Goal: Task Accomplishment & Management: Use online tool/utility

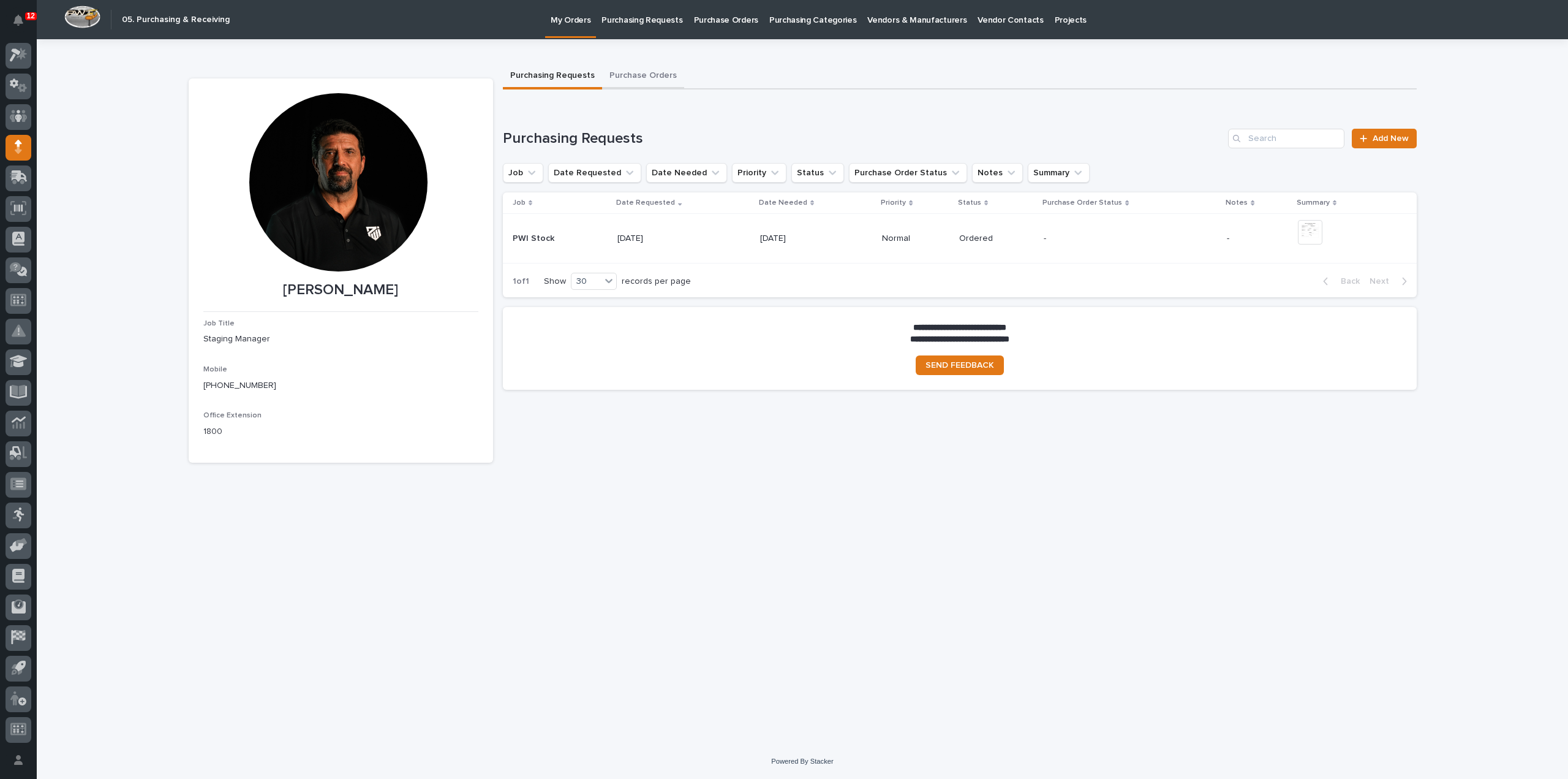
click at [653, 76] on button "Purchase Orders" at bounding box center [643, 77] width 82 height 26
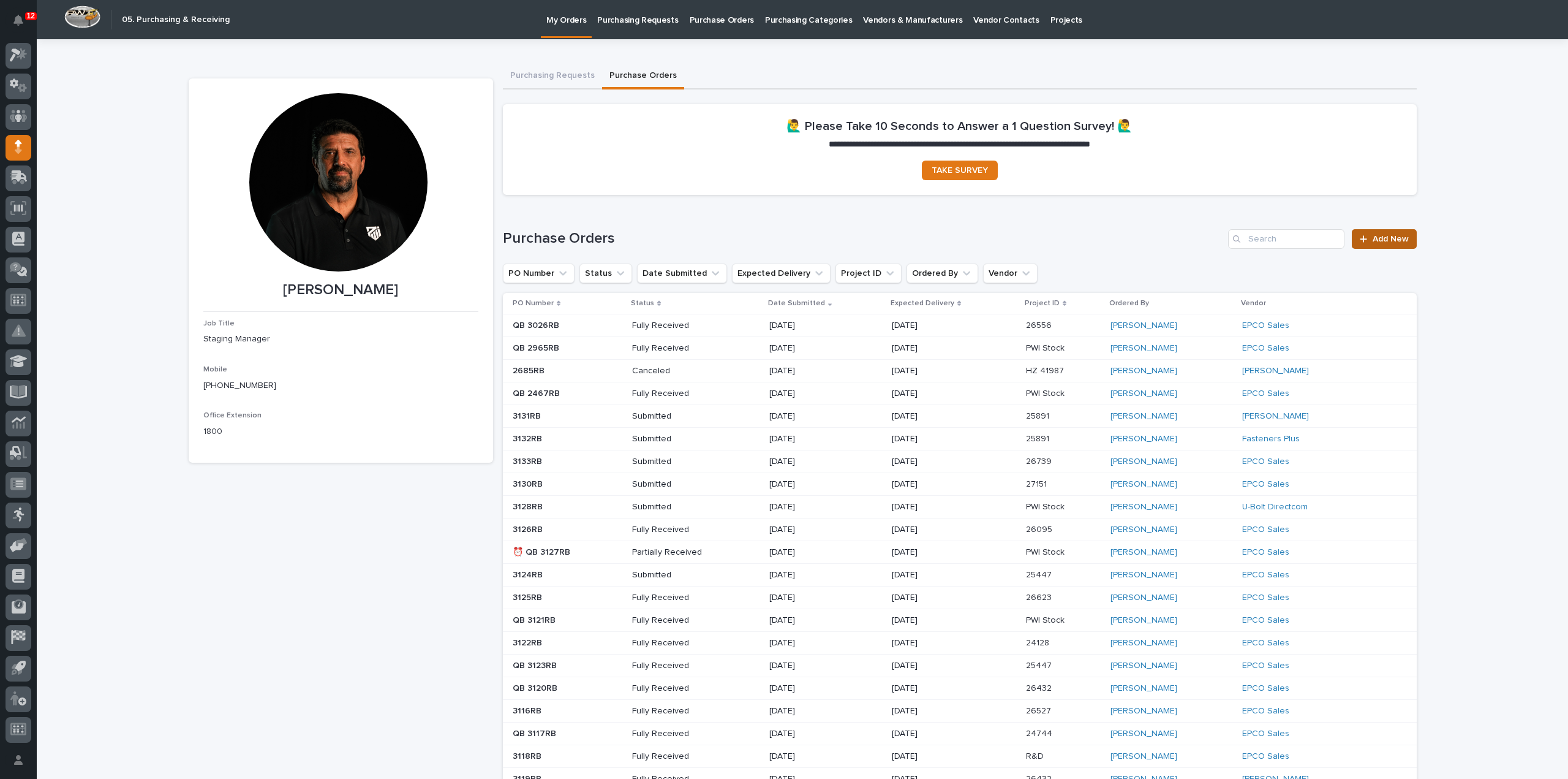
click at [1373, 239] on span "Add New" at bounding box center [1391, 239] width 36 height 8
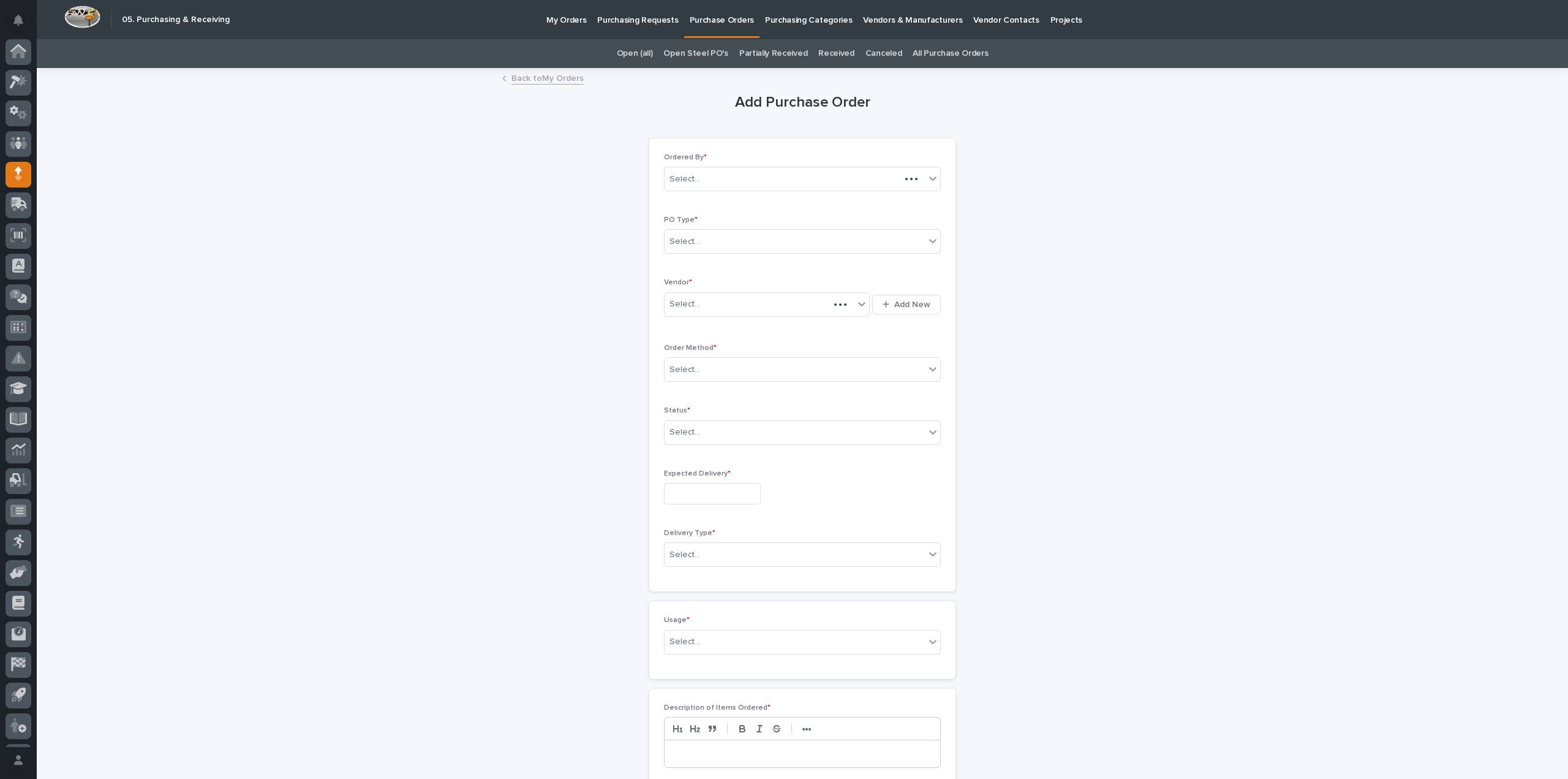
scroll to position [27, 0]
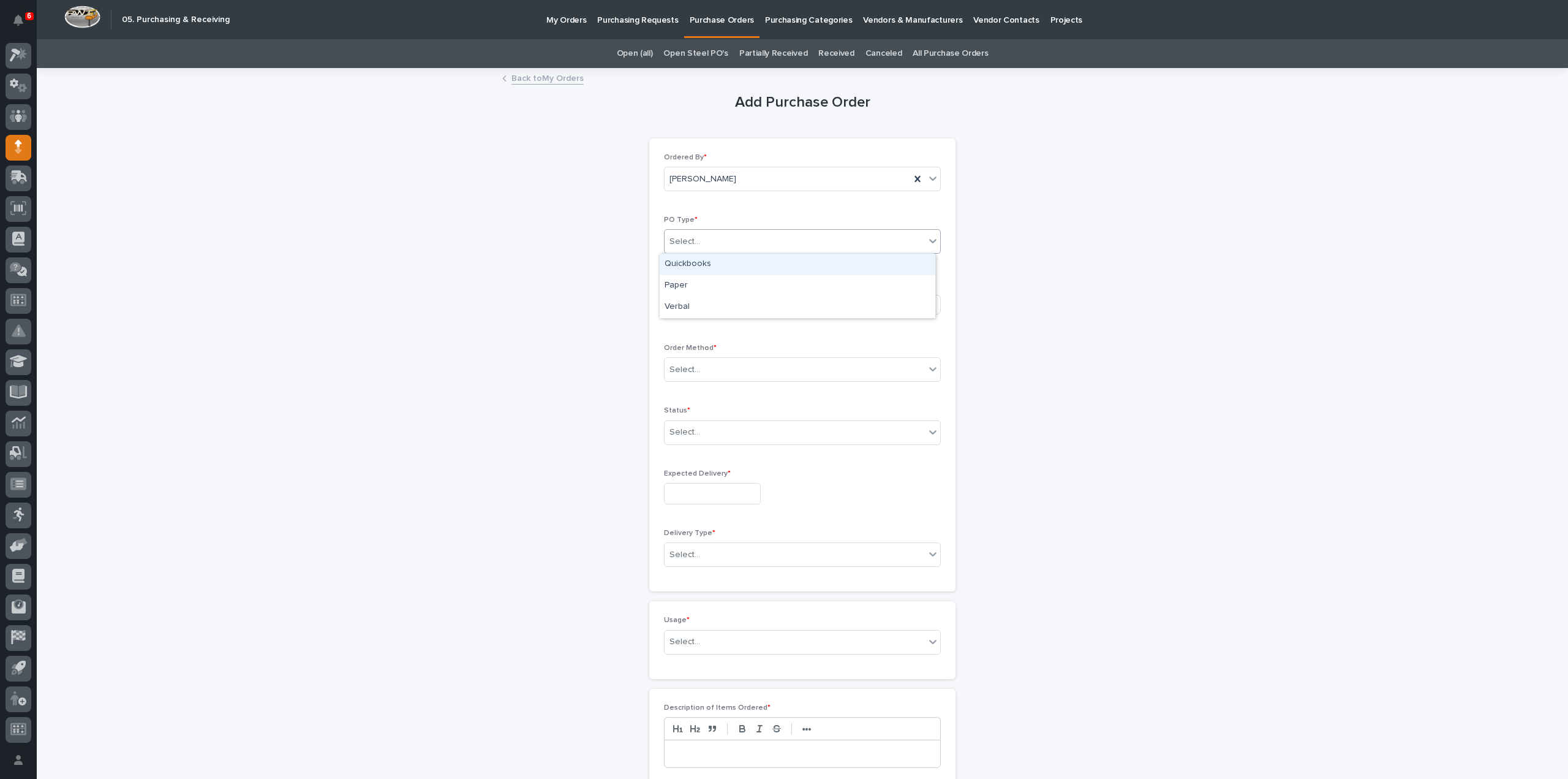
click at [713, 240] on div "Select..." at bounding box center [795, 242] width 261 height 20
click at [692, 283] on div "Paper" at bounding box center [798, 286] width 276 height 21
click at [689, 307] on div "Select..." at bounding box center [685, 304] width 30 height 13
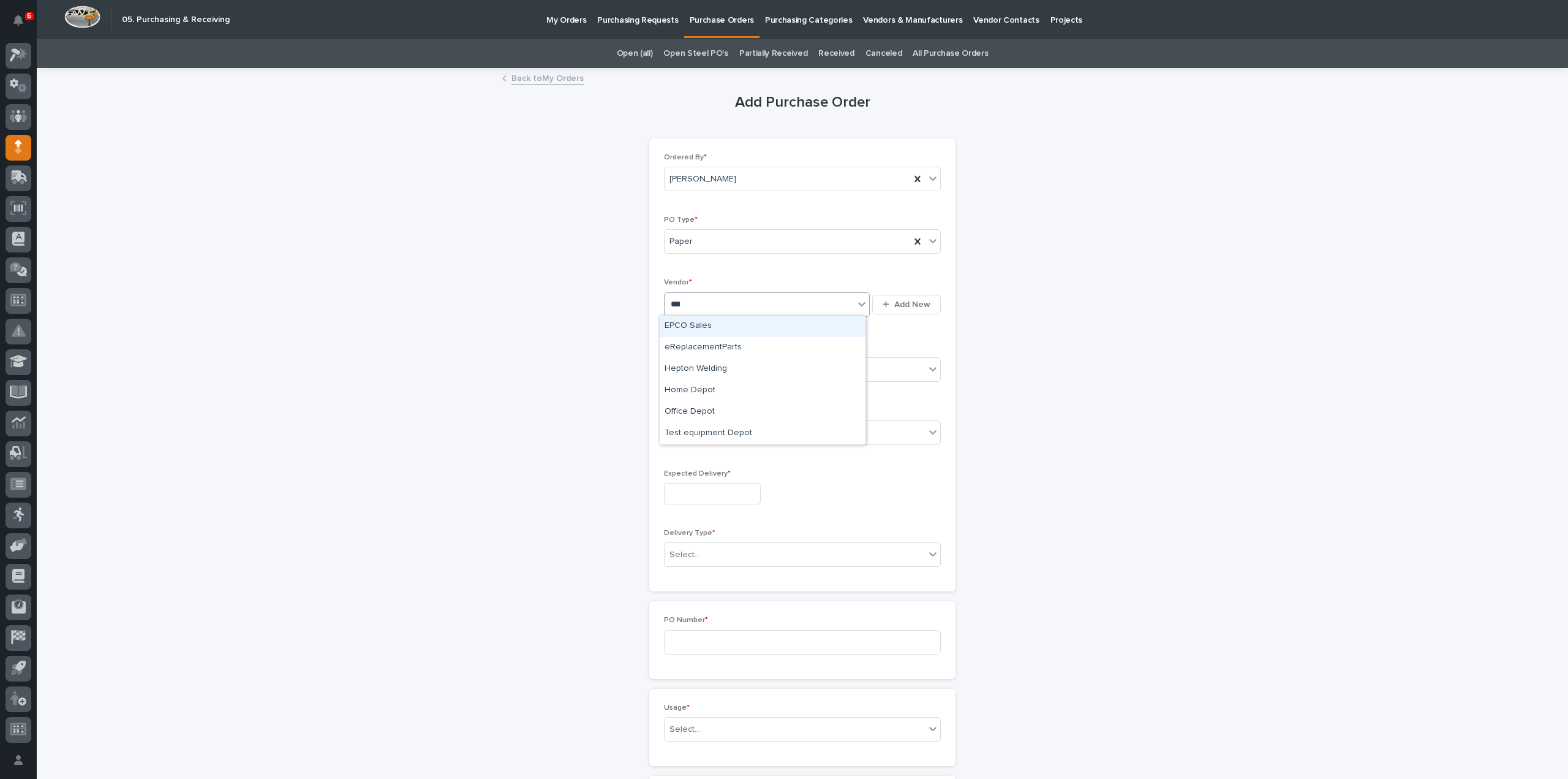
type input "****"
click at [701, 327] on div "EPCO Sales" at bounding box center [763, 326] width 206 height 21
click at [702, 375] on div "Select..." at bounding box center [795, 370] width 261 height 20
click at [701, 390] on div "Online Order" at bounding box center [798, 391] width 276 height 21
click at [692, 437] on div "Select..." at bounding box center [795, 432] width 261 height 20
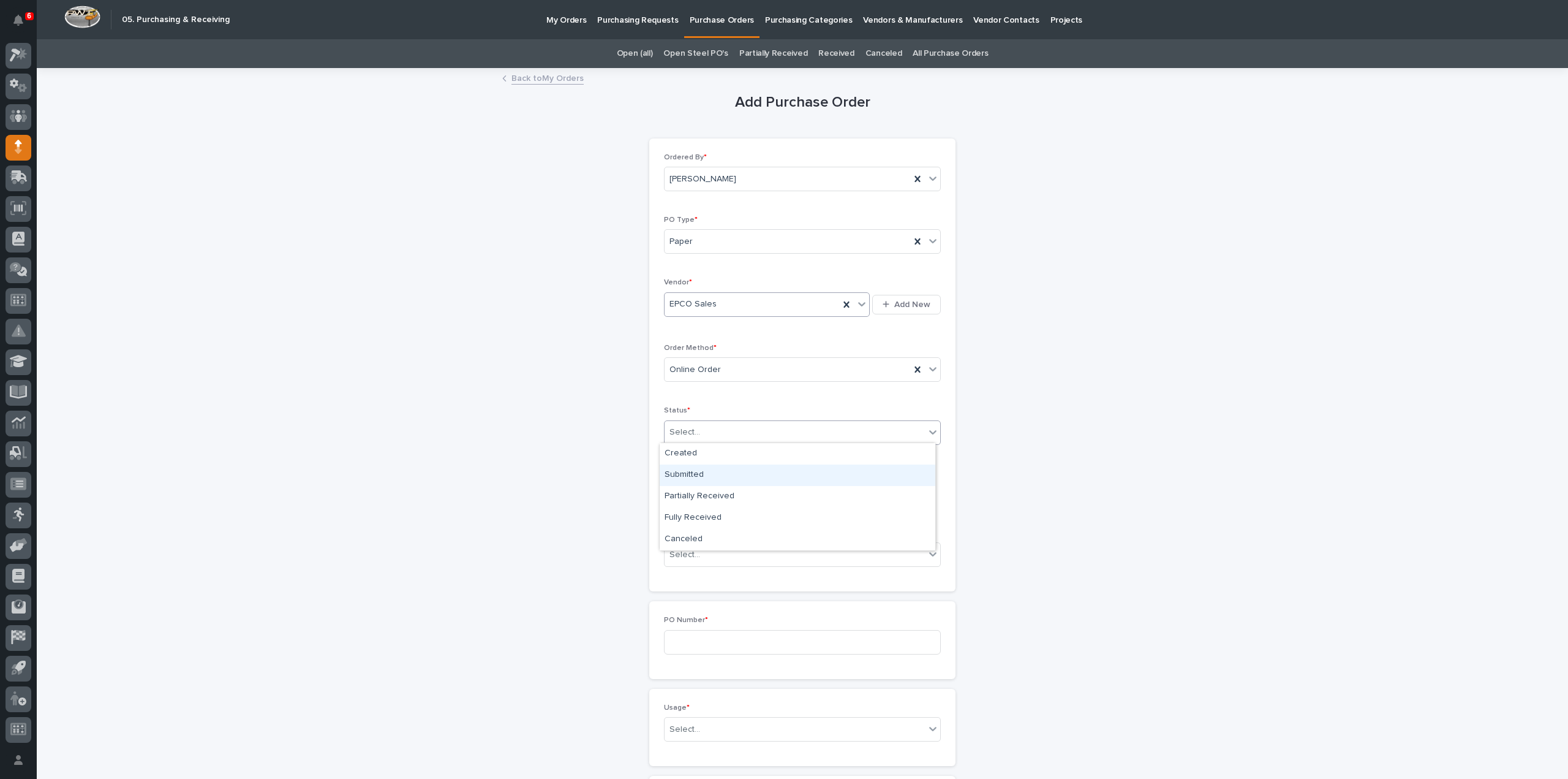
click at [695, 477] on div "Submitted" at bounding box center [798, 475] width 276 height 21
click at [692, 497] on input "text" at bounding box center [713, 493] width 97 height 21
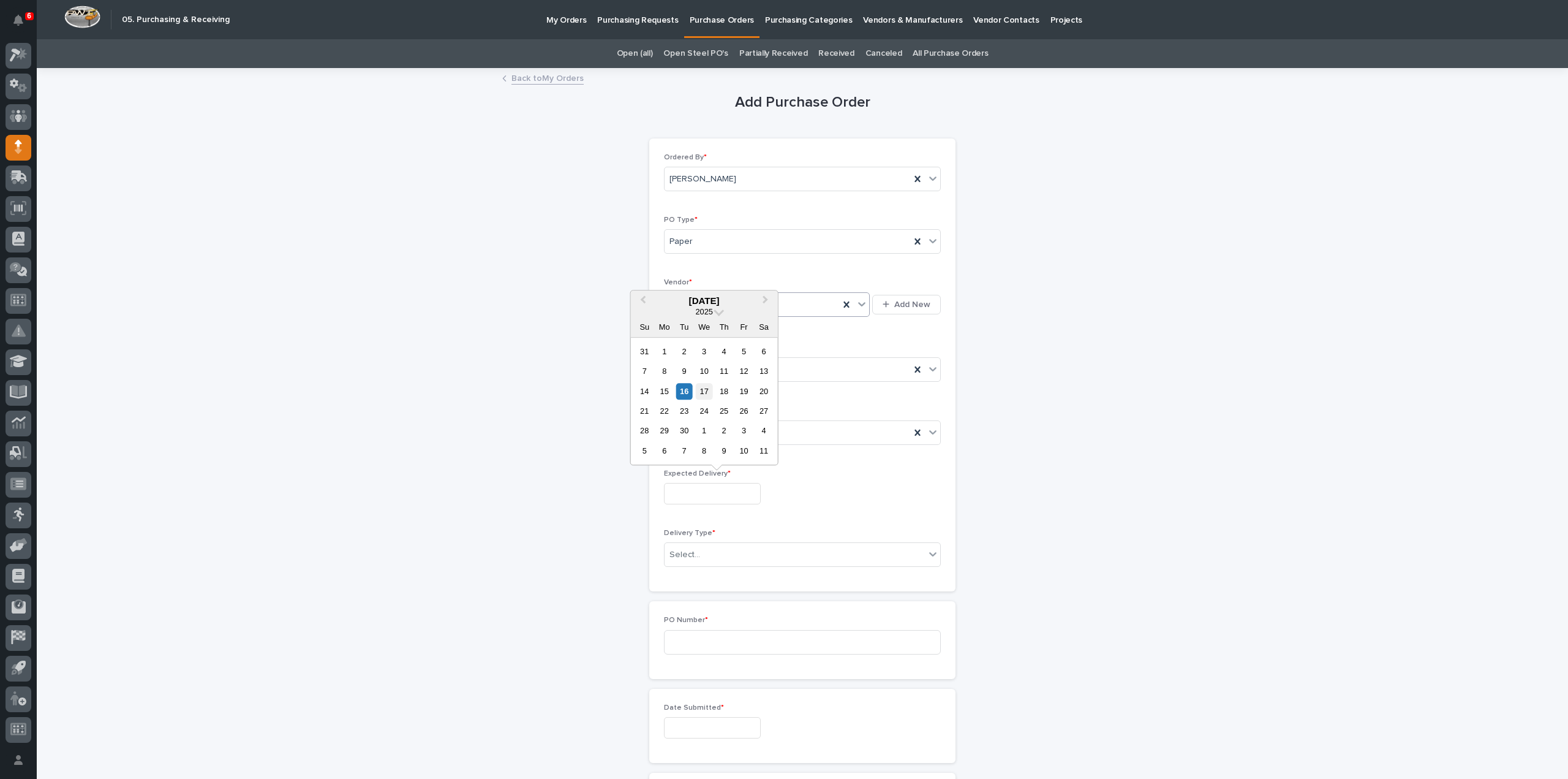
click at [711, 392] on div "17" at bounding box center [704, 391] width 17 height 17
type input "**********"
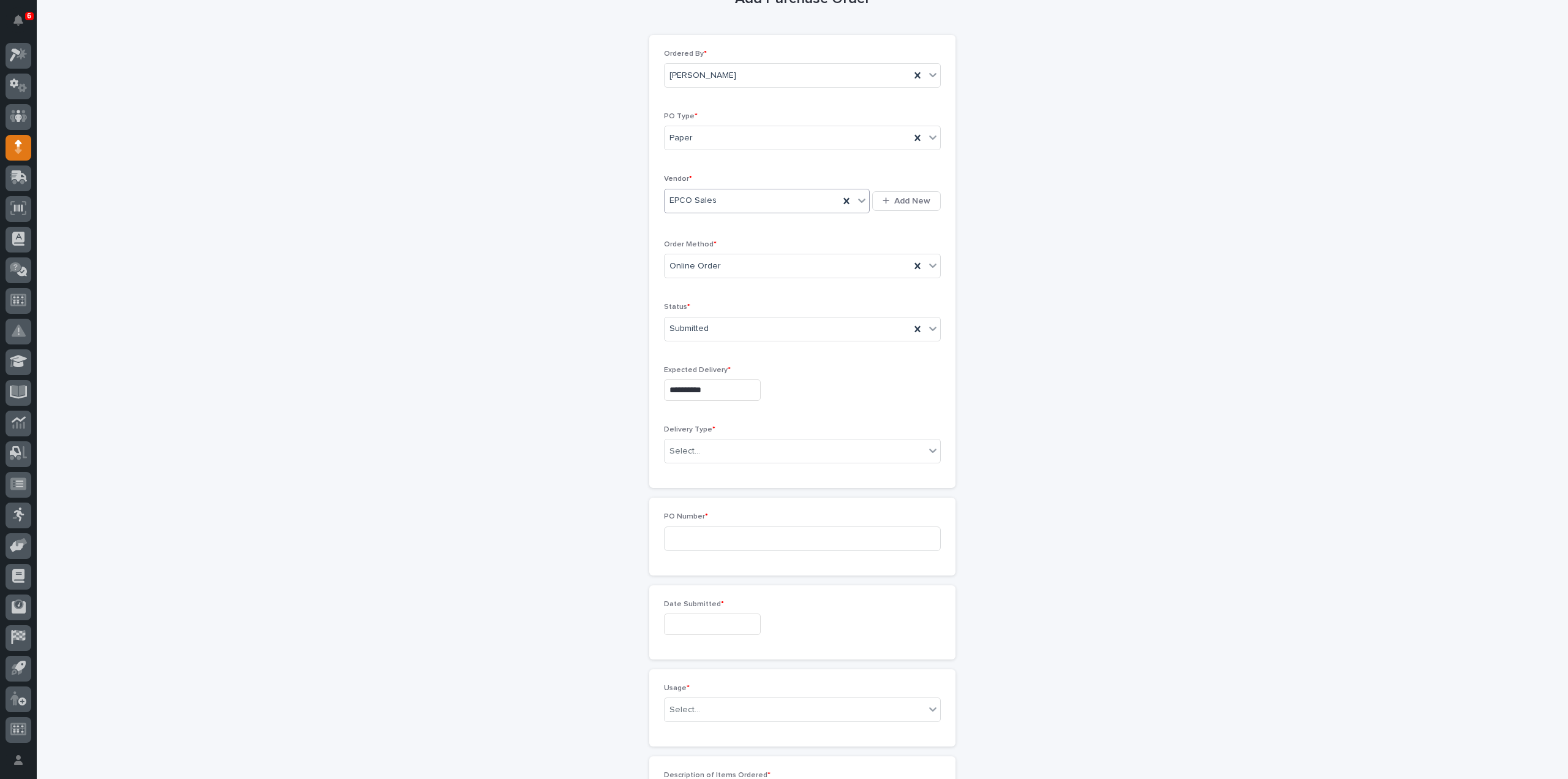
scroll to position [123, 0]
click at [677, 428] on div "Select..." at bounding box center [685, 432] width 30 height 13
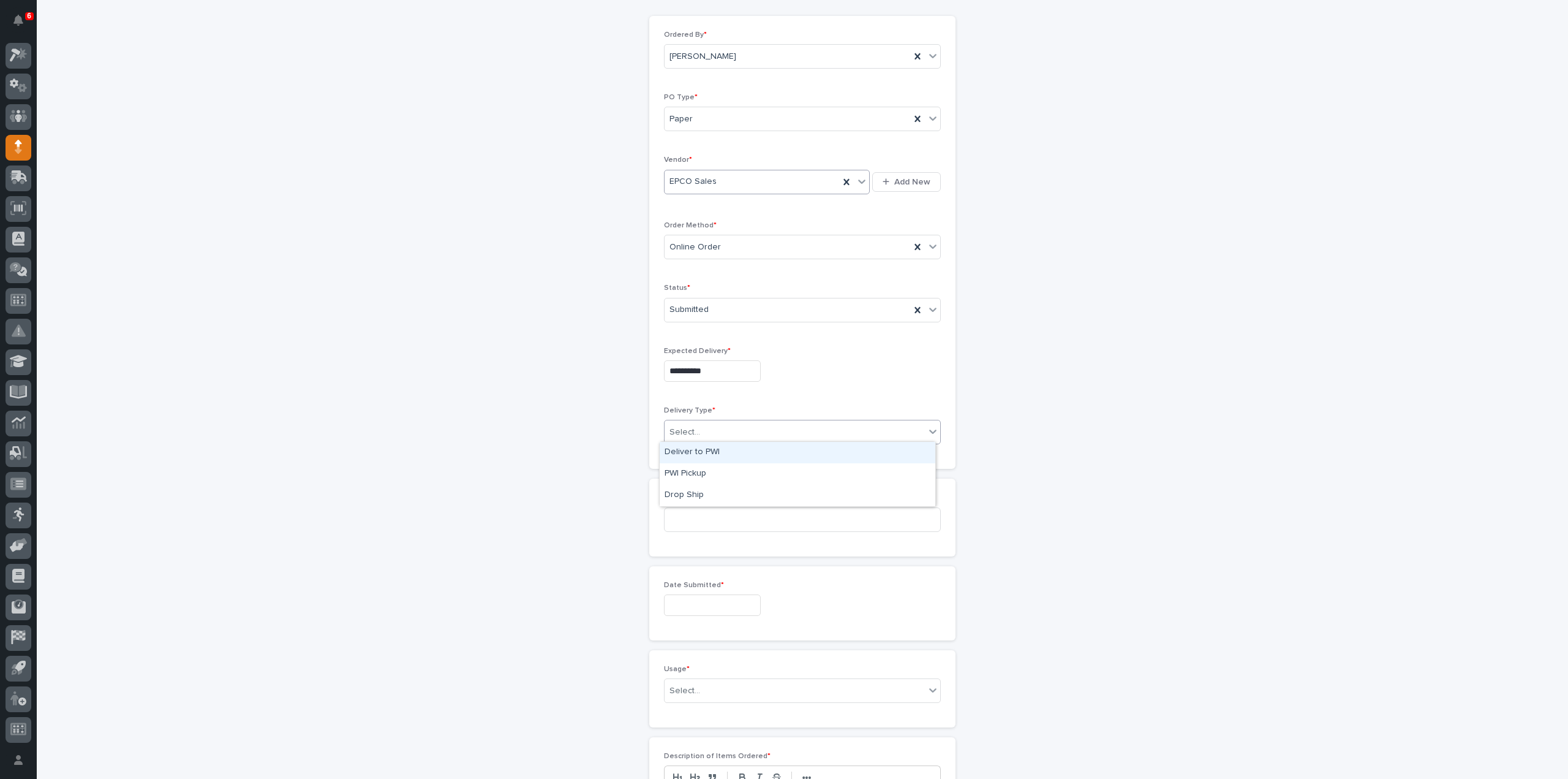
click at [679, 452] on div "Deliver to PWI" at bounding box center [798, 452] width 276 height 21
click at [683, 511] on input at bounding box center [802, 520] width 276 height 24
type input "Reinhart"
click at [683, 596] on input "text" at bounding box center [713, 605] width 97 height 21
click at [687, 506] on div "16" at bounding box center [685, 502] width 17 height 17
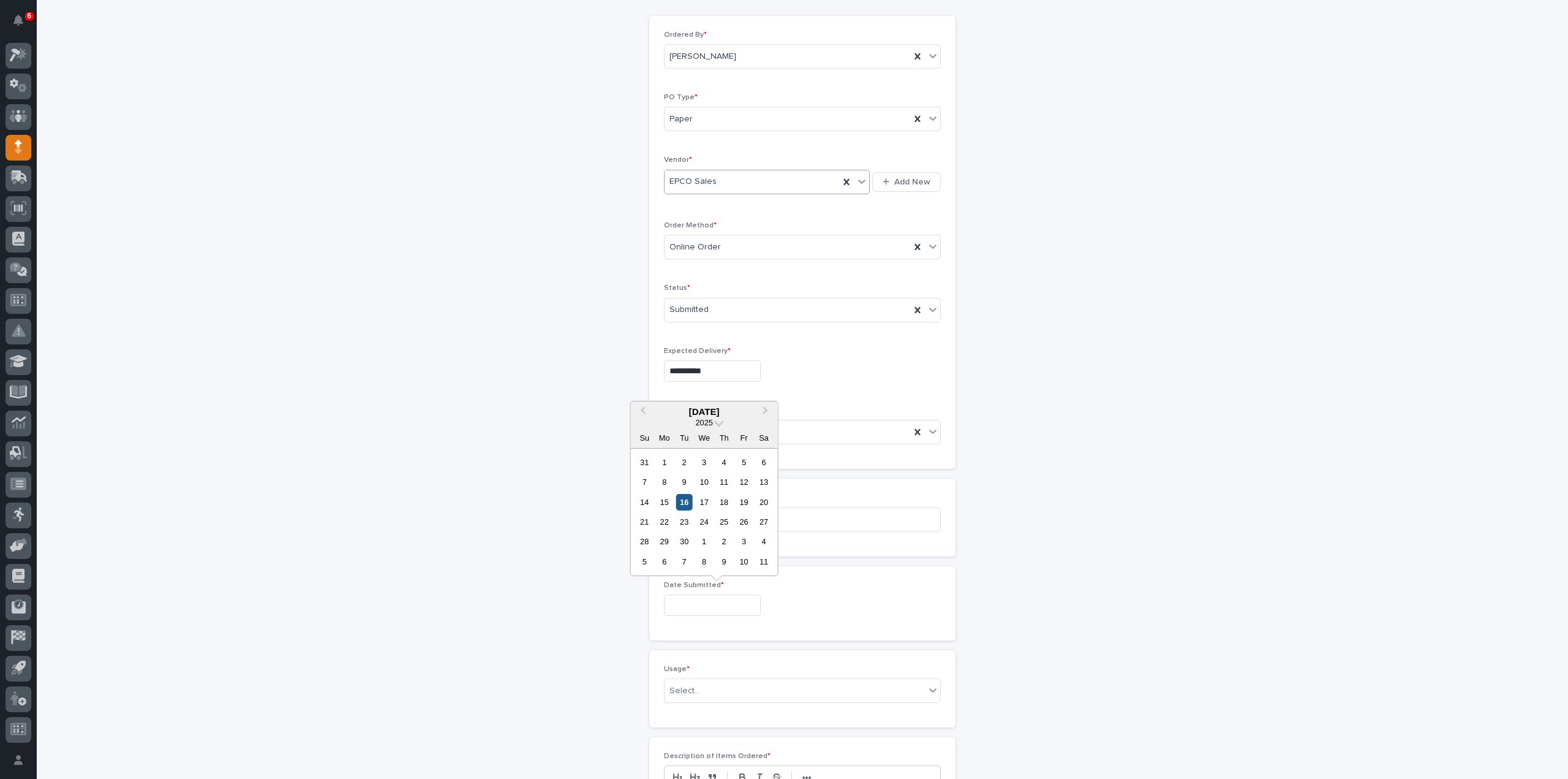
type input "**********"
click at [714, 683] on div "Select..." at bounding box center [795, 690] width 261 height 20
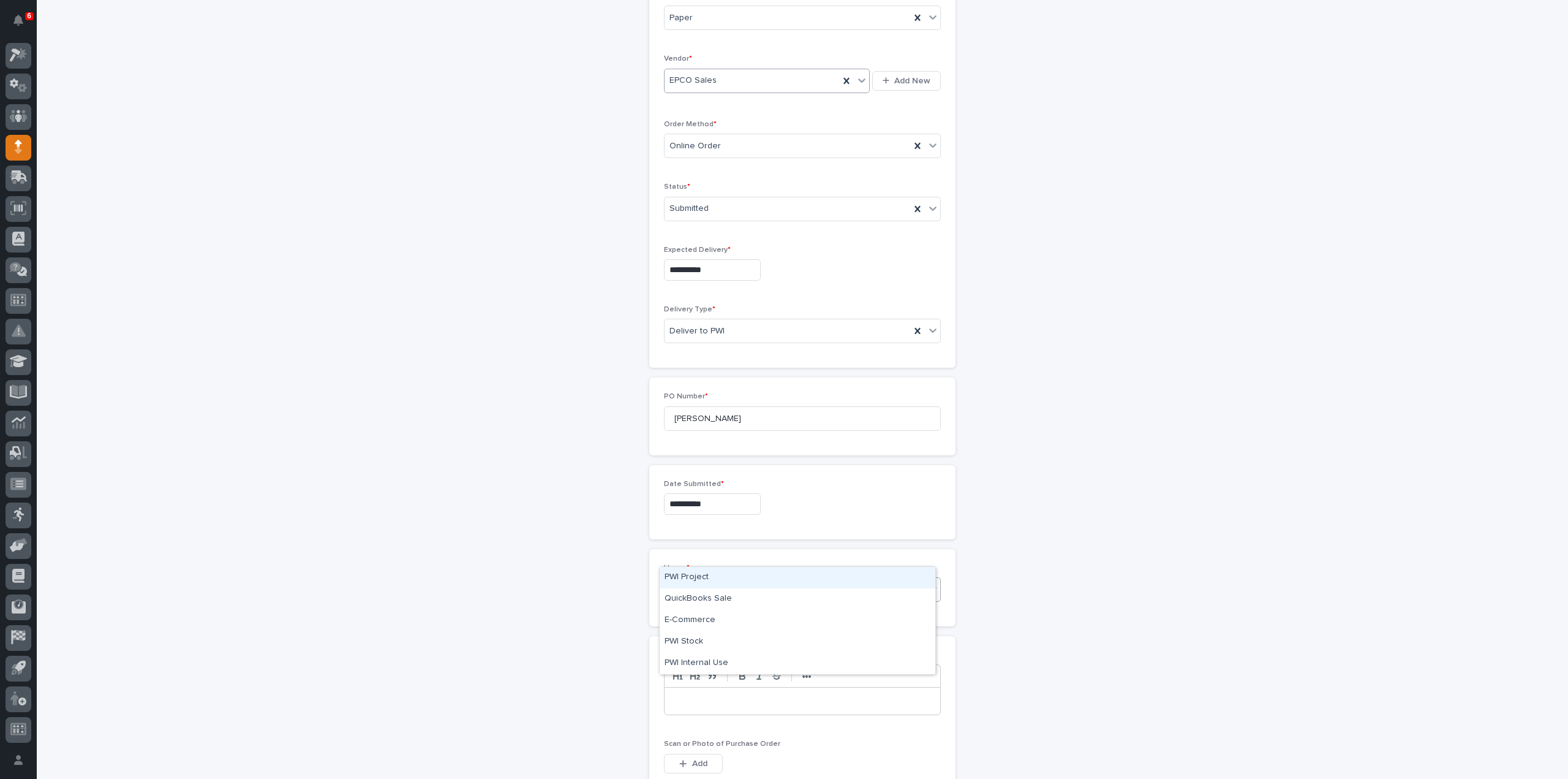
scroll to position [245, 0]
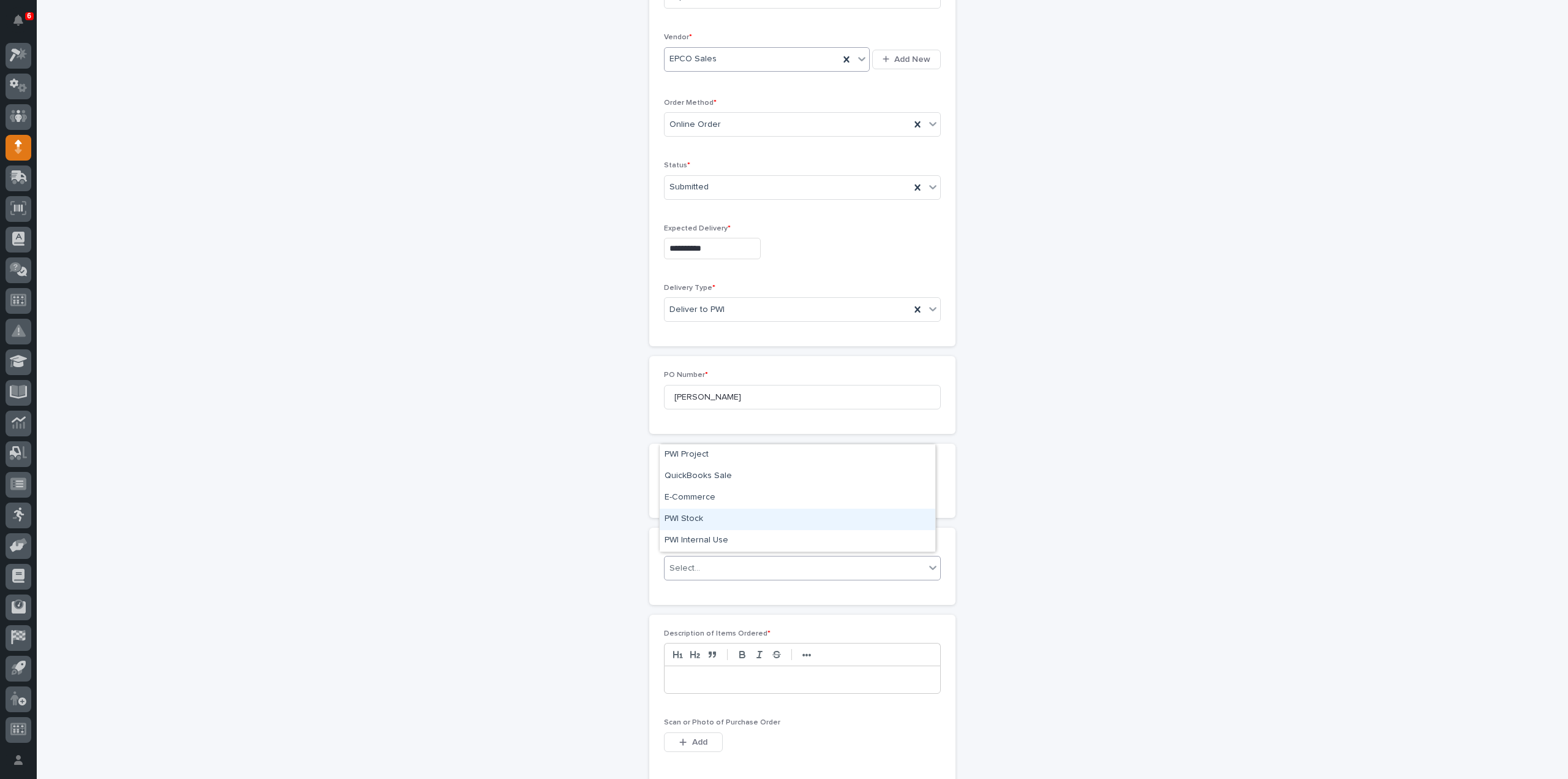
click at [699, 519] on div "PWI Stock" at bounding box center [798, 519] width 276 height 21
click at [698, 677] on p at bounding box center [802, 680] width 258 height 12
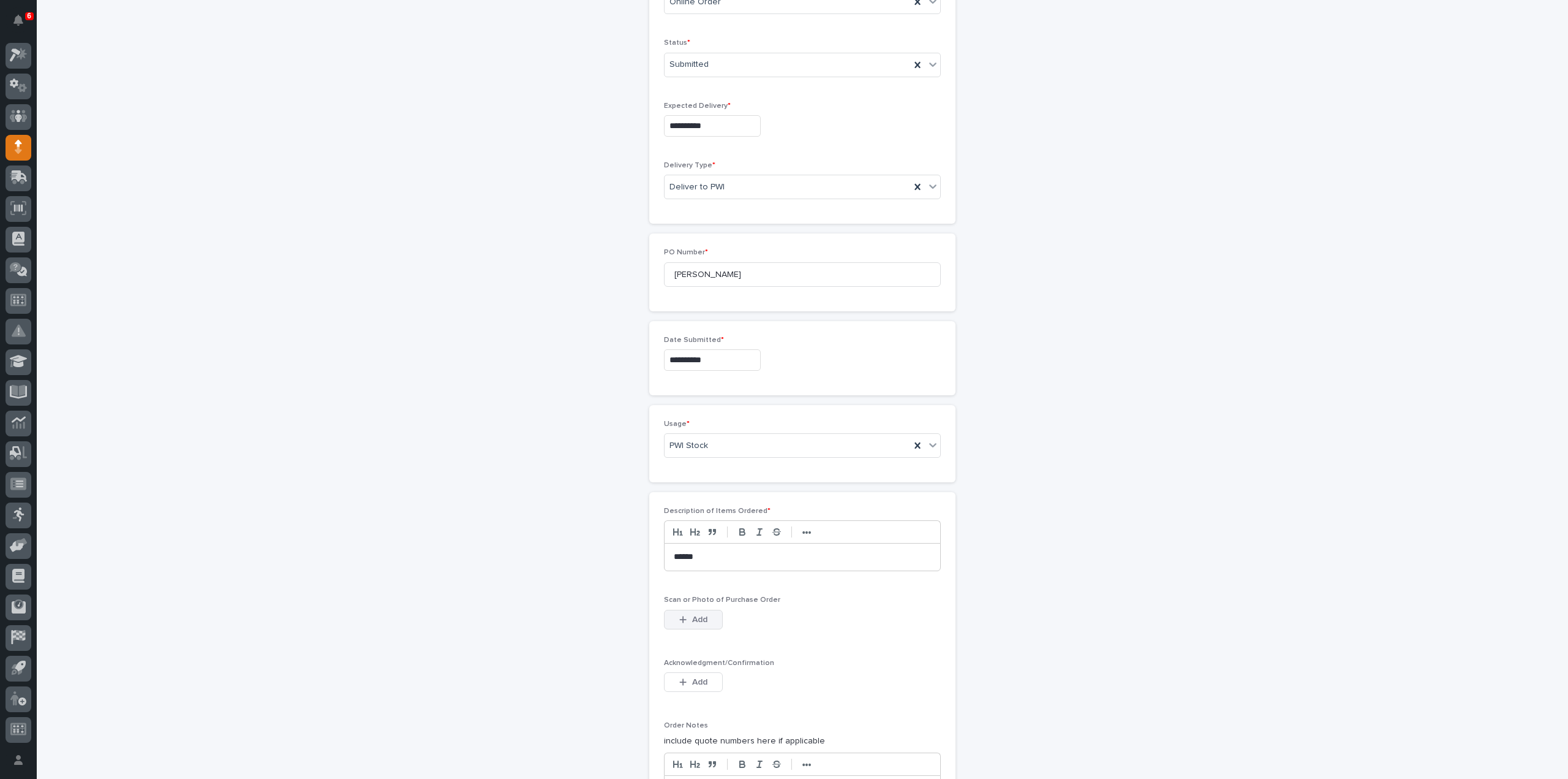
click at [701, 620] on span "Add" at bounding box center [700, 619] width 15 height 11
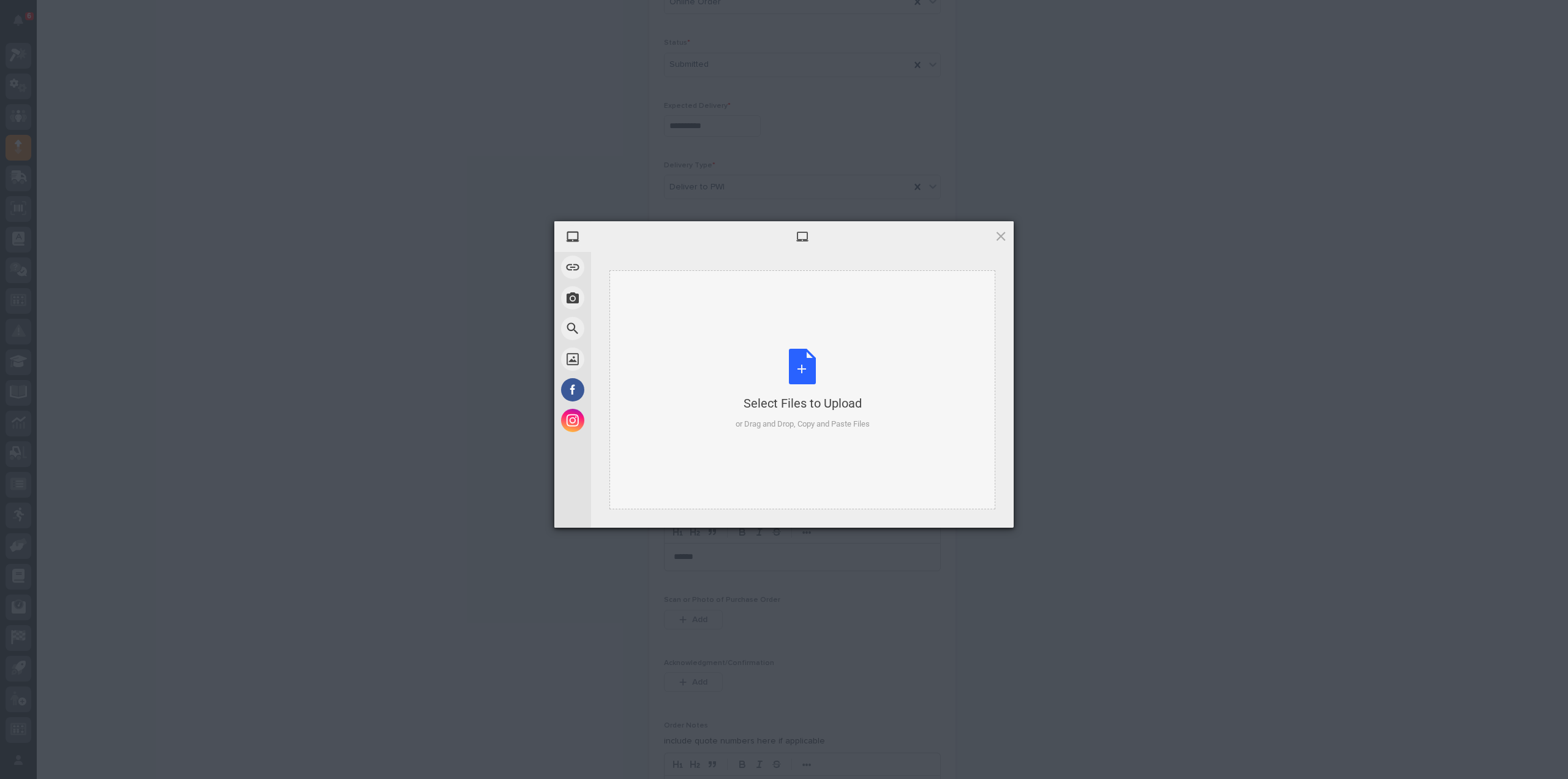
click at [796, 367] on div "Select Files to Upload or Drag and Drop, Copy and Paste Files" at bounding box center [802, 390] width 134 height 82
click at [969, 513] on span "Upload 1" at bounding box center [977, 512] width 24 height 9
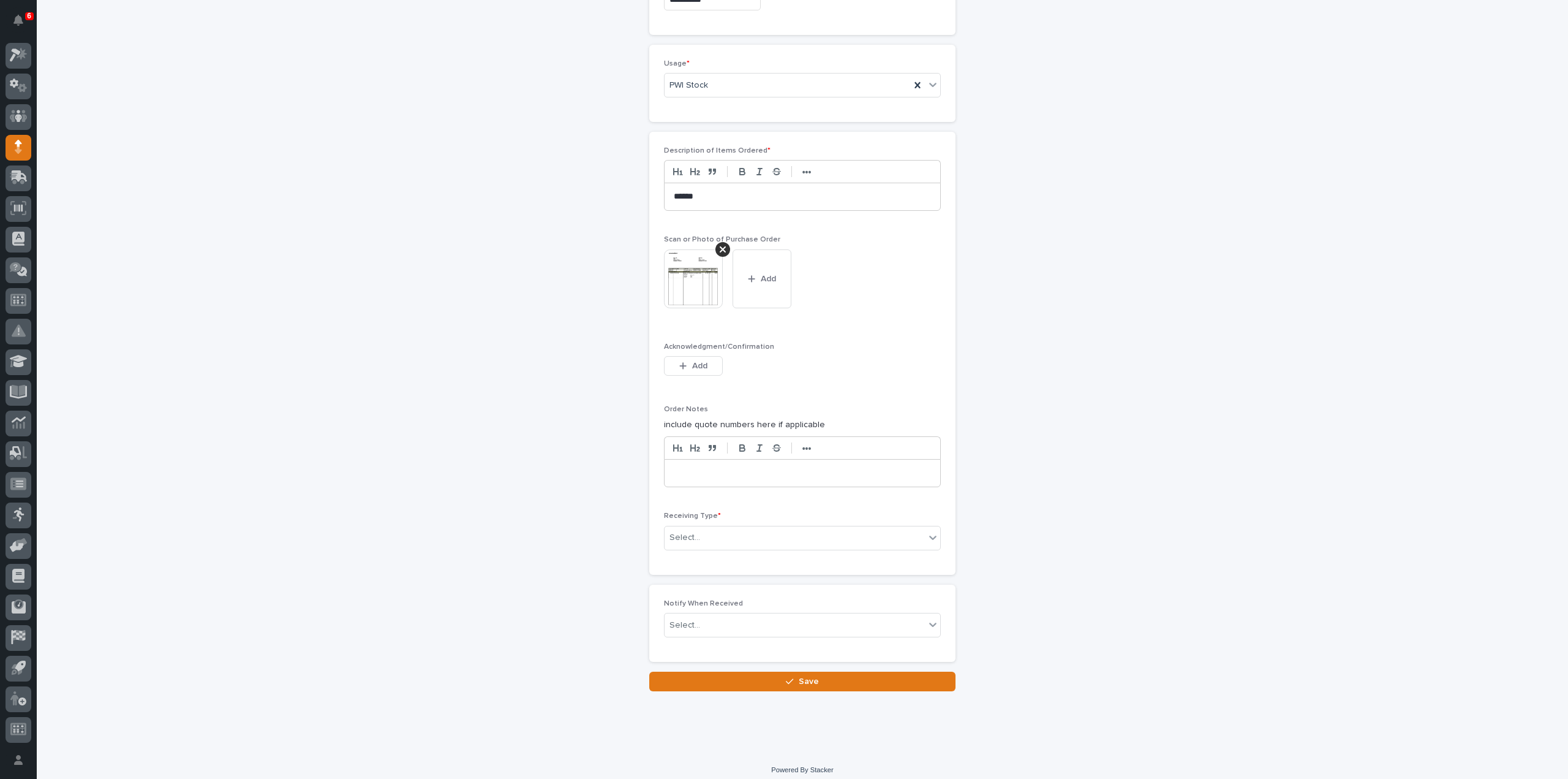
scroll to position [731, 0]
click at [719, 533] on div "Select..." at bounding box center [795, 535] width 261 height 20
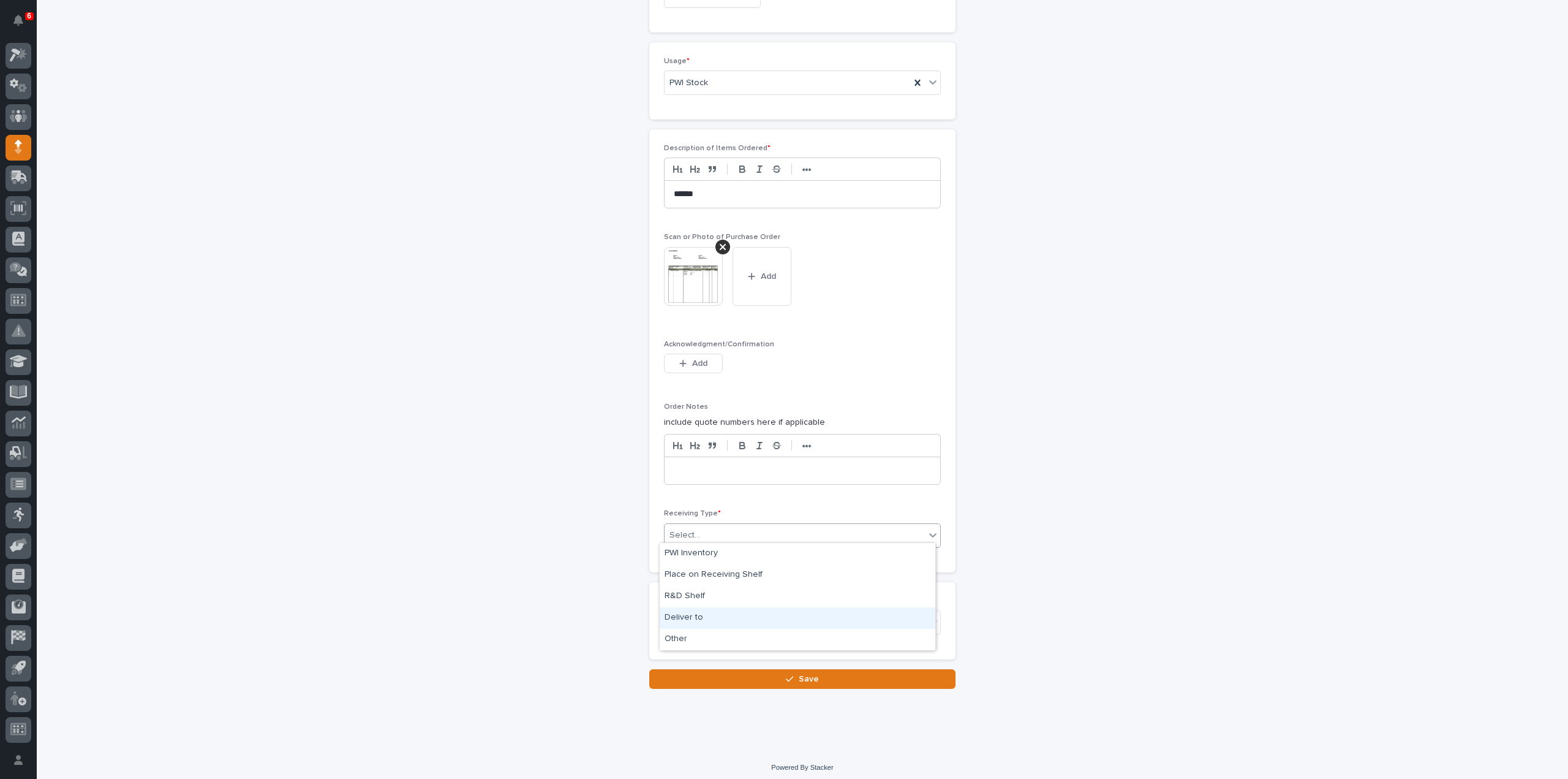
click at [699, 620] on div "Deliver to" at bounding box center [798, 618] width 276 height 21
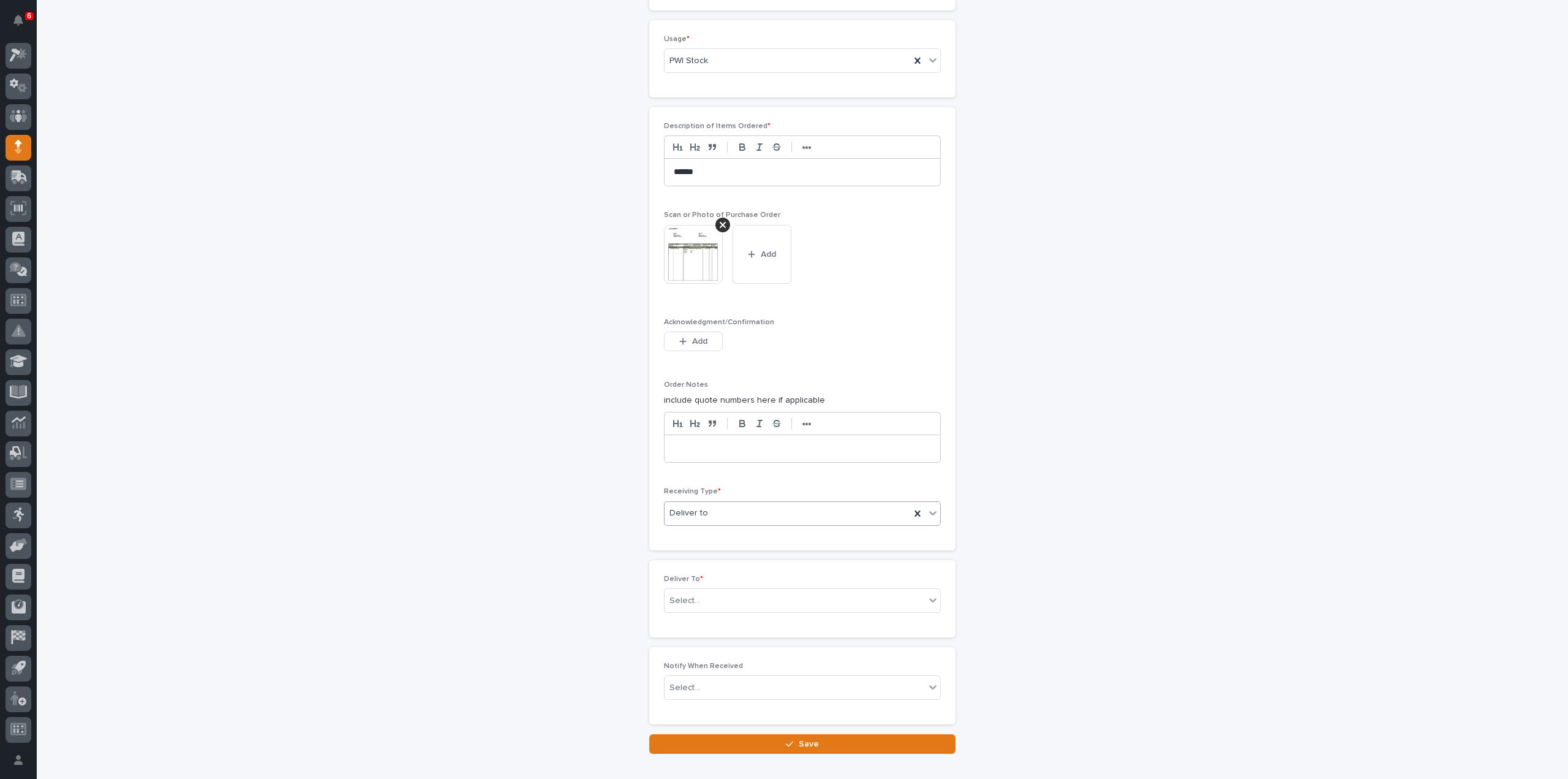
scroll to position [773, 0]
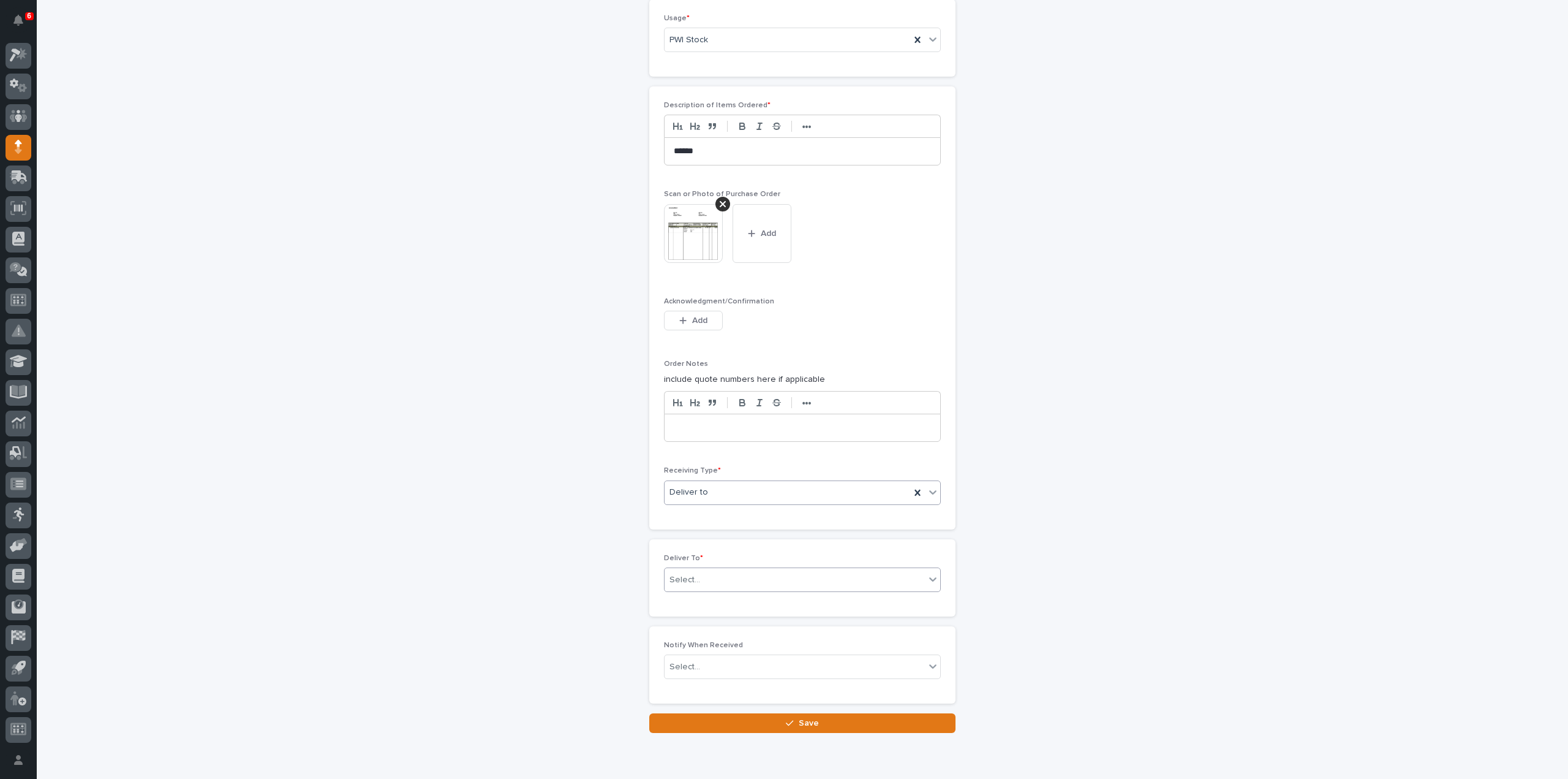
click at [690, 578] on div "Select..." at bounding box center [685, 580] width 30 height 13
type input "****"
click at [692, 595] on div "[PERSON_NAME]" at bounding box center [798, 597] width 276 height 21
click at [692, 661] on div "Select..." at bounding box center [685, 667] width 30 height 13
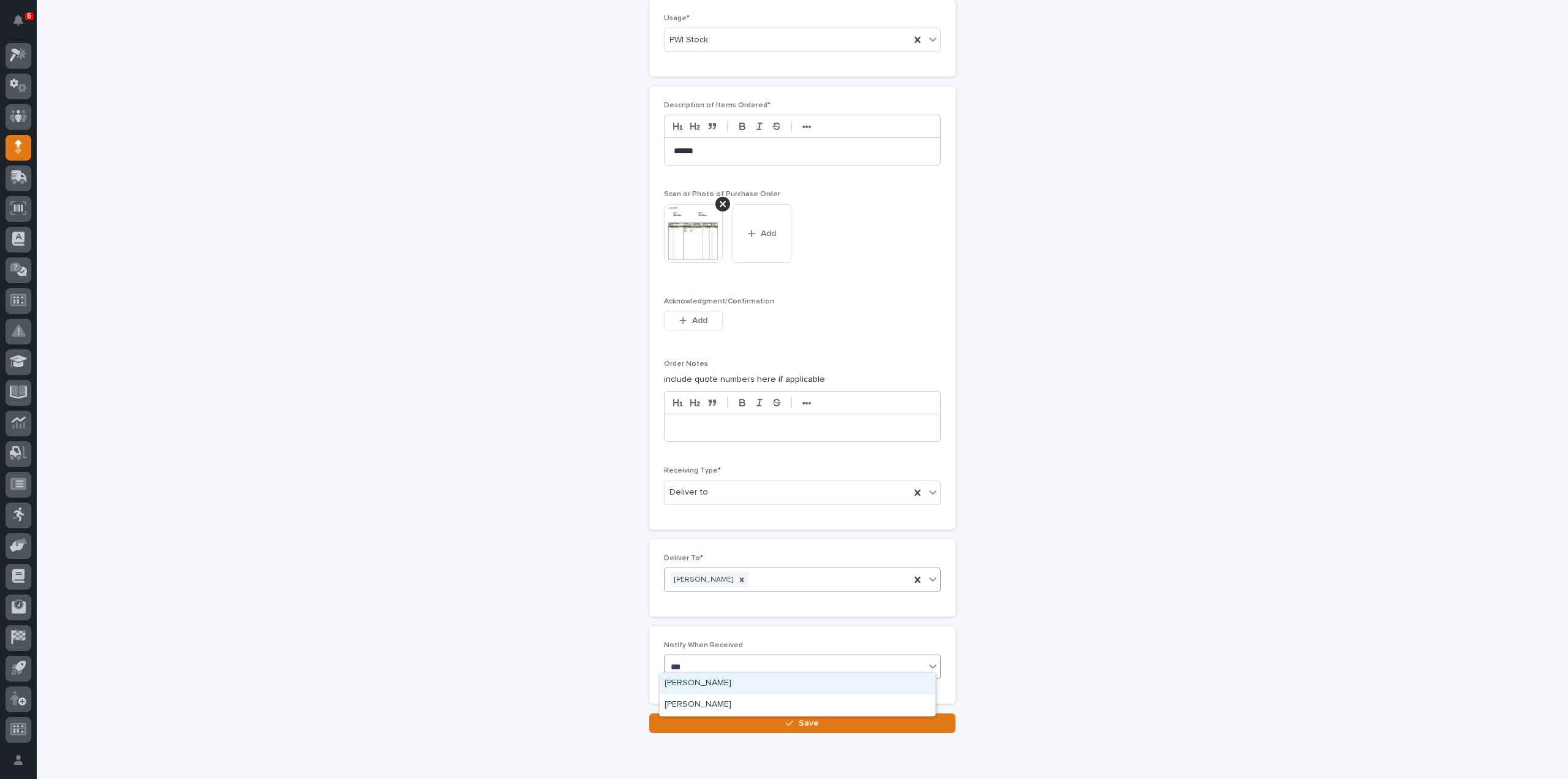
type input "****"
click at [718, 689] on div "[PERSON_NAME]" at bounding box center [798, 684] width 276 height 21
click at [730, 715] on button "Save" at bounding box center [802, 723] width 306 height 20
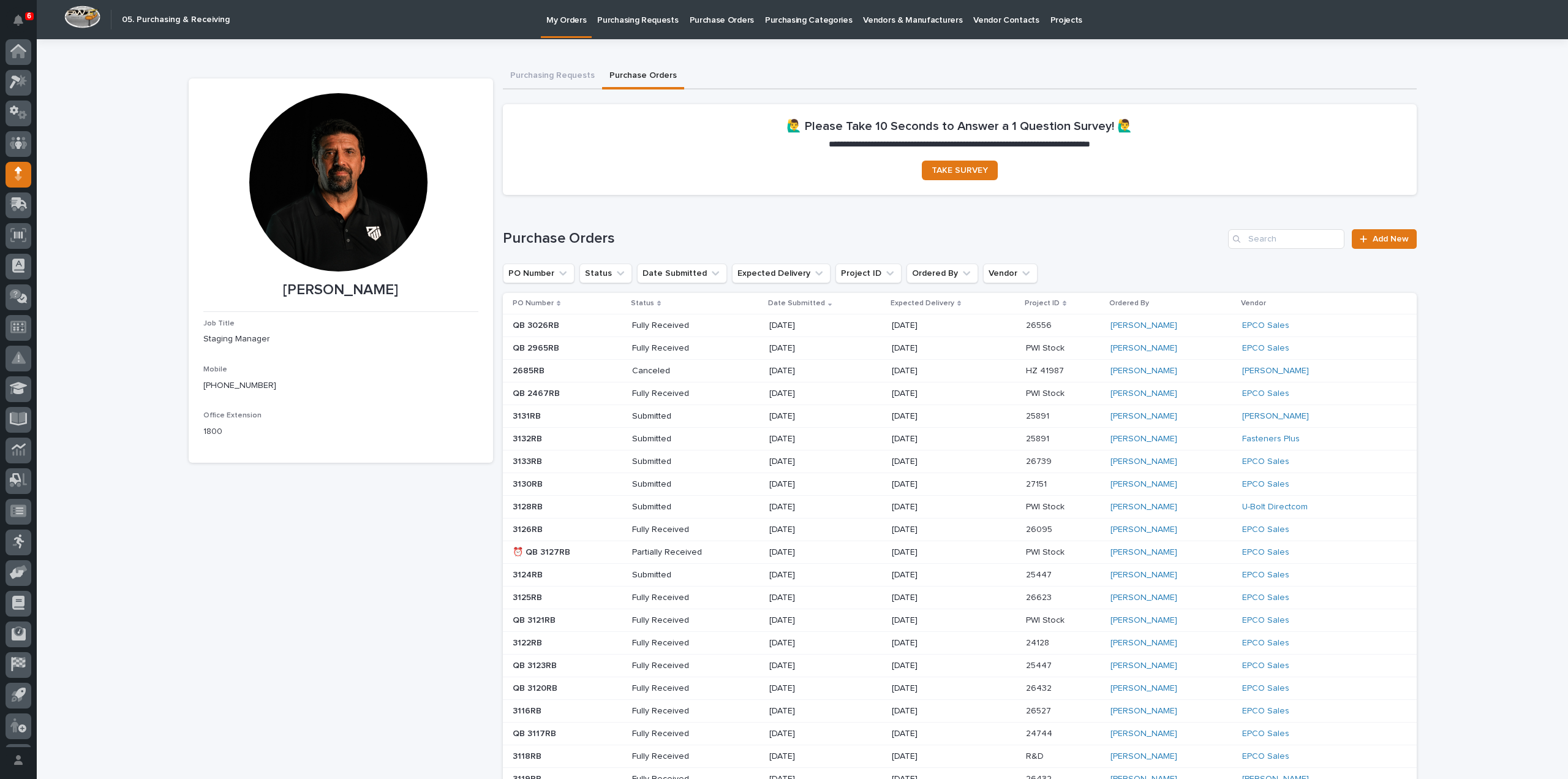
scroll to position [27, 0]
click at [385, 524] on div "Reinhart Burkholder Job Title Staging Manager Mobile (574) 238-0244 Office Exte…" at bounding box center [341, 558] width 305 height 959
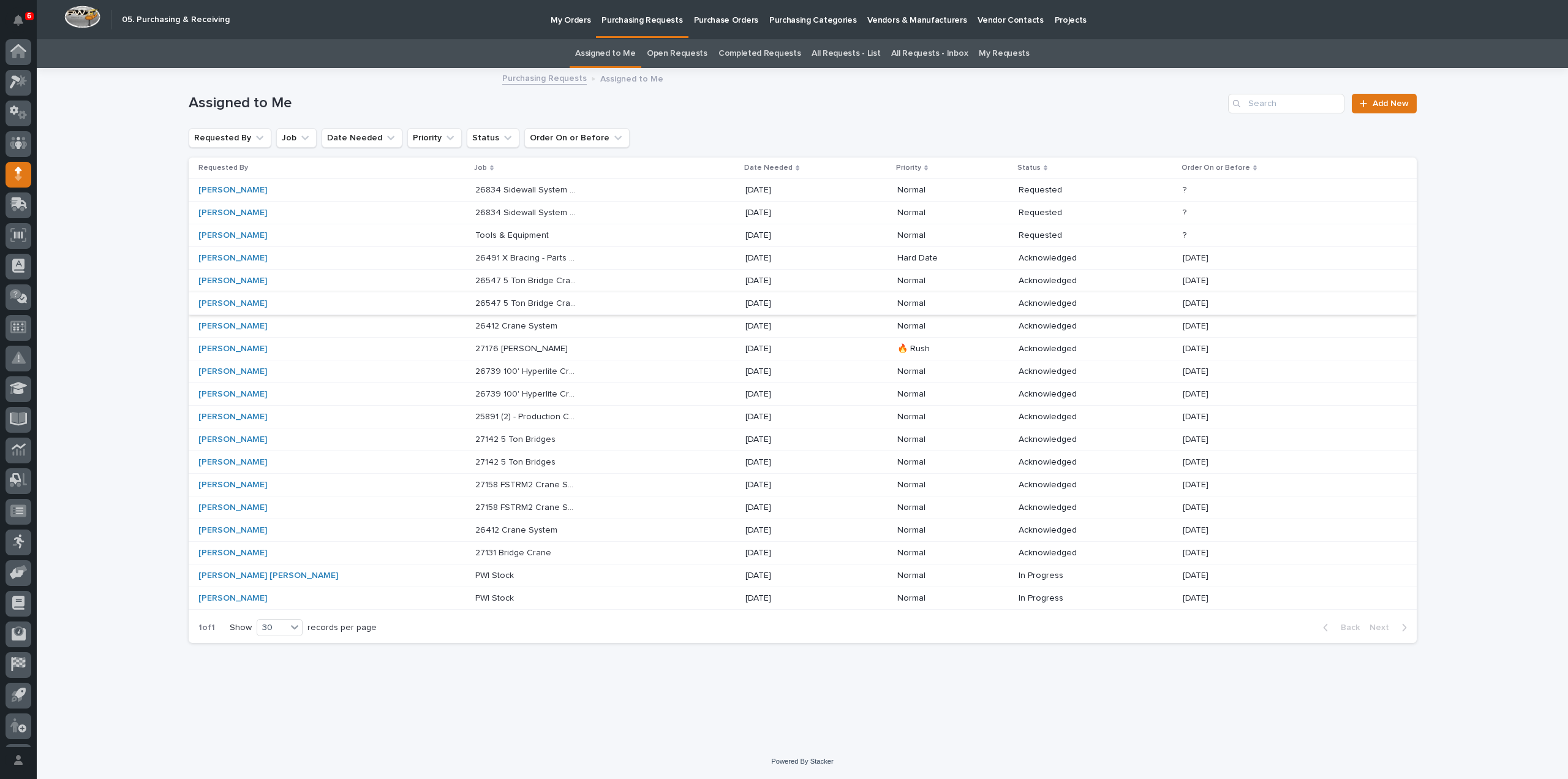
scroll to position [27, 0]
click at [475, 233] on p "Tools & Equipment" at bounding box center [513, 234] width 76 height 13
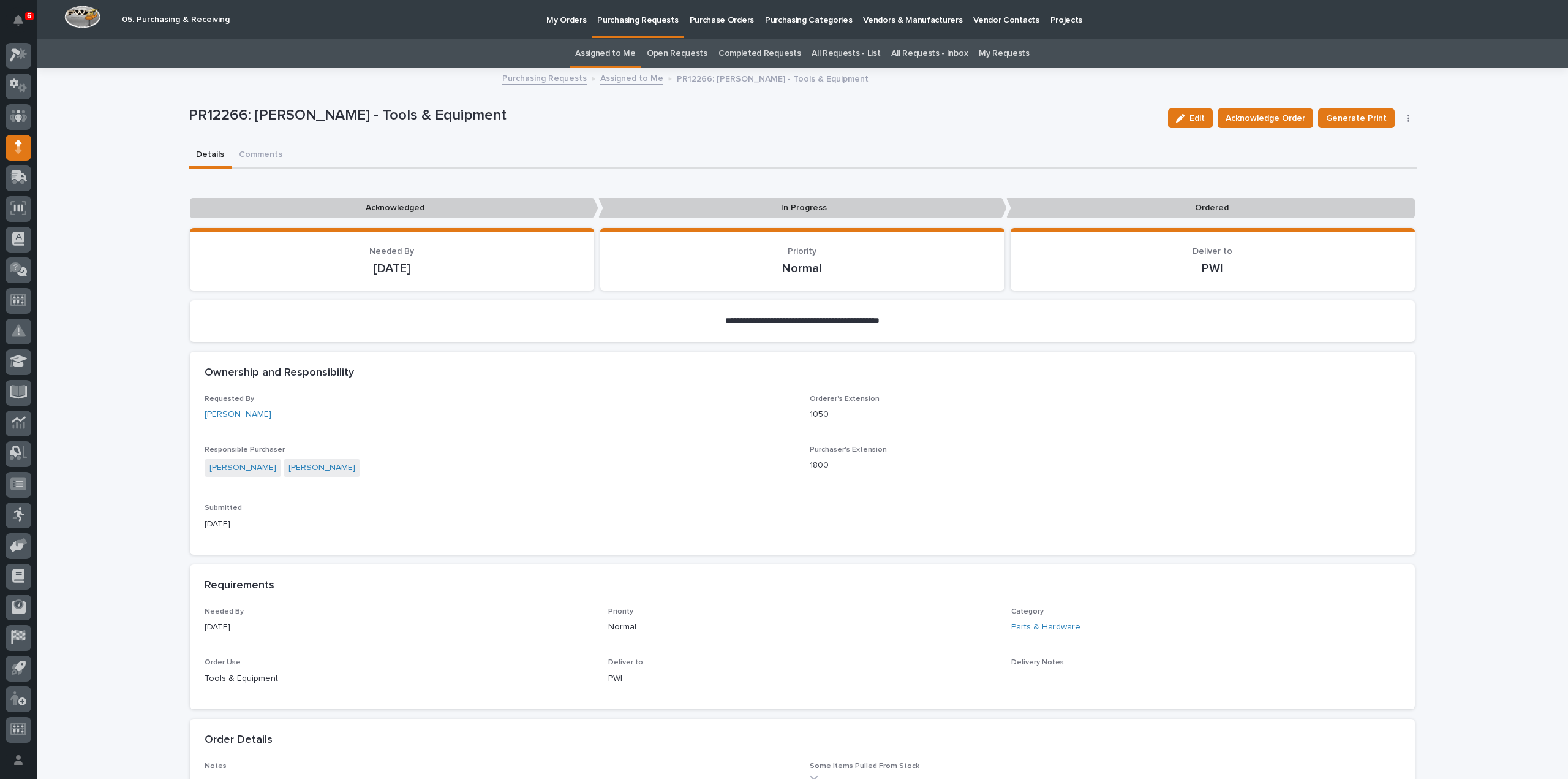
scroll to position [473, 0]
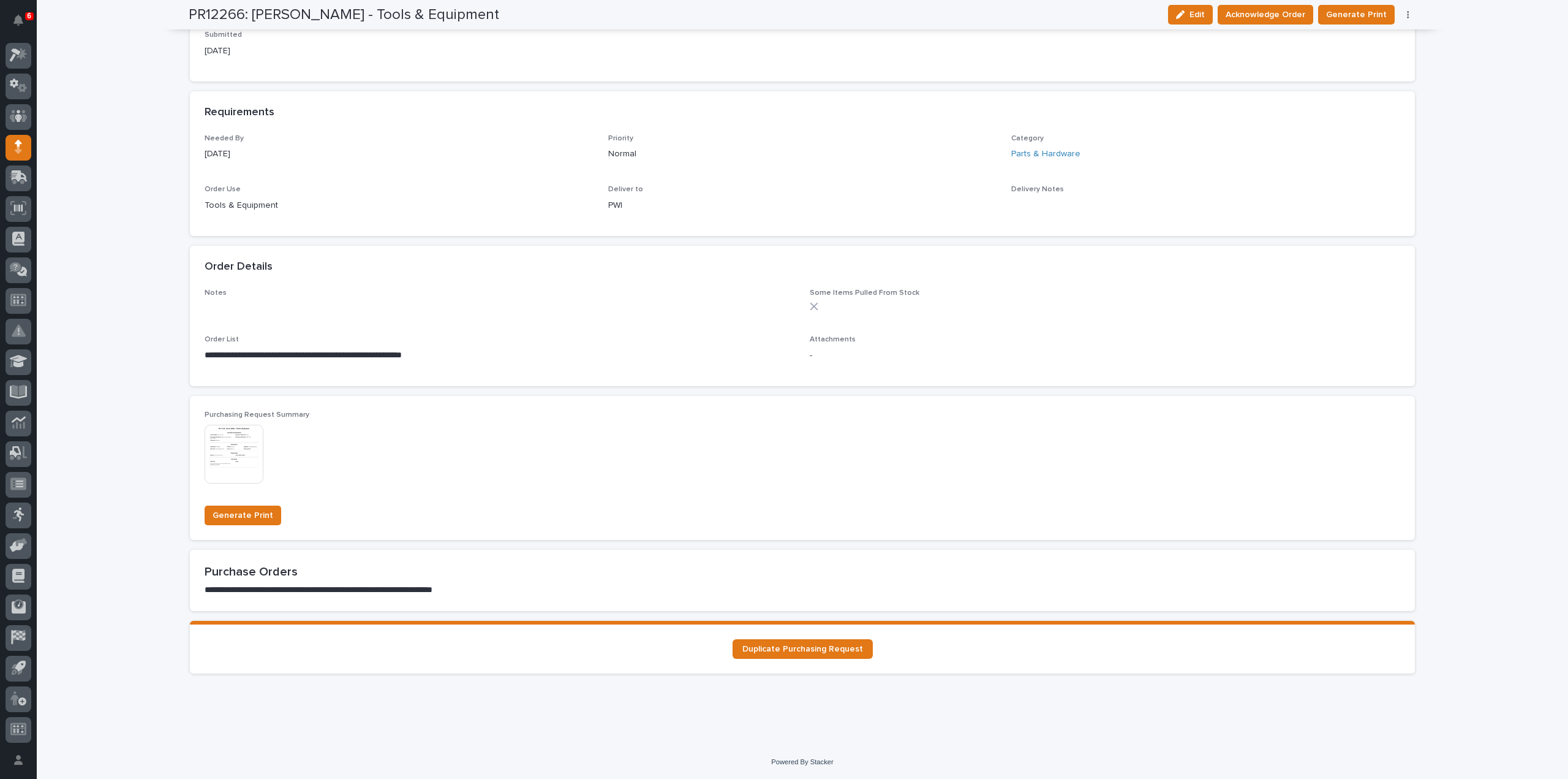
click at [230, 450] on img at bounding box center [234, 454] width 59 height 59
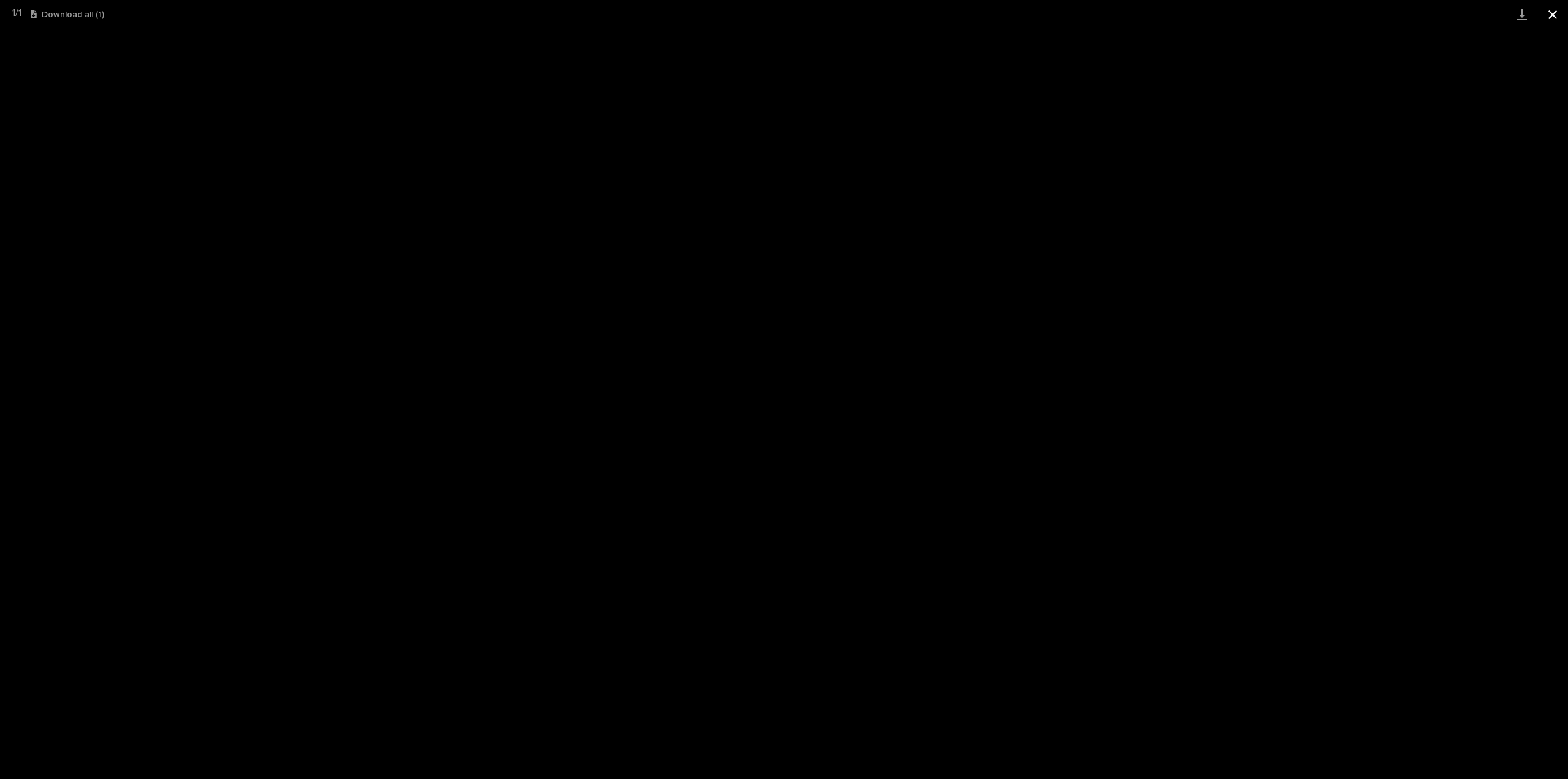
click at [1548, 19] on button "Close gallery" at bounding box center [1553, 14] width 30 height 29
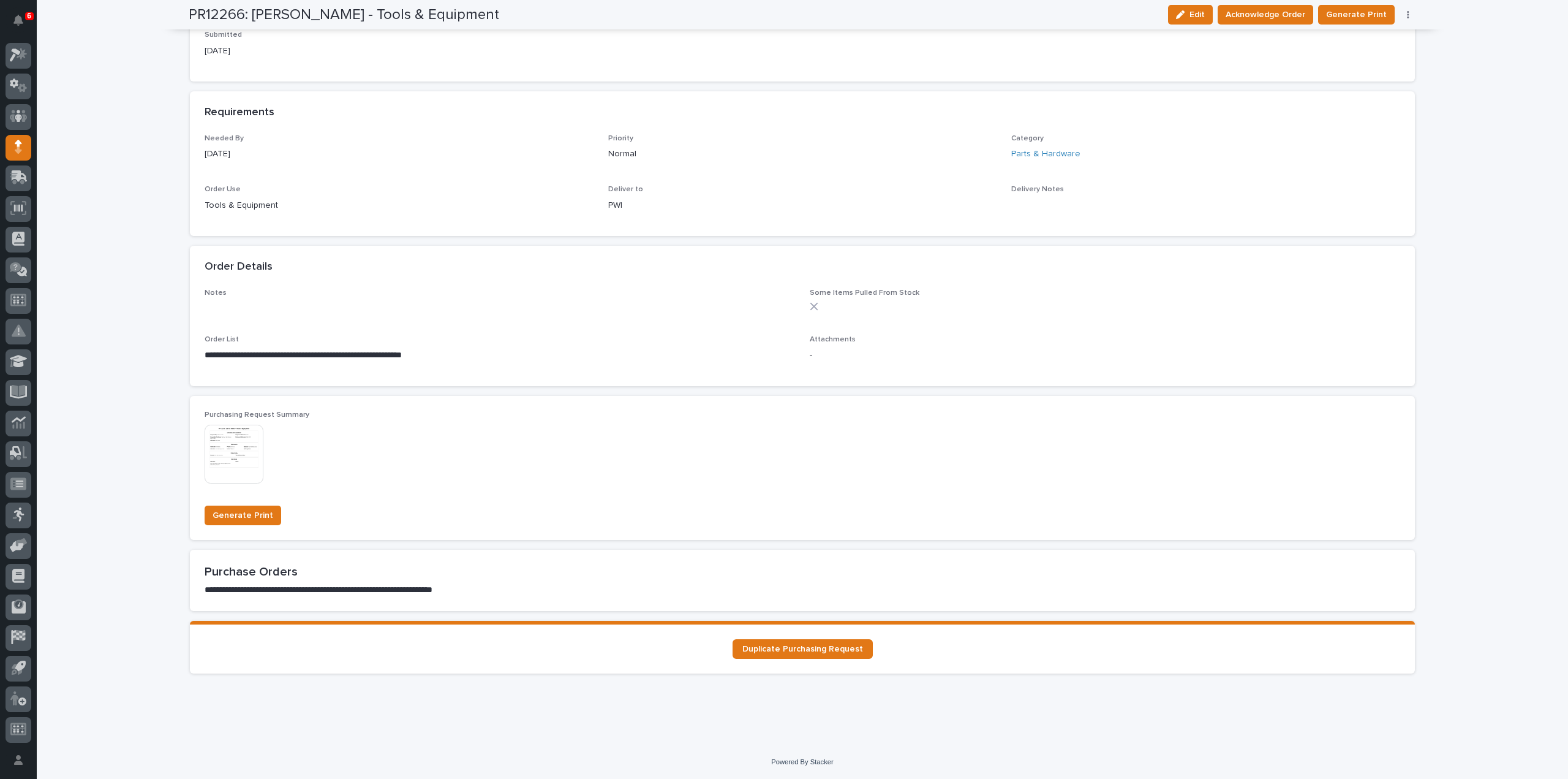
scroll to position [0, 0]
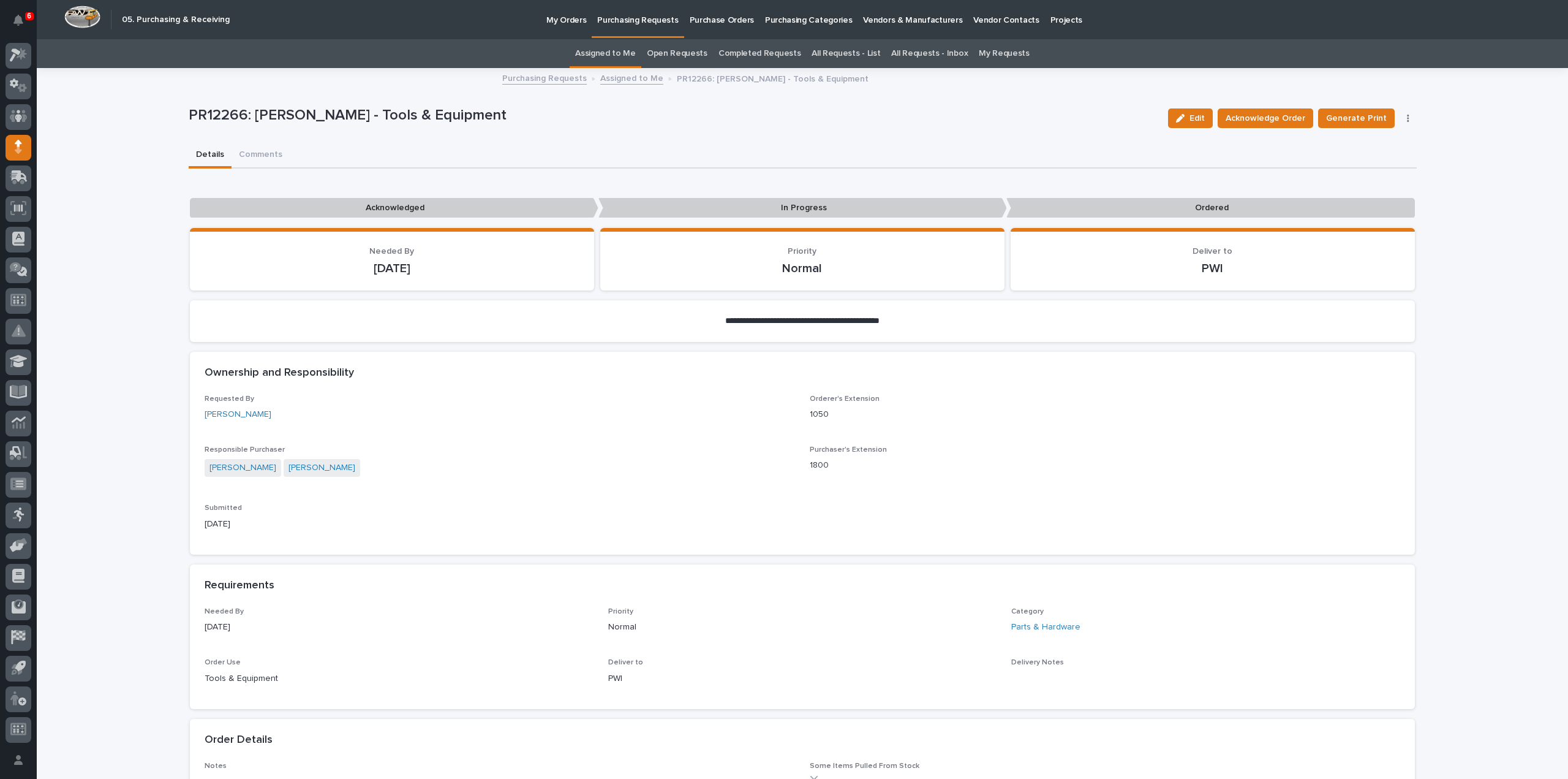
click at [592, 55] on link "Assigned to Me" at bounding box center [605, 54] width 61 height 29
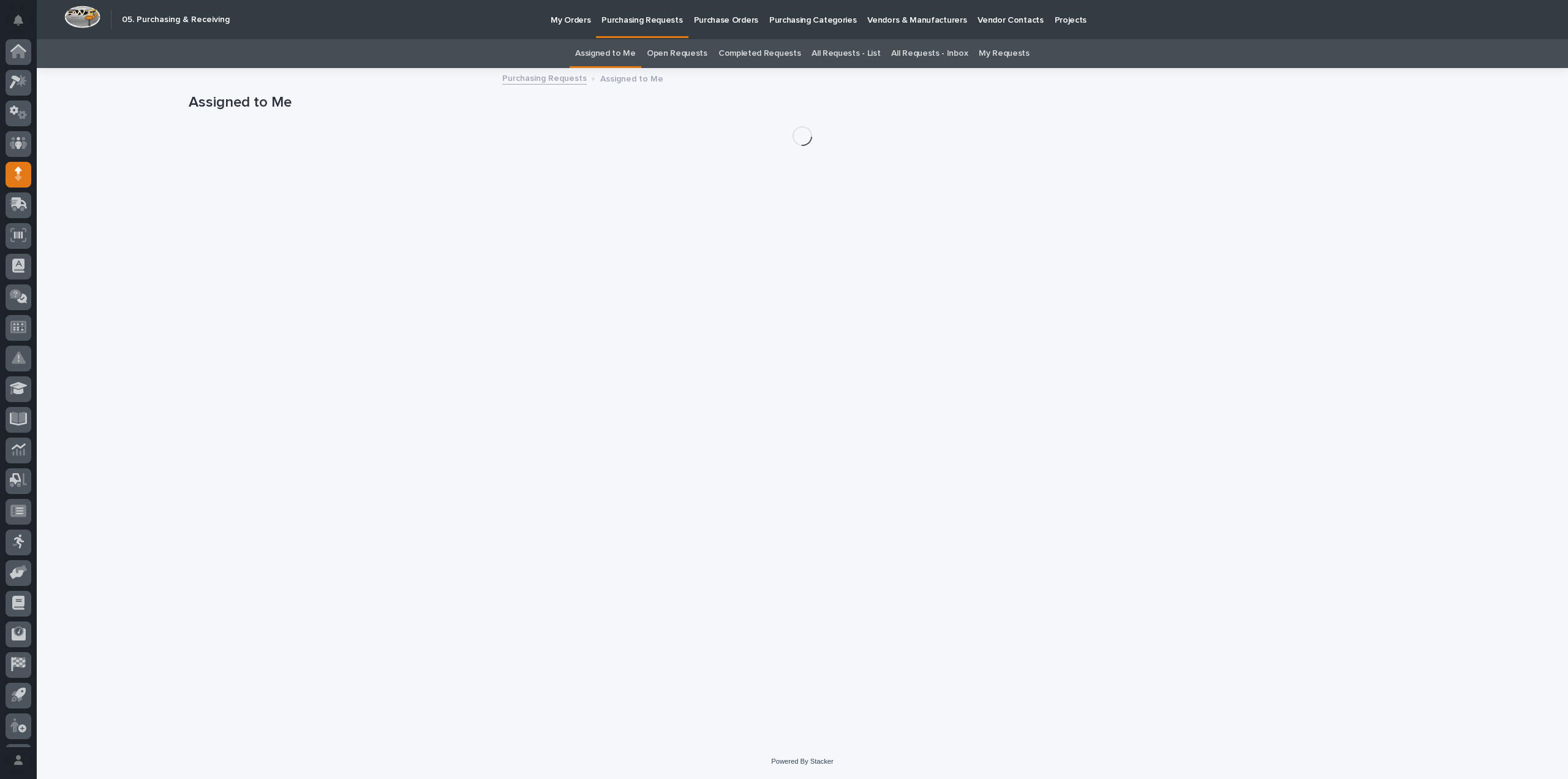
scroll to position [27, 0]
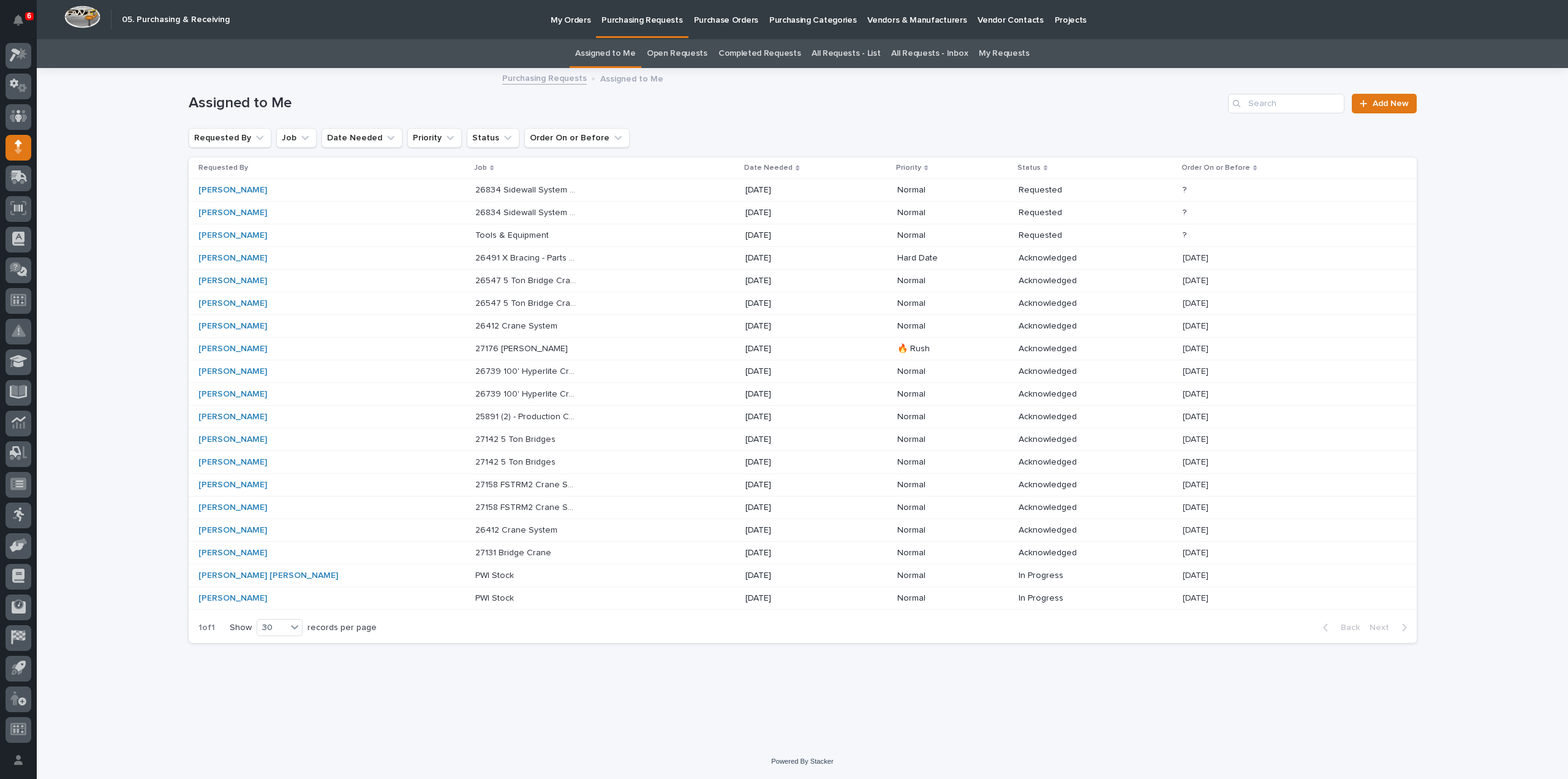
click at [475, 213] on p "26834 Sidewall System Modifications and P Wall Set System" at bounding box center [527, 211] width 105 height 13
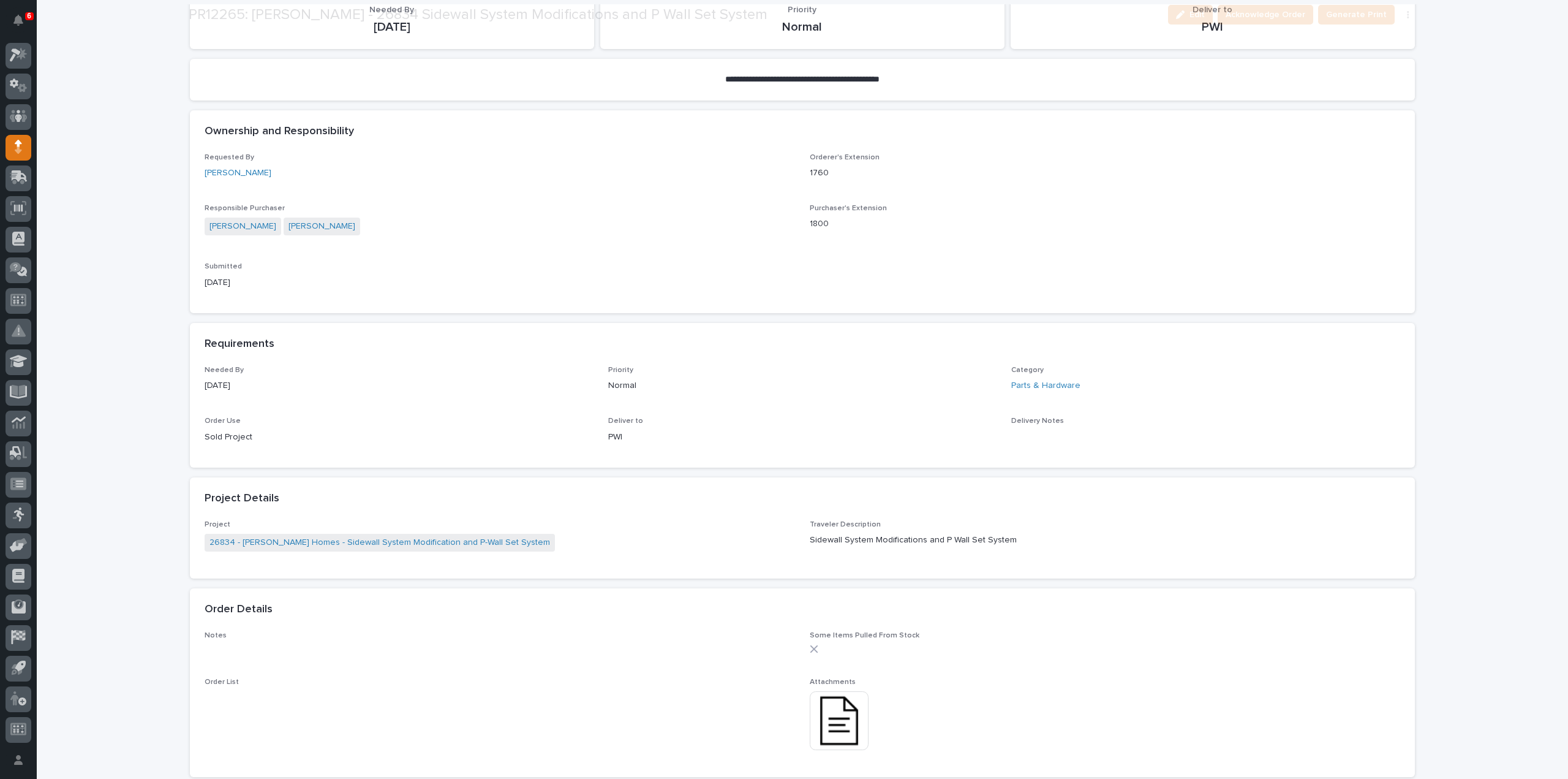
scroll to position [368, 0]
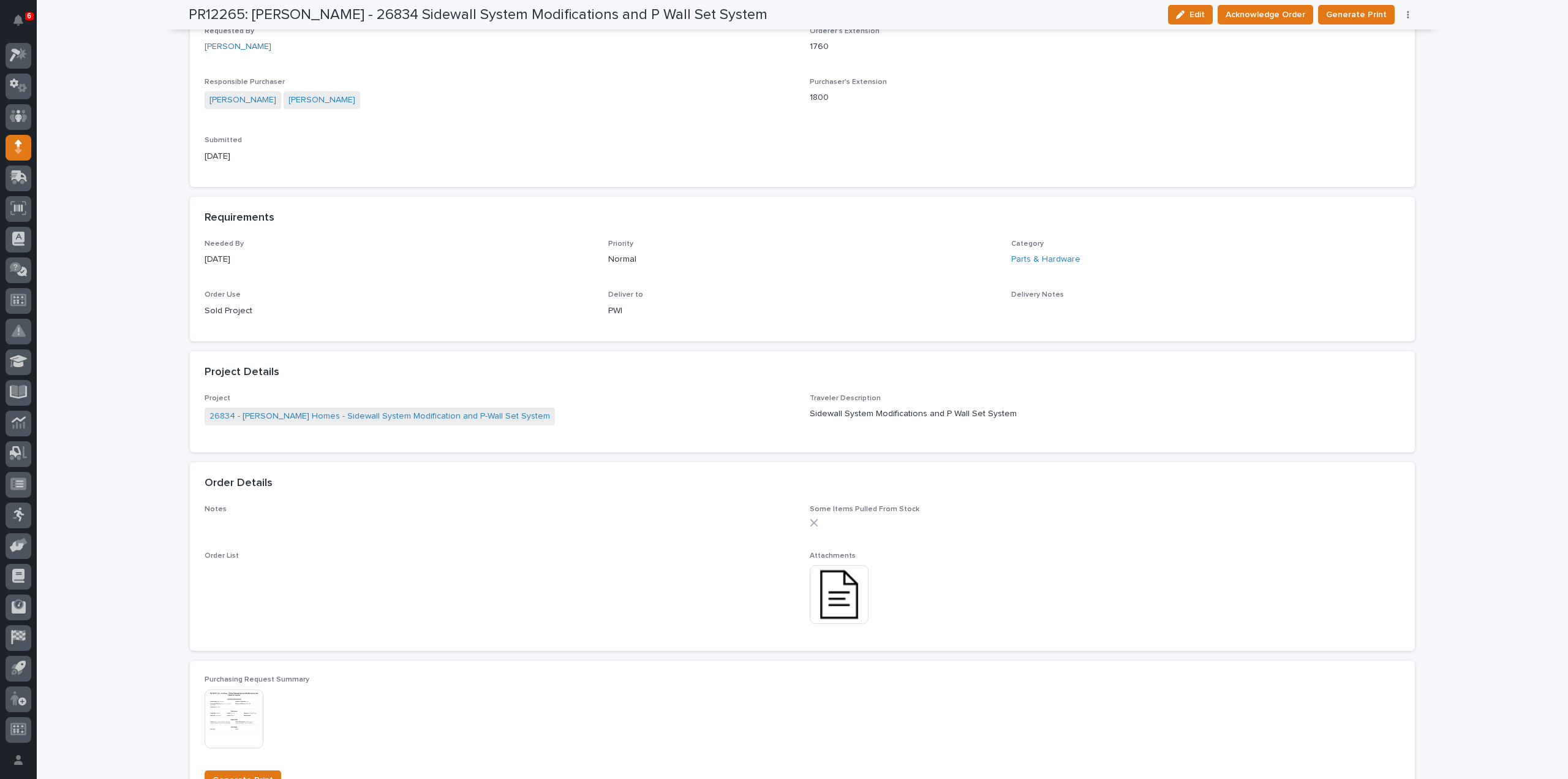
click at [829, 608] on img at bounding box center [839, 595] width 59 height 59
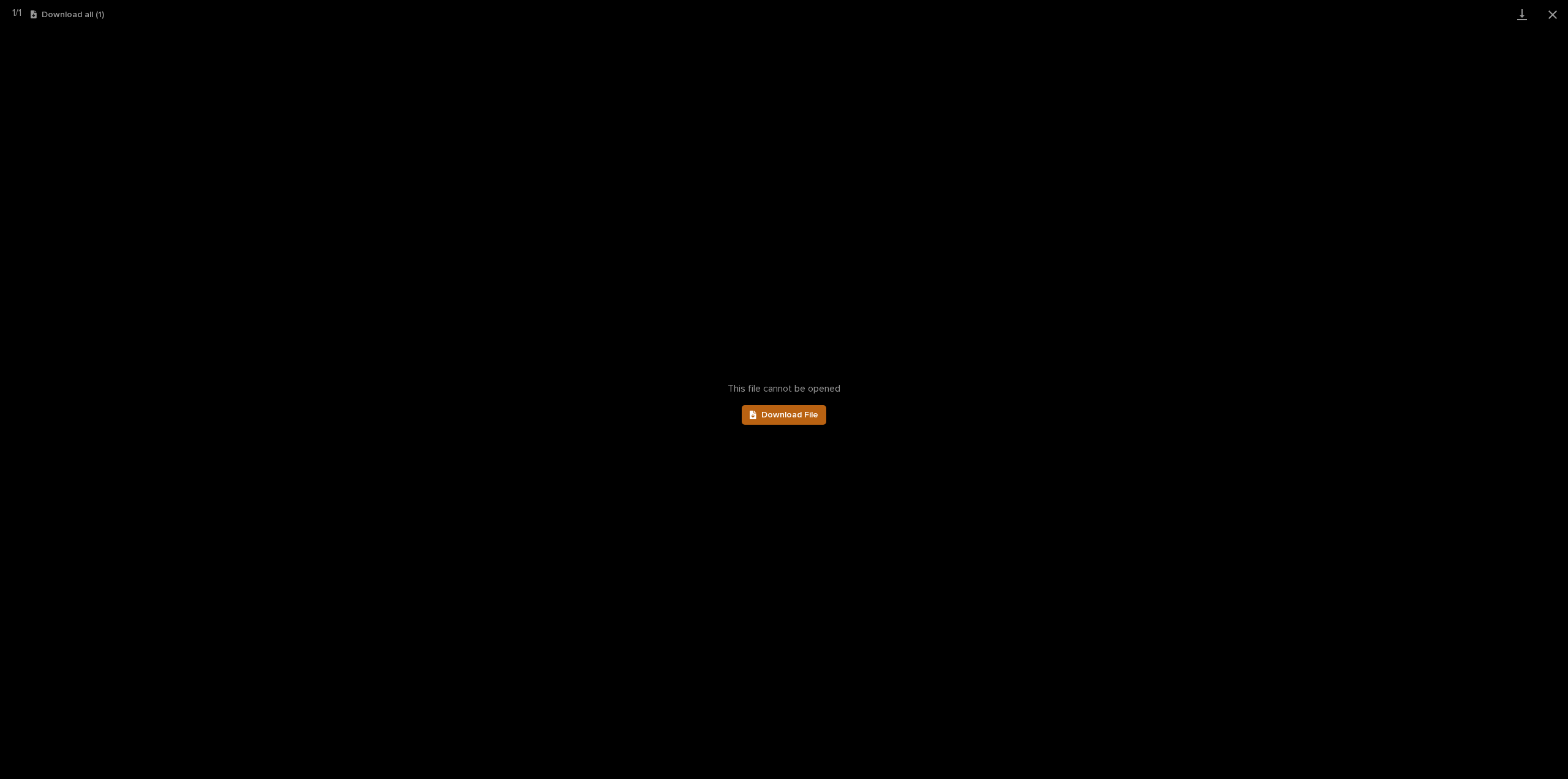
click at [791, 418] on span "Download File" at bounding box center [789, 415] width 57 height 8
click at [1554, 16] on button "Close gallery" at bounding box center [1553, 14] width 30 height 29
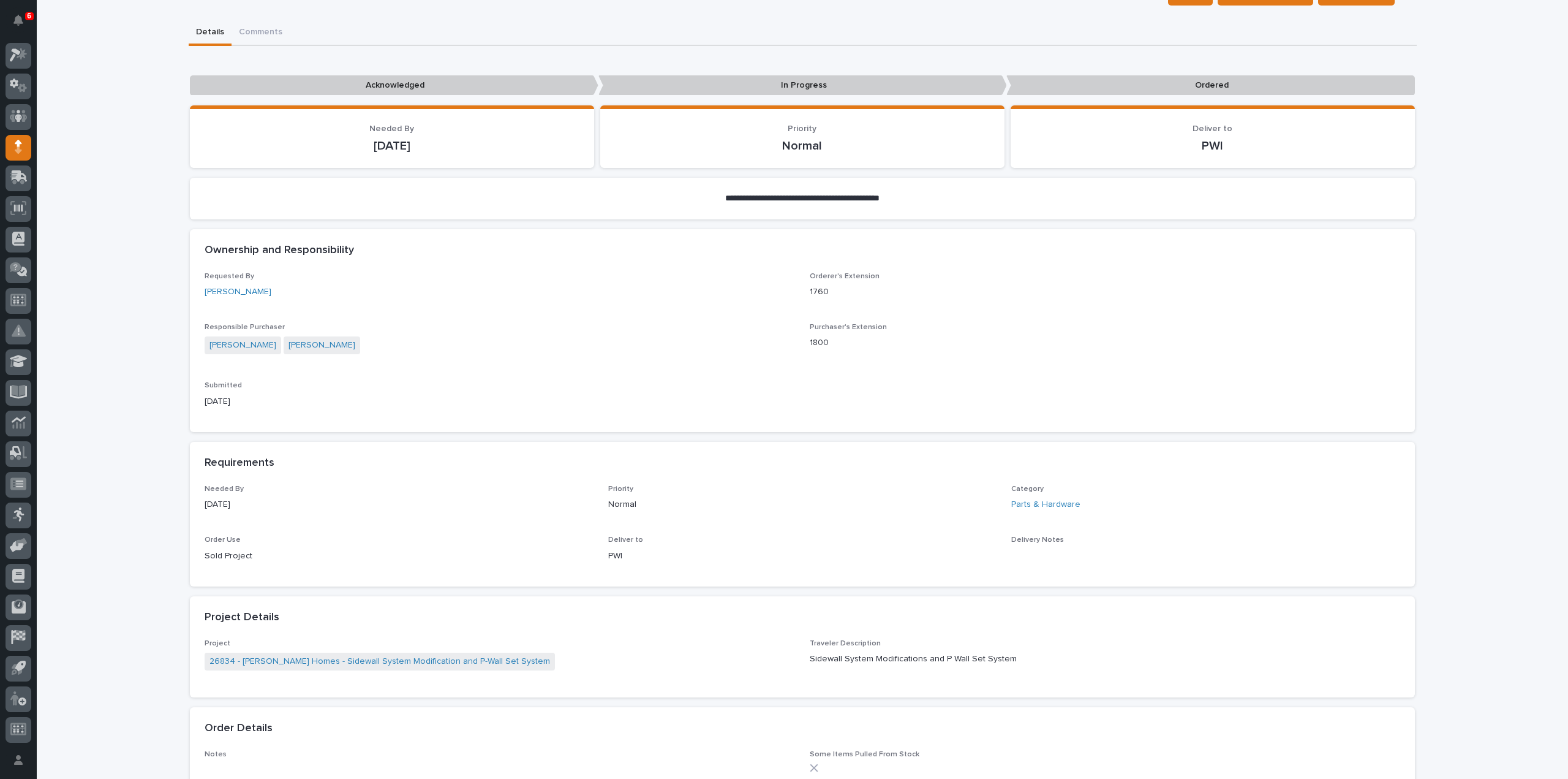
scroll to position [0, 0]
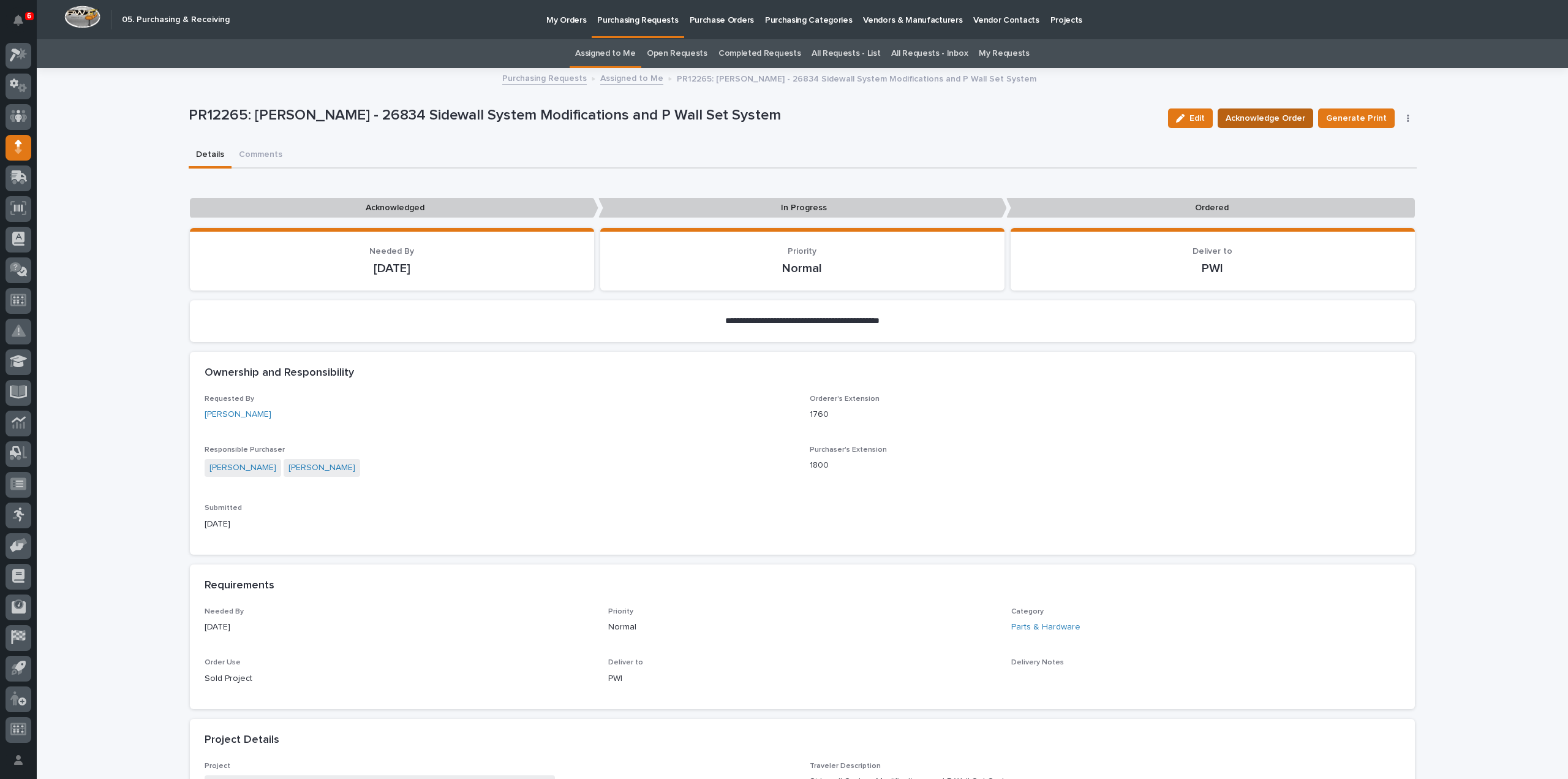
click at [1258, 120] on span "Acknowledge Order" at bounding box center [1265, 117] width 80 height 14
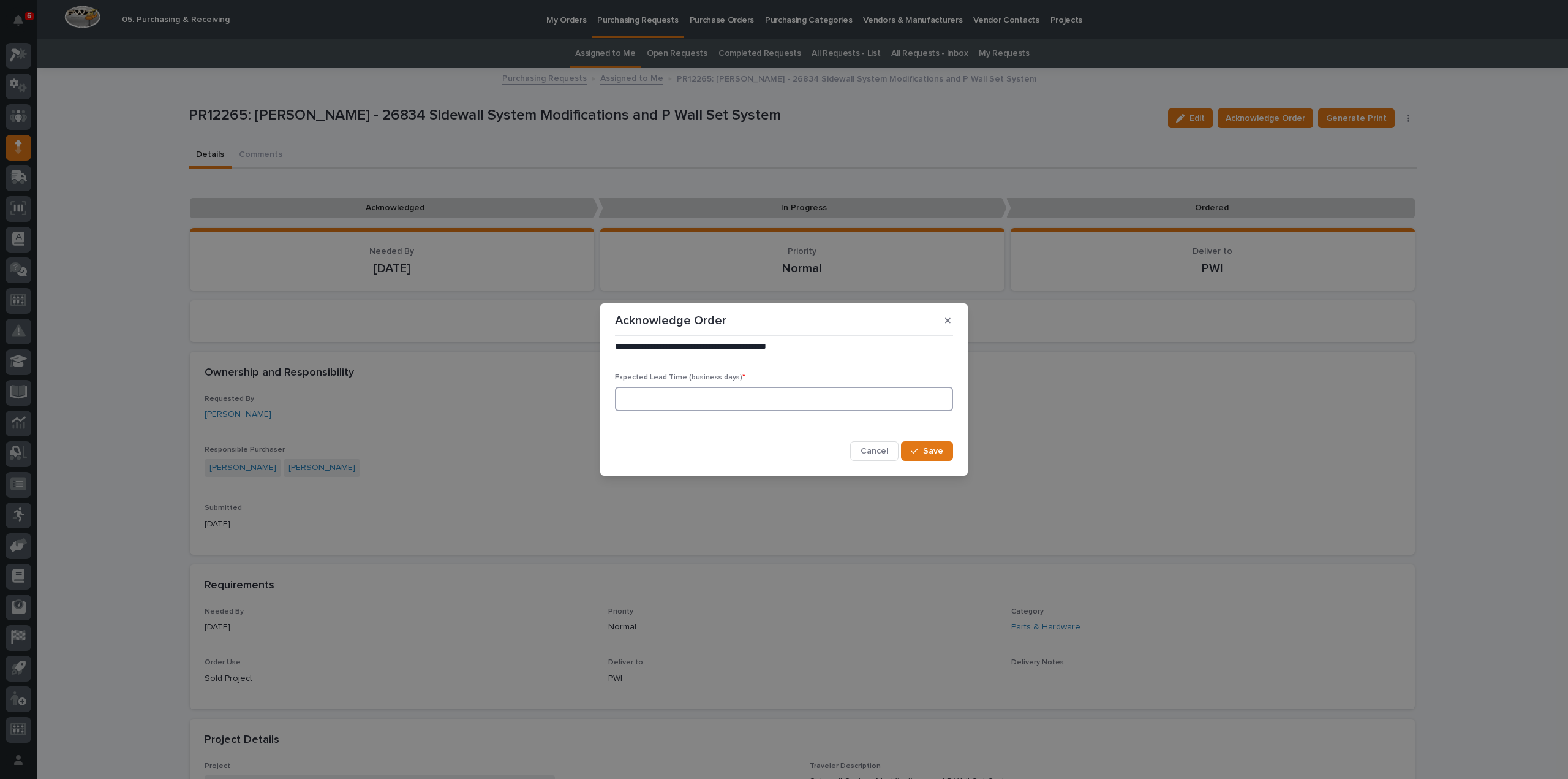
click at [698, 407] on input at bounding box center [784, 399] width 338 height 24
type input "0"
click at [939, 458] on button "Save" at bounding box center [926, 451] width 52 height 20
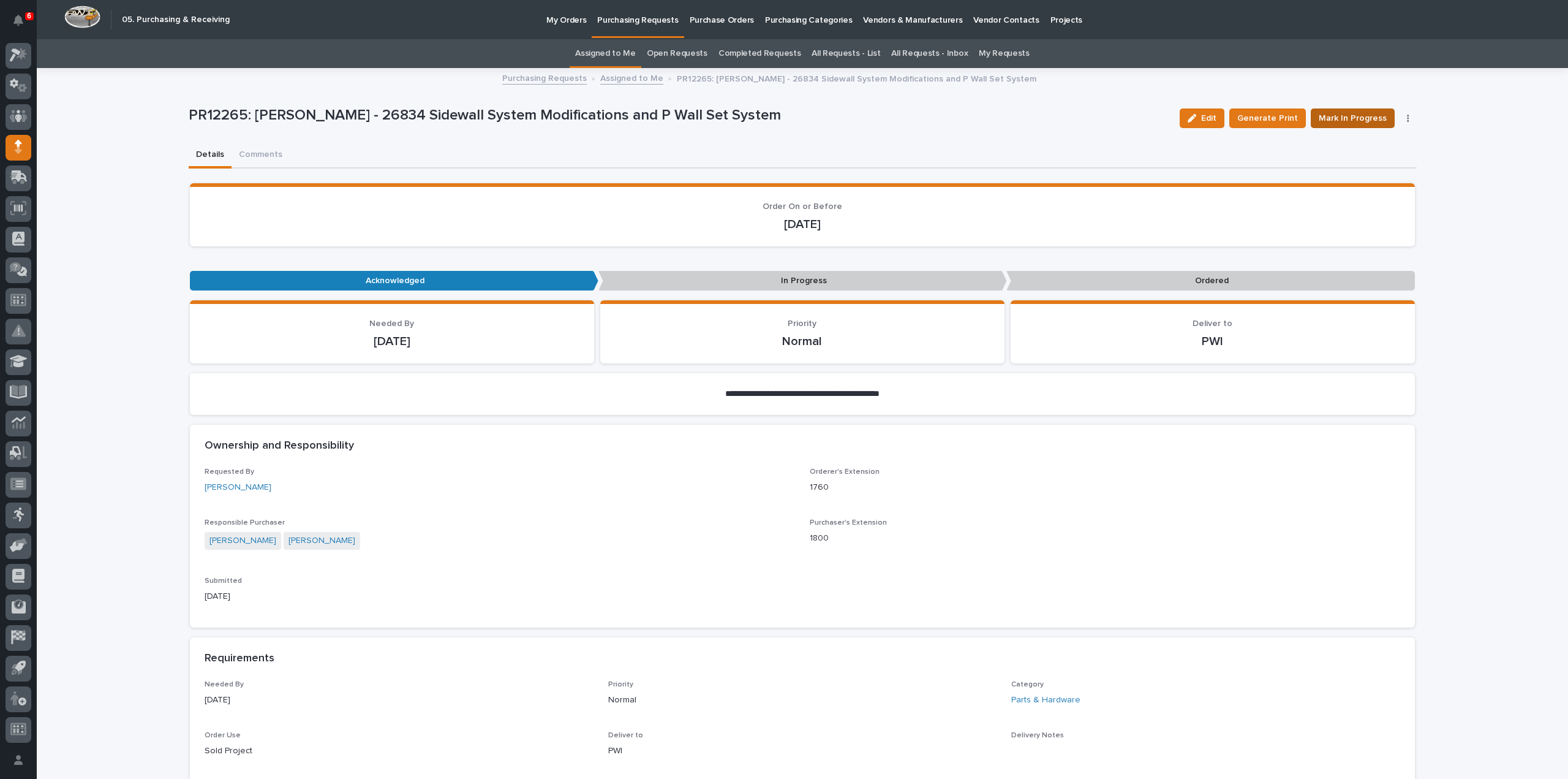
click at [1338, 114] on span "Mark In Progress" at bounding box center [1353, 117] width 68 height 14
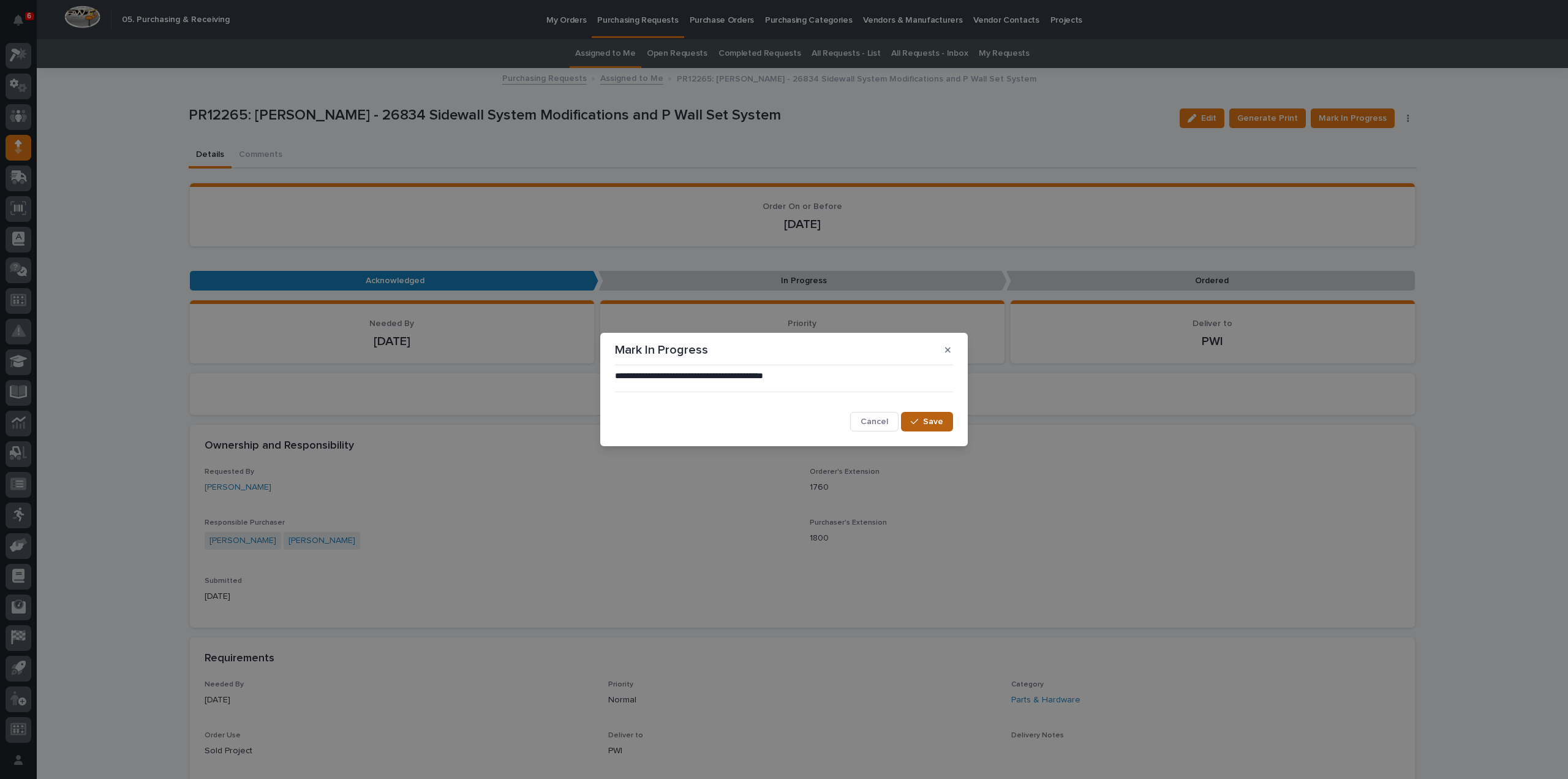
click at [931, 419] on span "Save" at bounding box center [933, 421] width 20 height 11
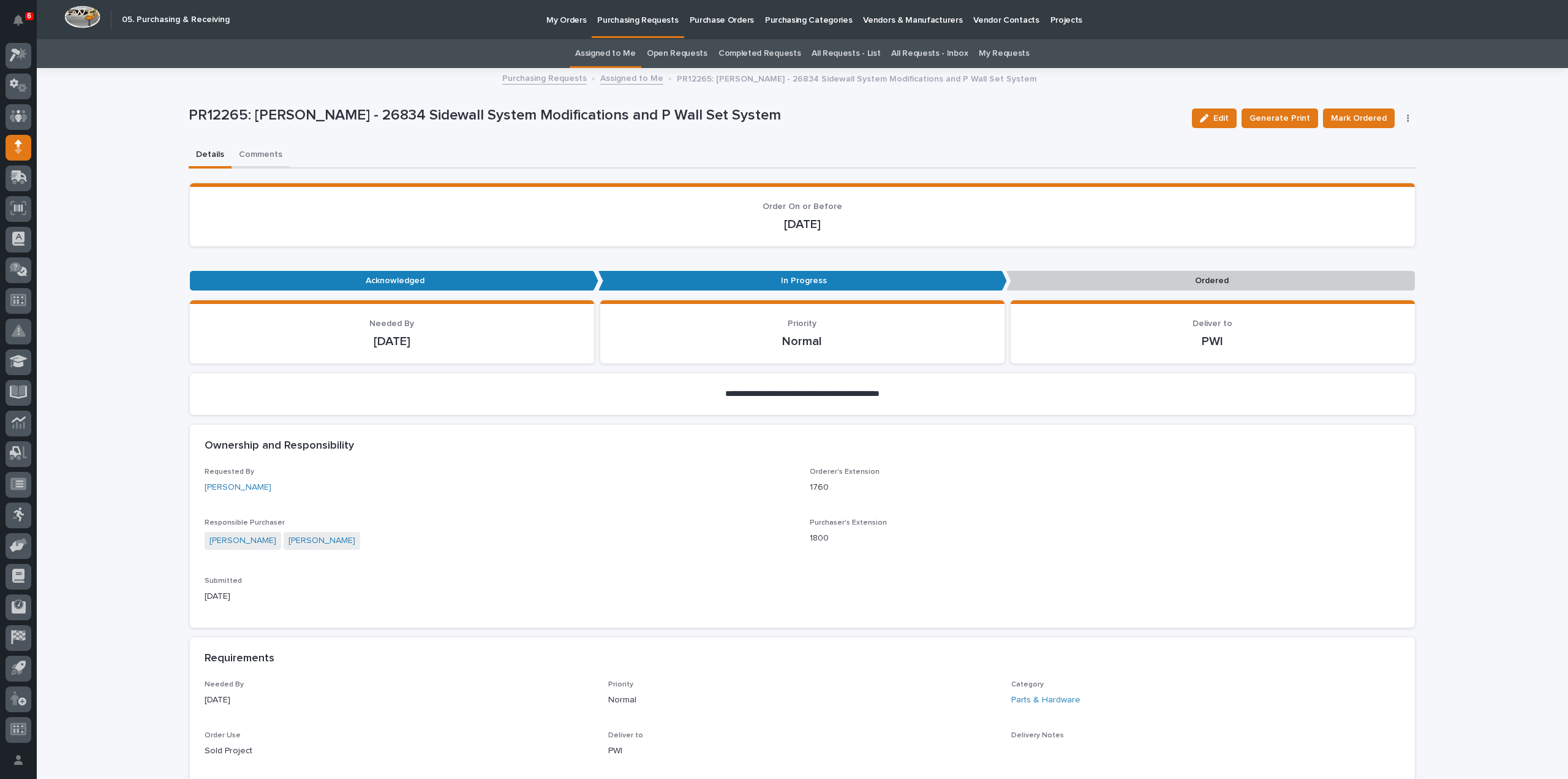
click at [258, 153] on button "Comments" at bounding box center [261, 155] width 58 height 26
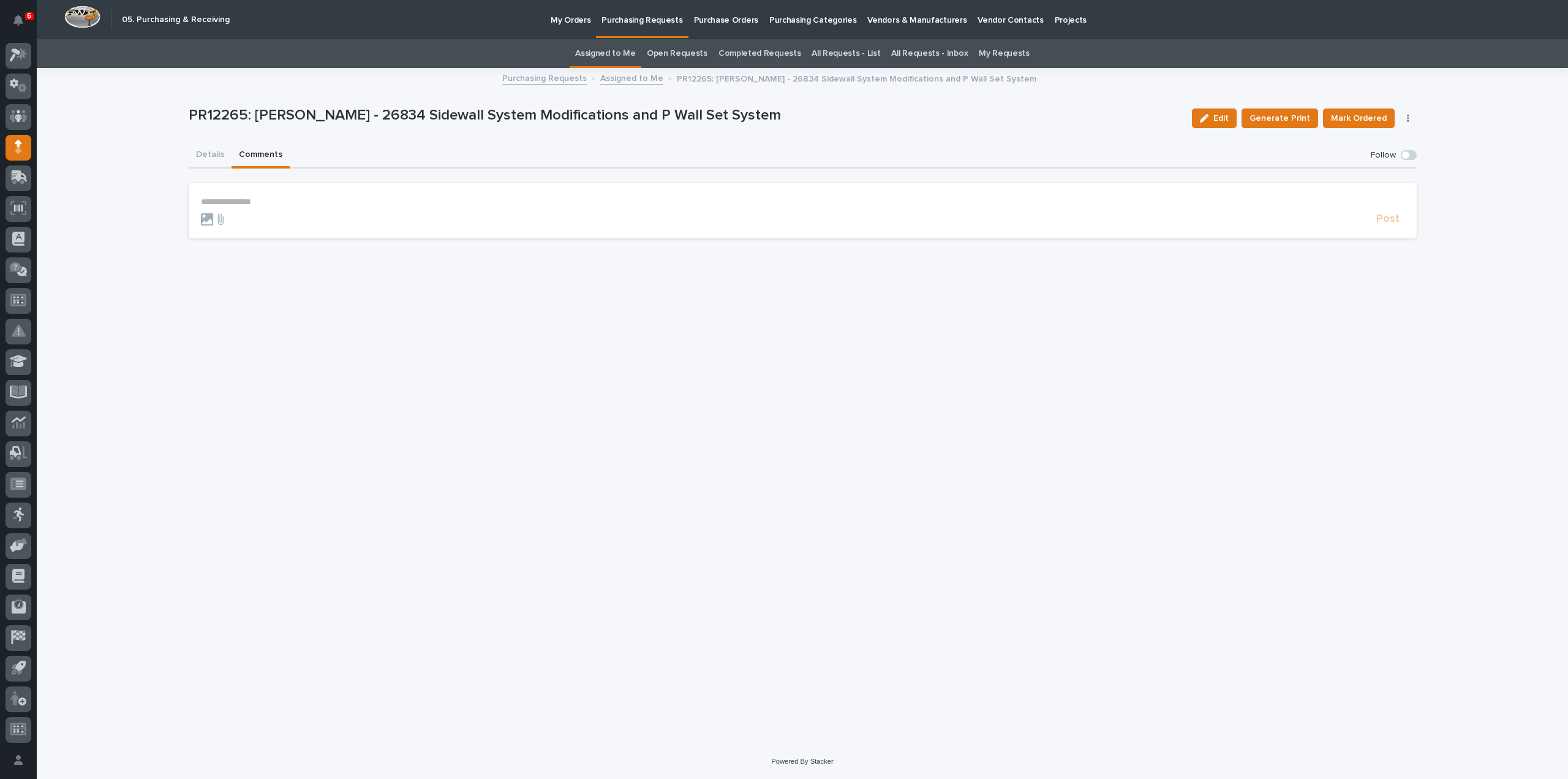
click at [260, 197] on p "**********" at bounding box center [802, 202] width 1204 height 11
click at [236, 221] on span "[PERSON_NAME]" at bounding box center [239, 220] width 69 height 8
click at [261, 207] on p "**********" at bounding box center [802, 203] width 1204 height 12
click at [1387, 227] on span "Post" at bounding box center [1388, 224] width 23 height 14
click at [201, 152] on button "Details" at bounding box center [210, 155] width 43 height 26
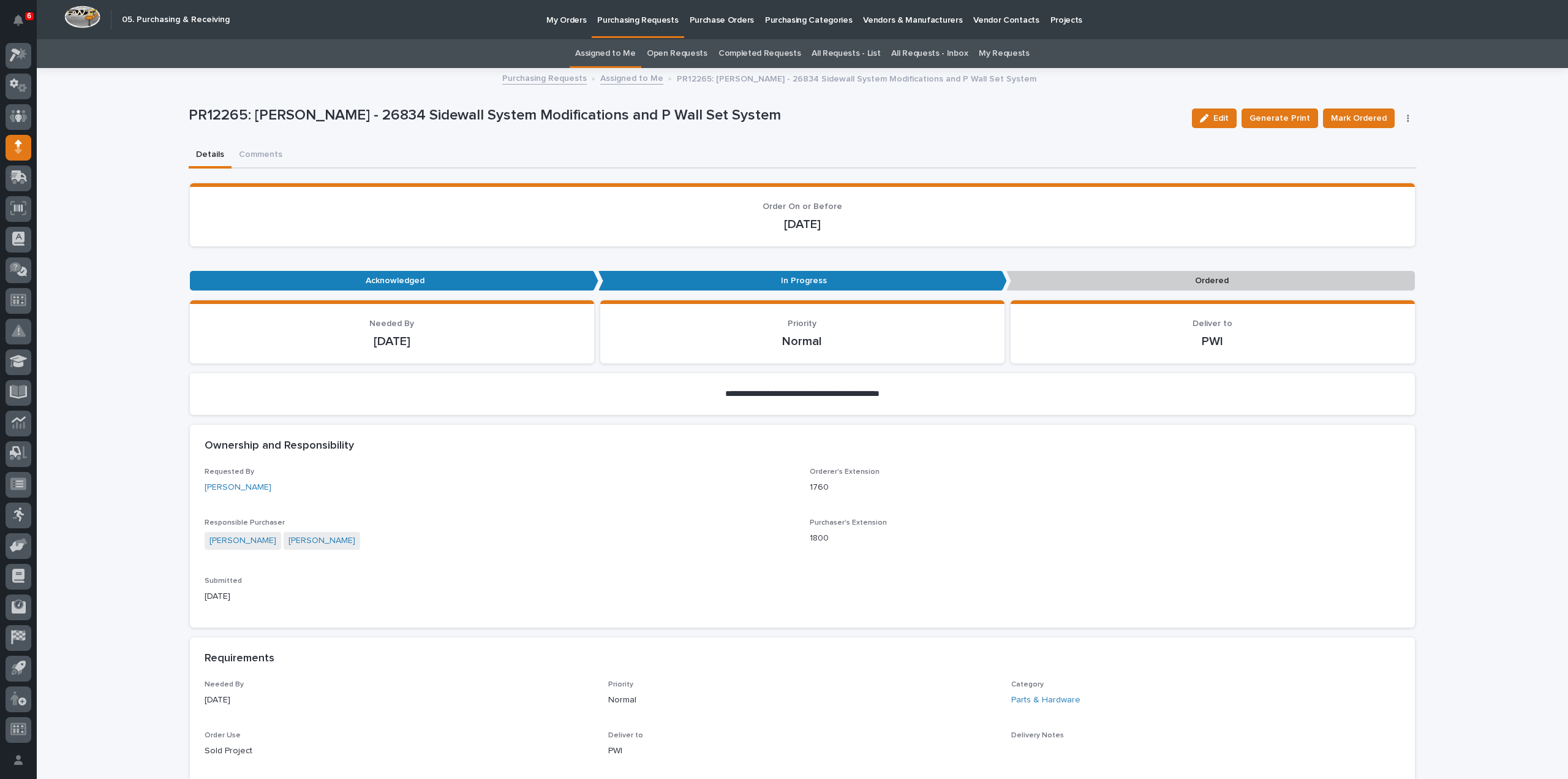
click at [633, 52] on link "Assigned to Me" at bounding box center [605, 54] width 61 height 29
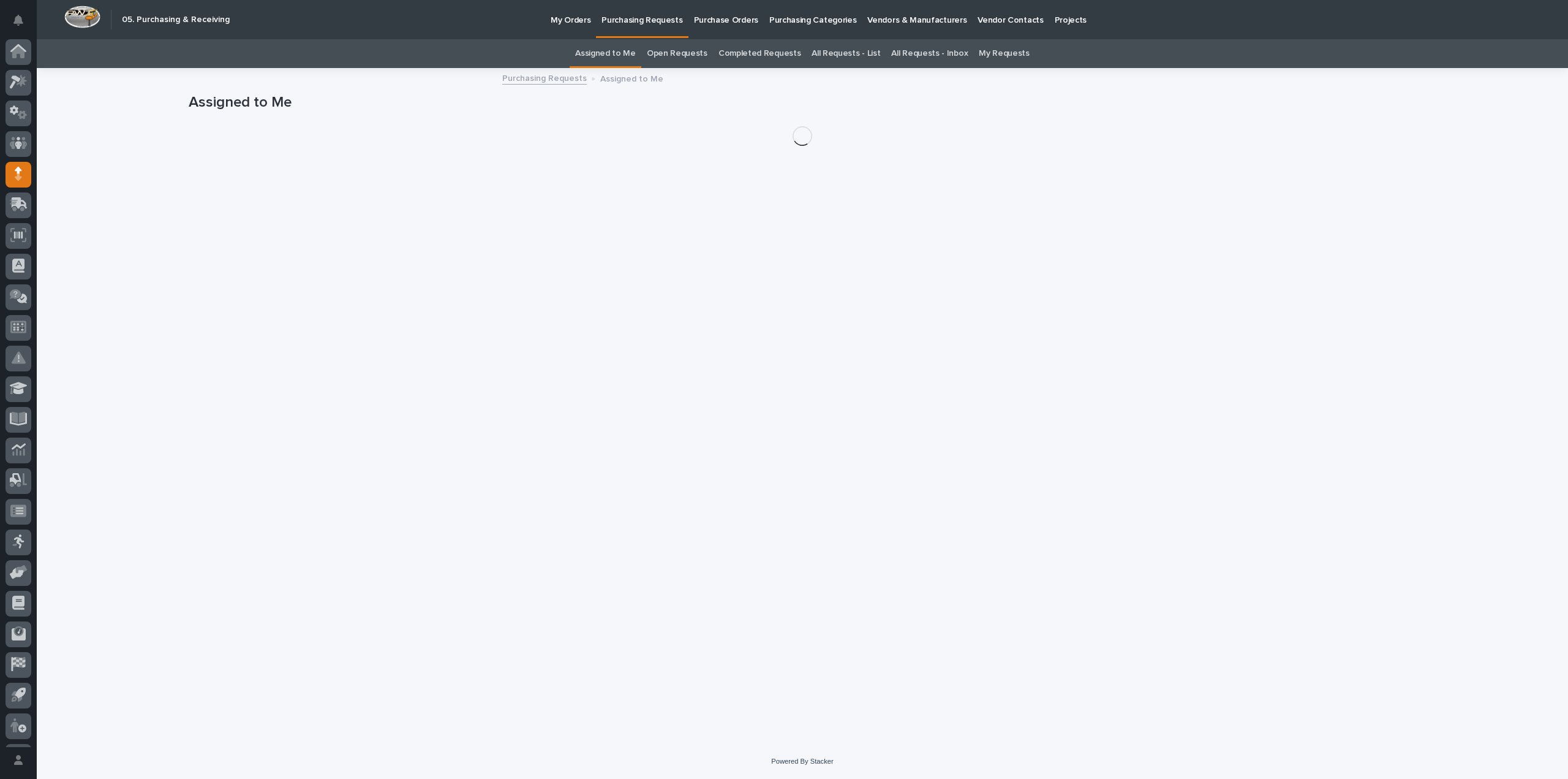
scroll to position [27, 0]
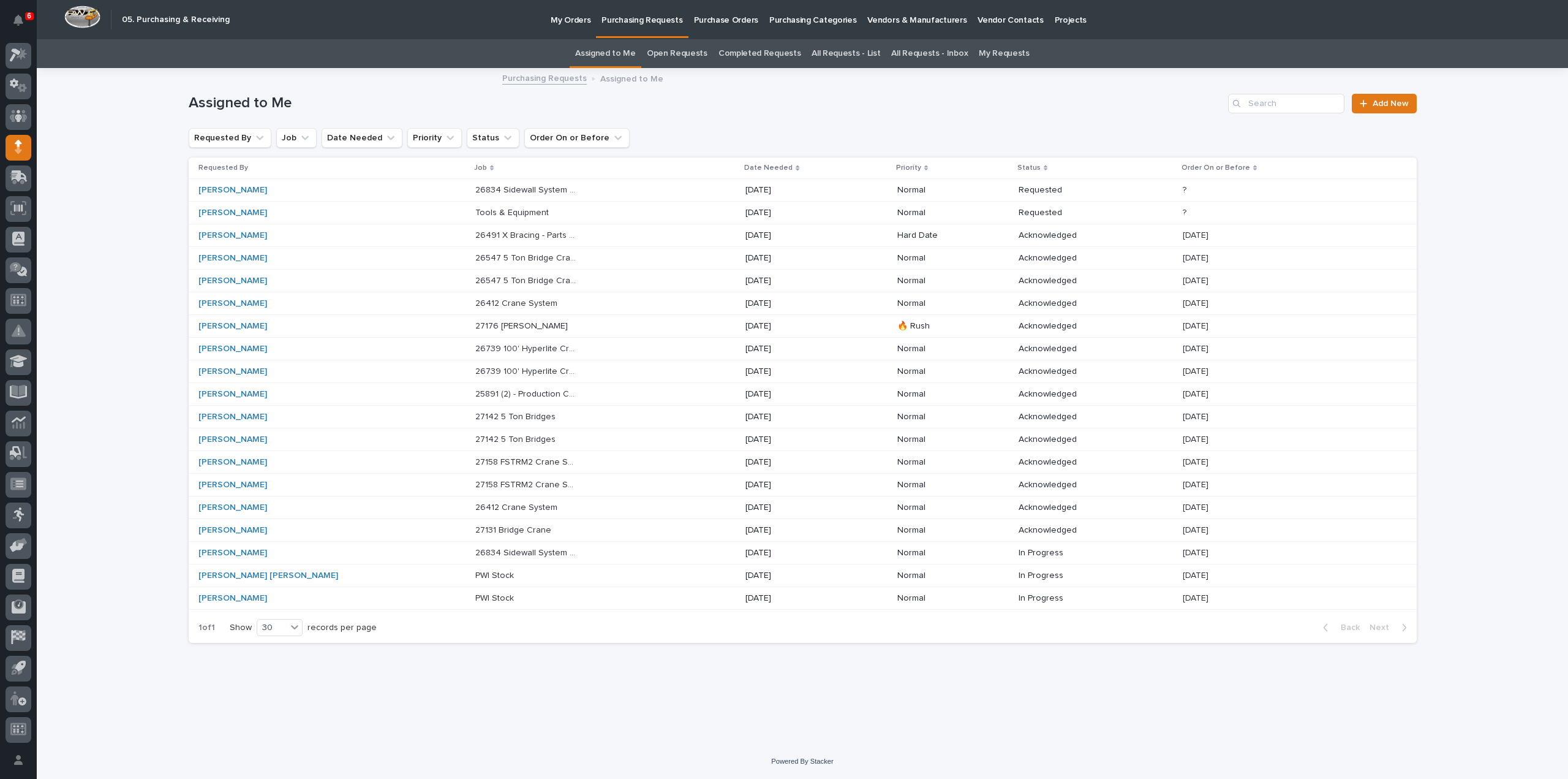
click at [475, 190] on p "26834 Sidewall System Modifications and P Wall Set System" at bounding box center [527, 189] width 105 height 13
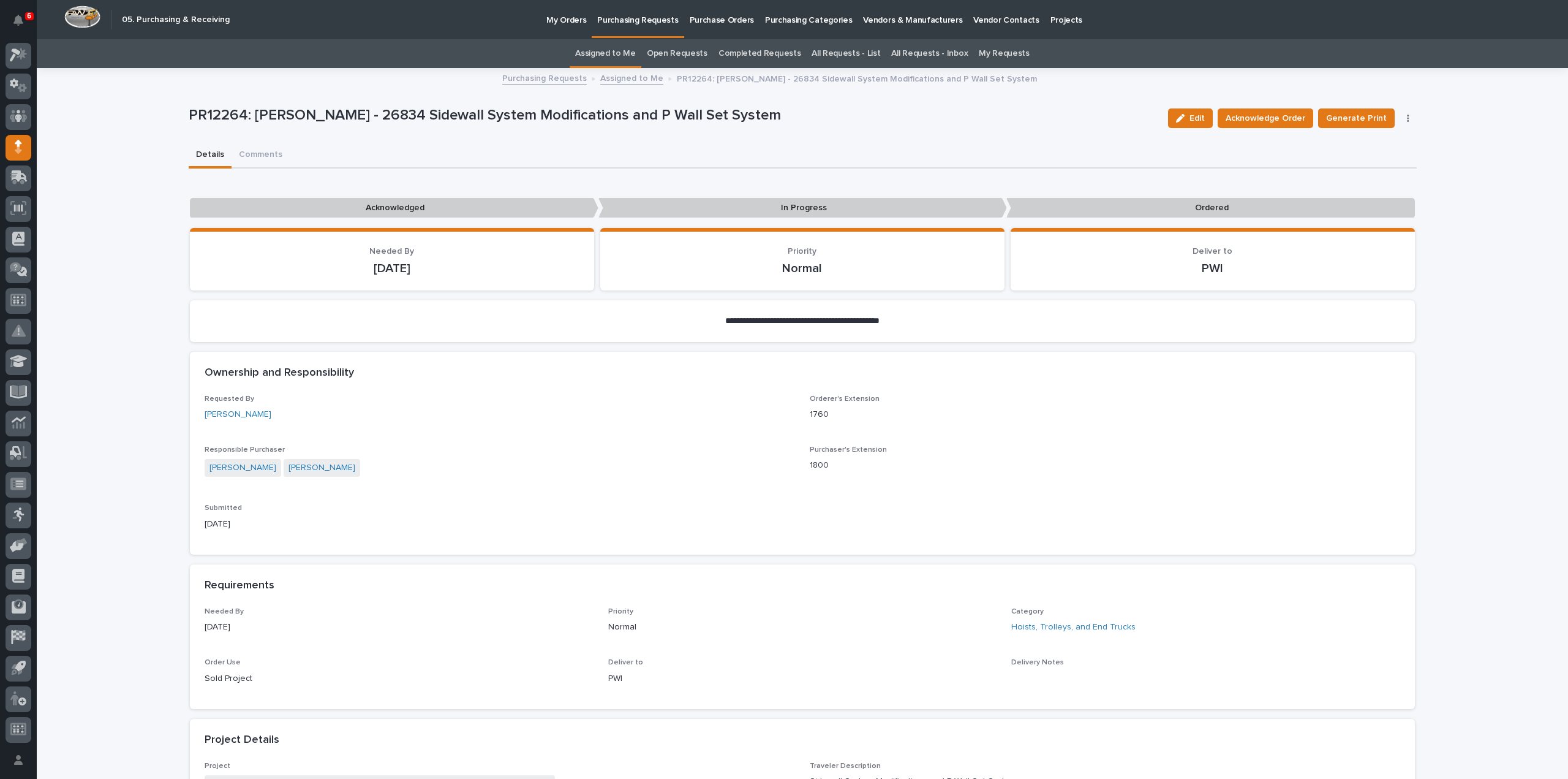
click at [592, 48] on link "Assigned to Me" at bounding box center [605, 54] width 61 height 29
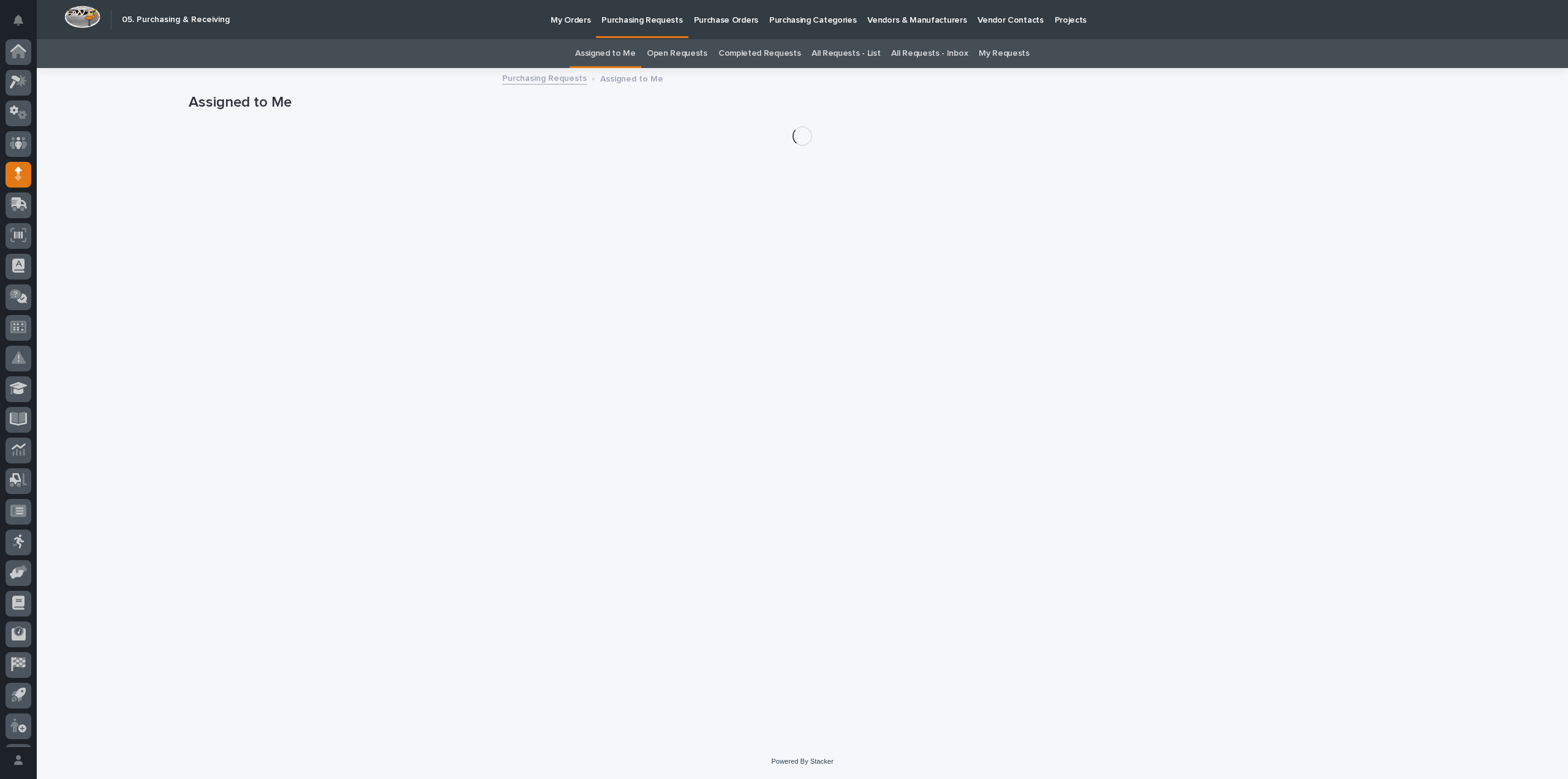
scroll to position [27, 0]
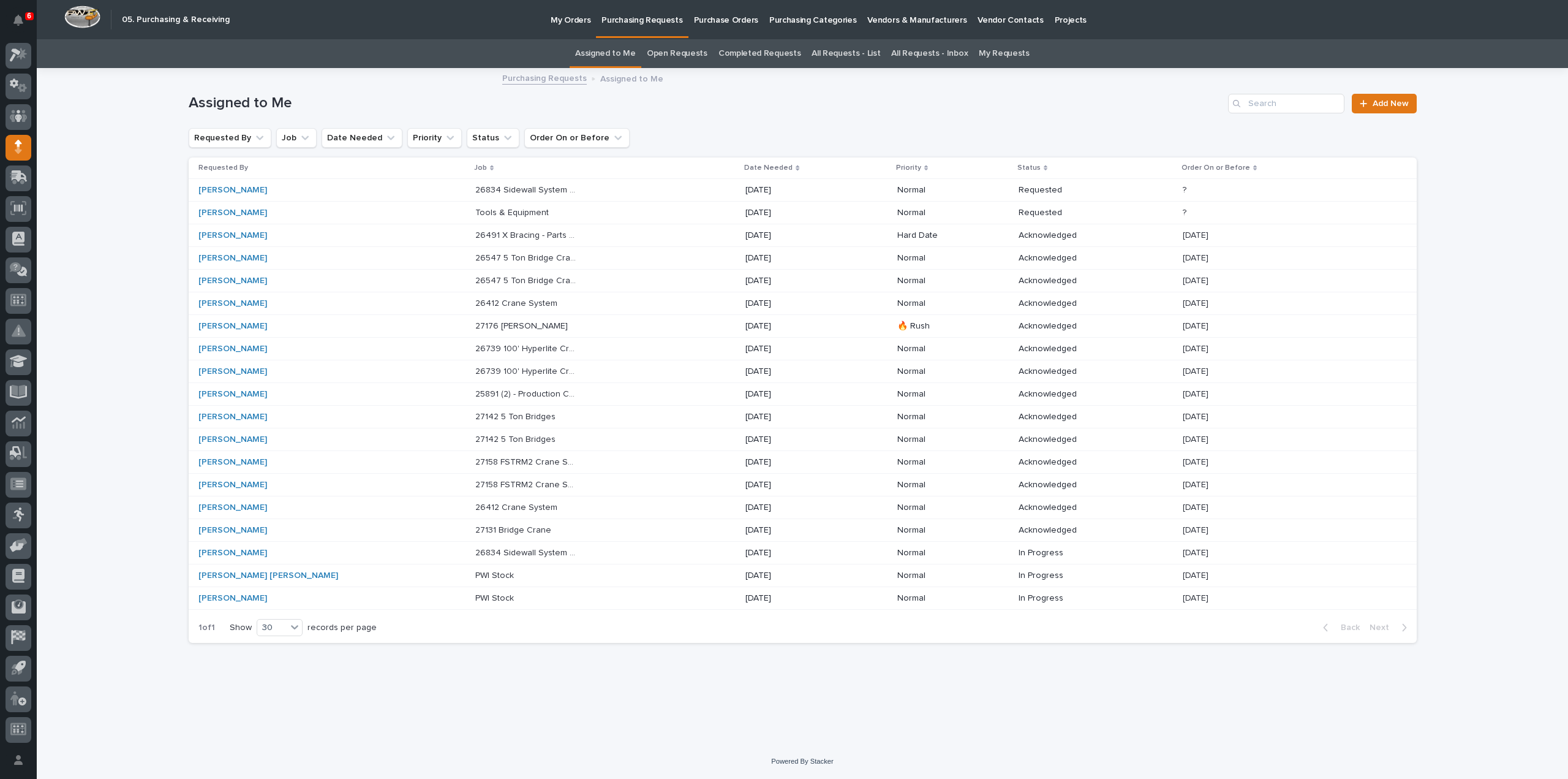
click at [475, 193] on p "26834 Sidewall System Modifications and P Wall Set System" at bounding box center [527, 189] width 105 height 13
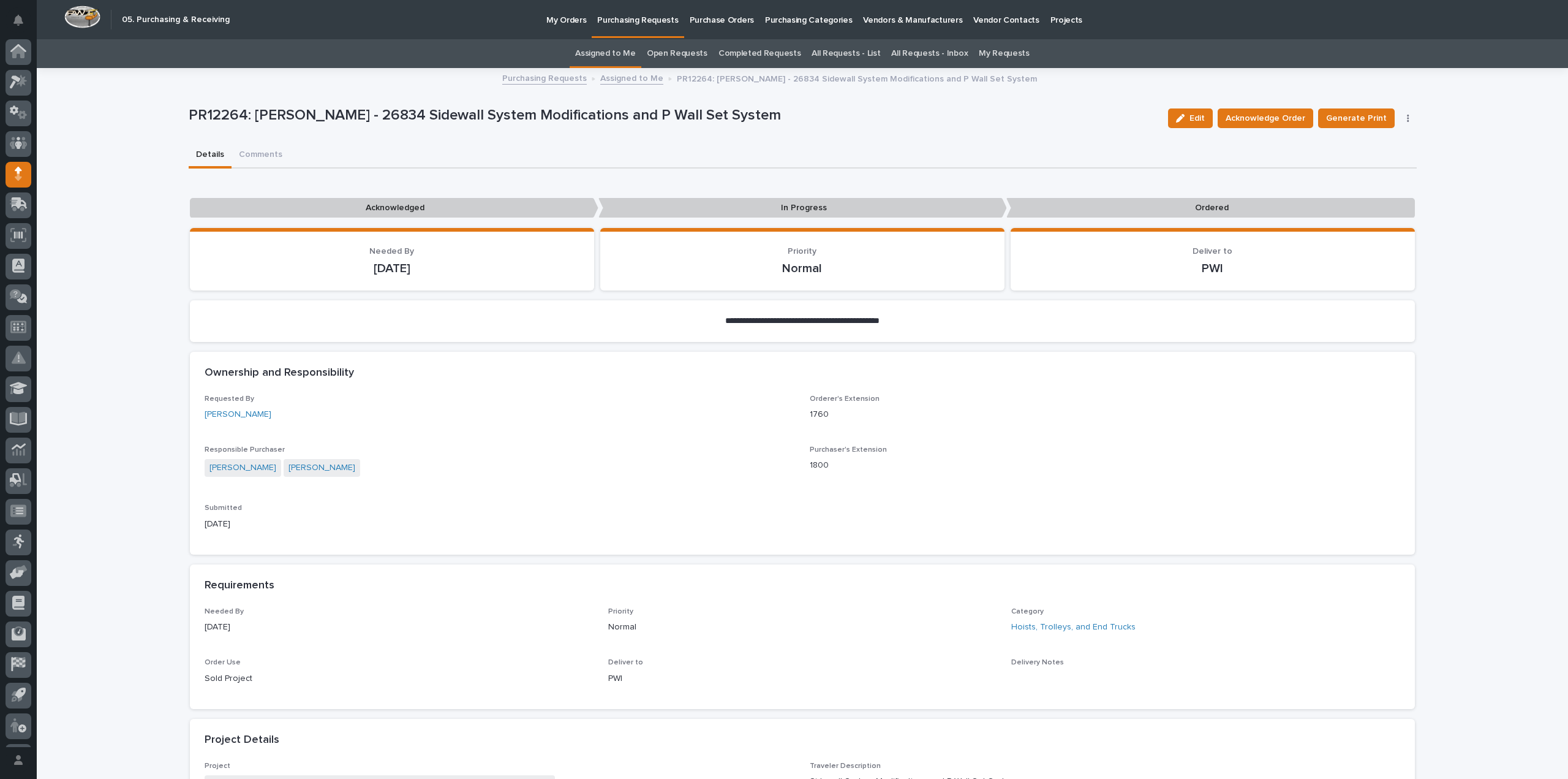
scroll to position [27, 0]
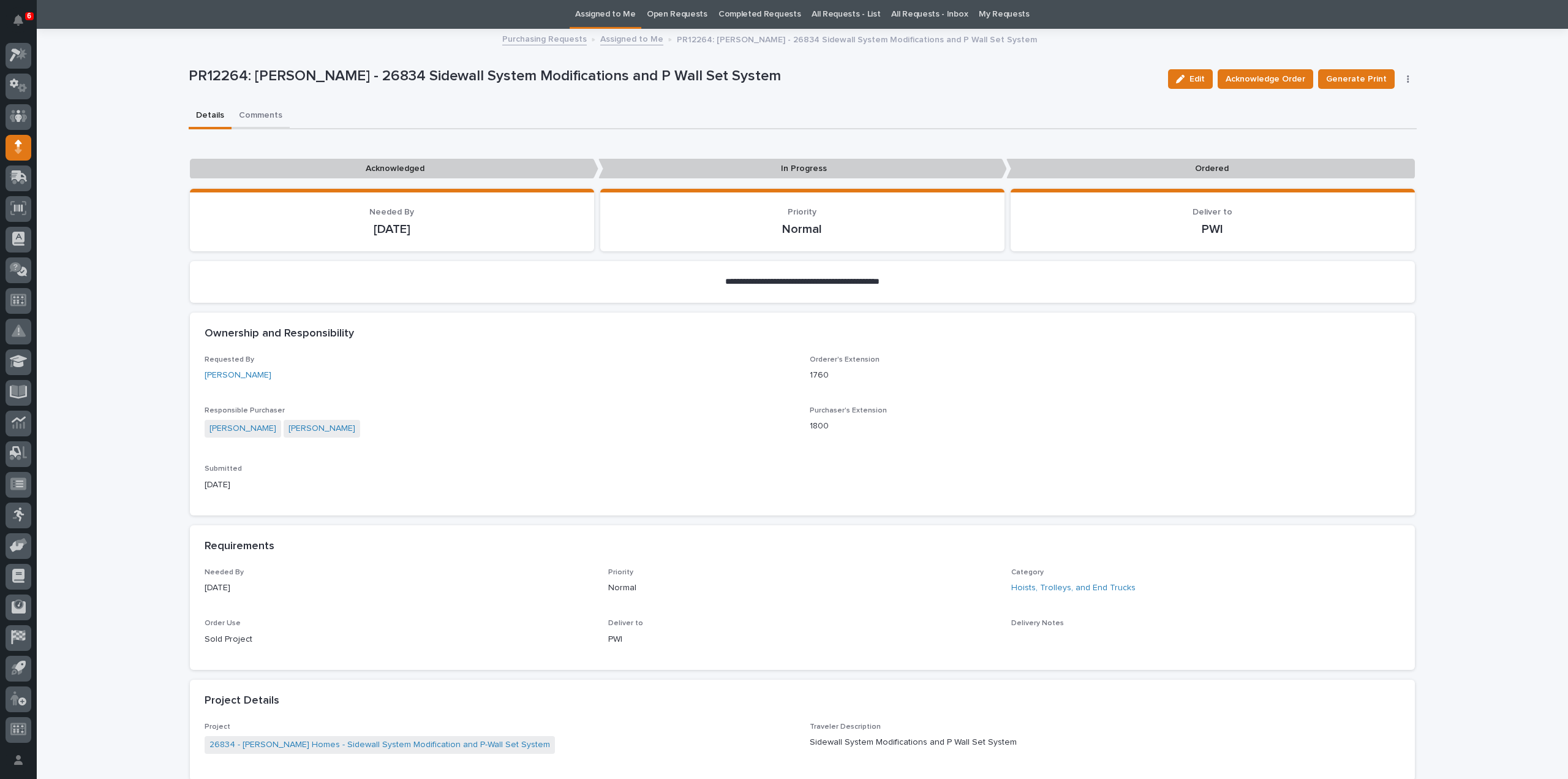
click at [261, 114] on div "**********" at bounding box center [802, 653] width 1228 height 1247
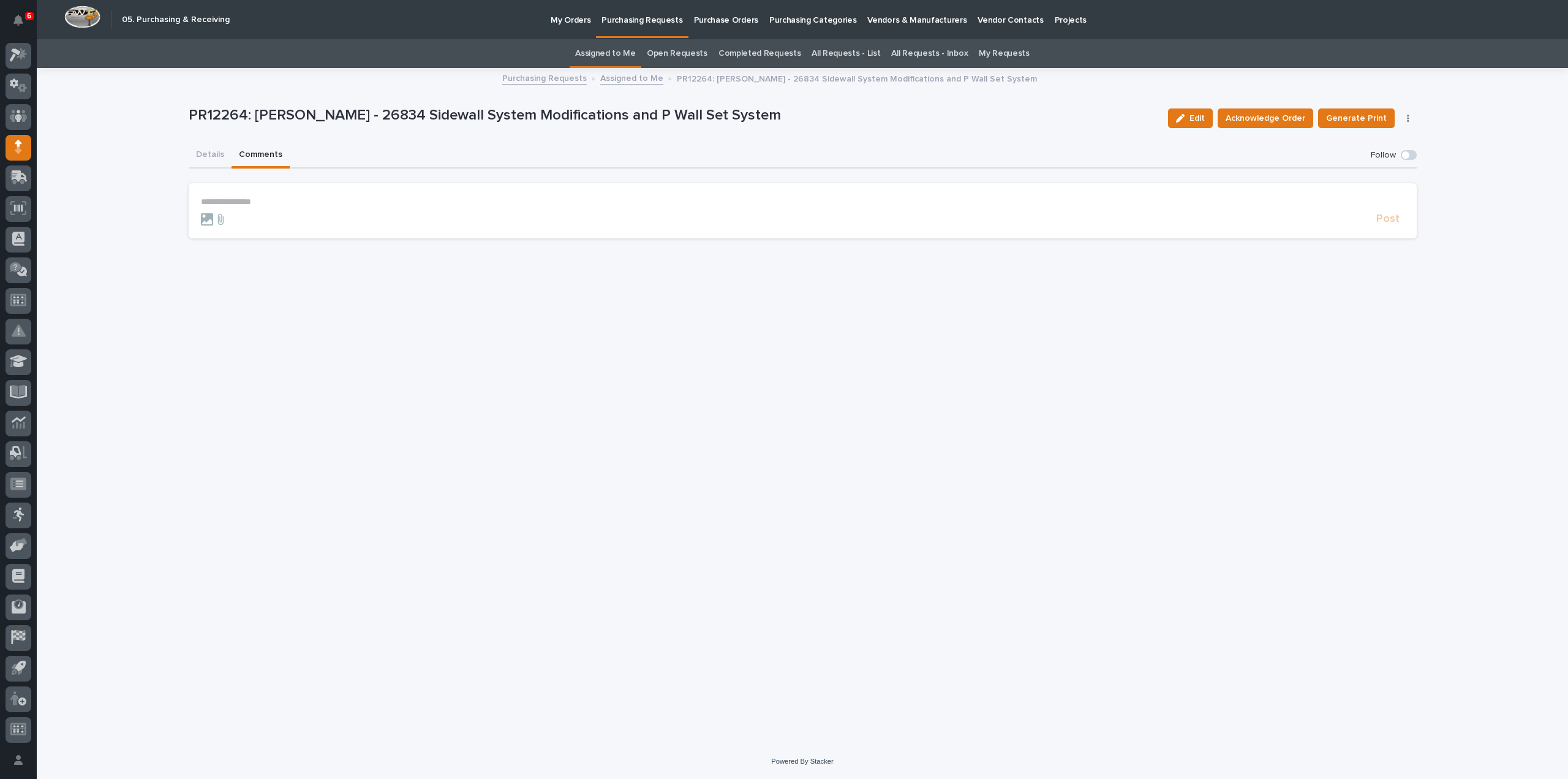
click at [332, 206] on p "**********" at bounding box center [802, 202] width 1204 height 11
click at [240, 221] on span "[PERSON_NAME]" at bounding box center [239, 220] width 69 height 8
click at [262, 202] on p "**********" at bounding box center [802, 203] width 1204 height 12
drag, startPoint x: 289, startPoint y: 203, endPoint x: 290, endPoint y: 259, distance: 56.0
click at [289, 205] on span "**********" at bounding box center [308, 202] width 117 height 8
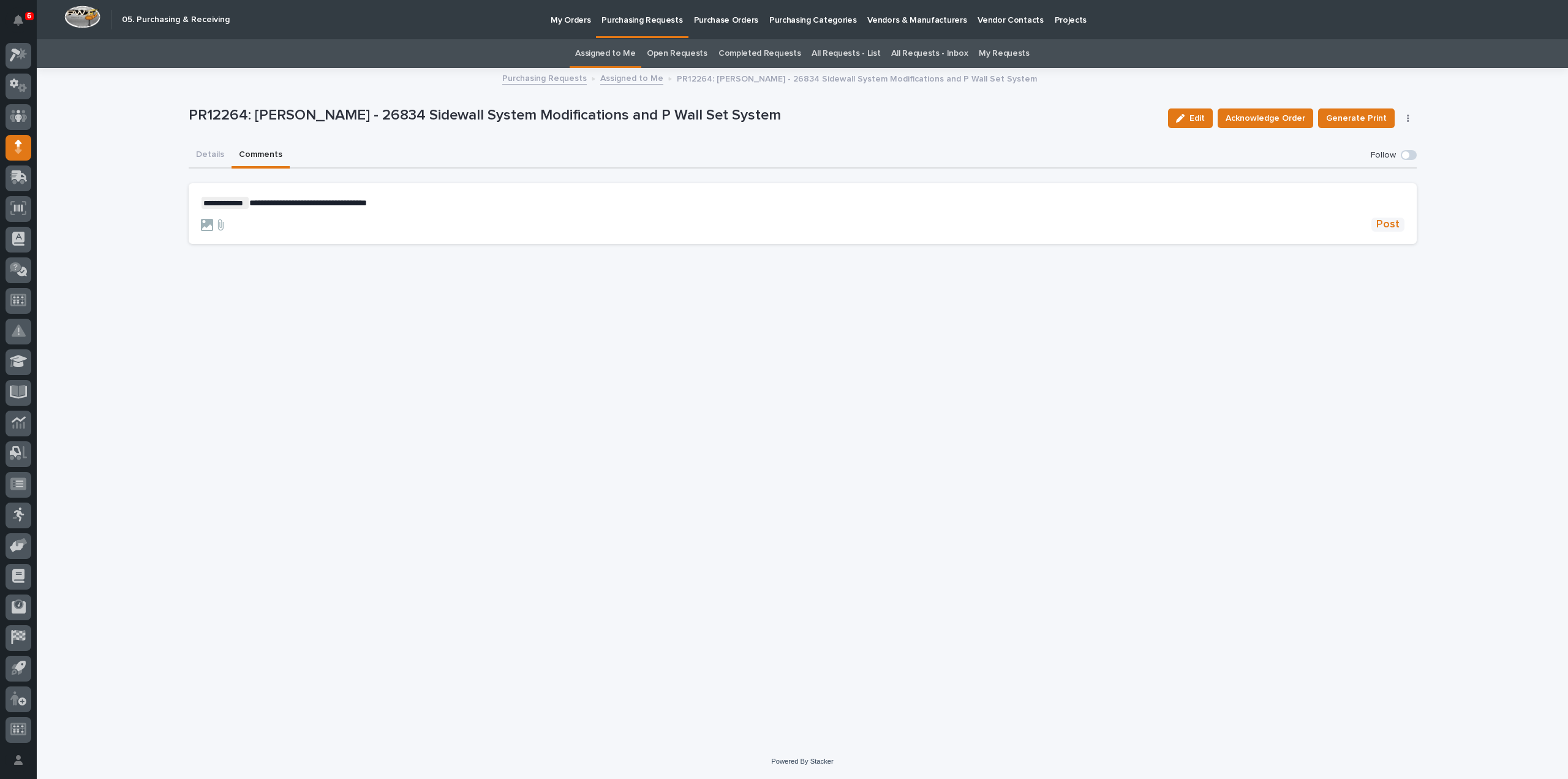
click at [1387, 227] on span "Post" at bounding box center [1388, 224] width 23 height 14
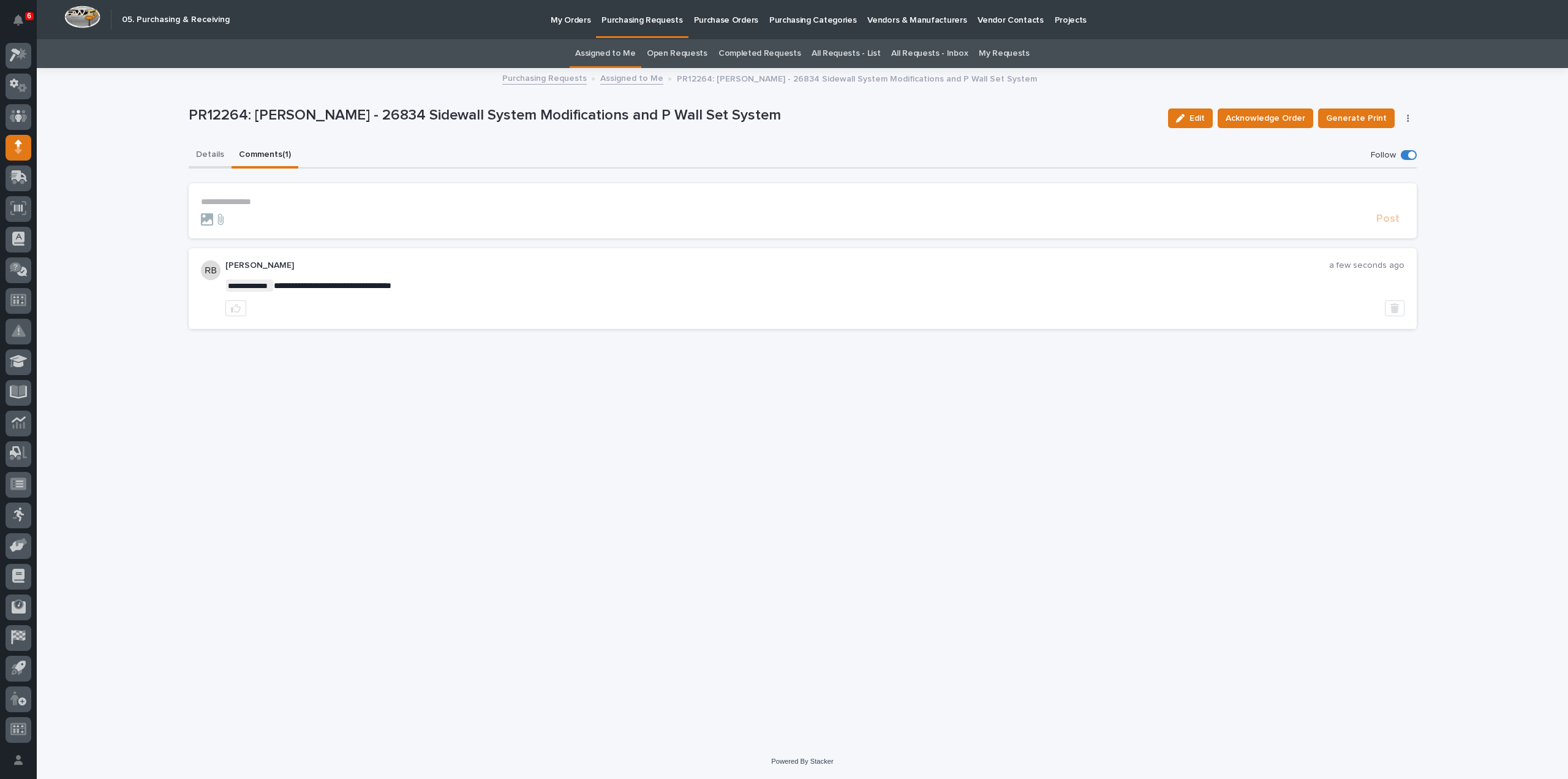
click at [208, 152] on button "Details" at bounding box center [210, 155] width 43 height 26
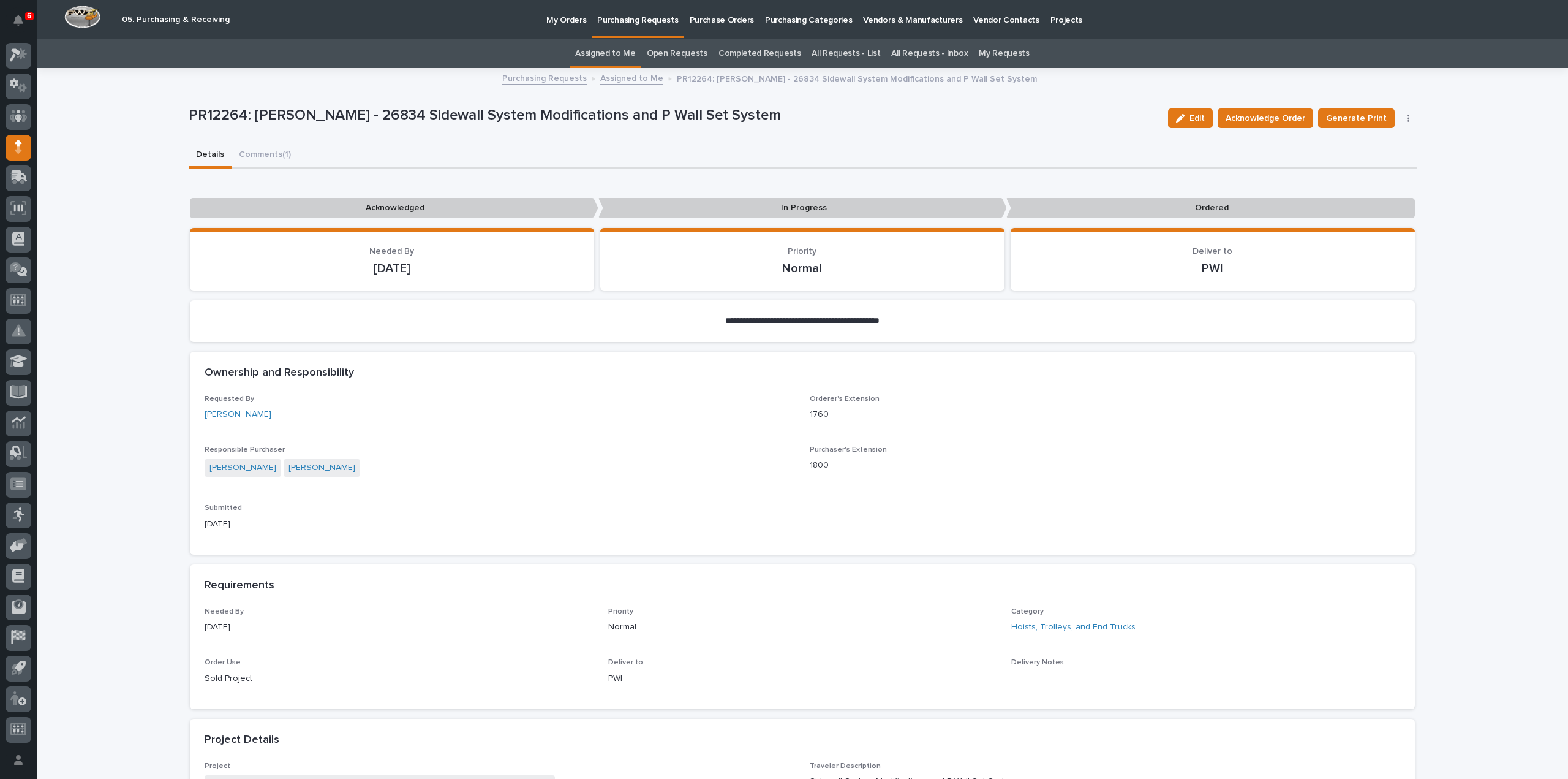
click at [603, 56] on link "Assigned to Me" at bounding box center [605, 54] width 61 height 29
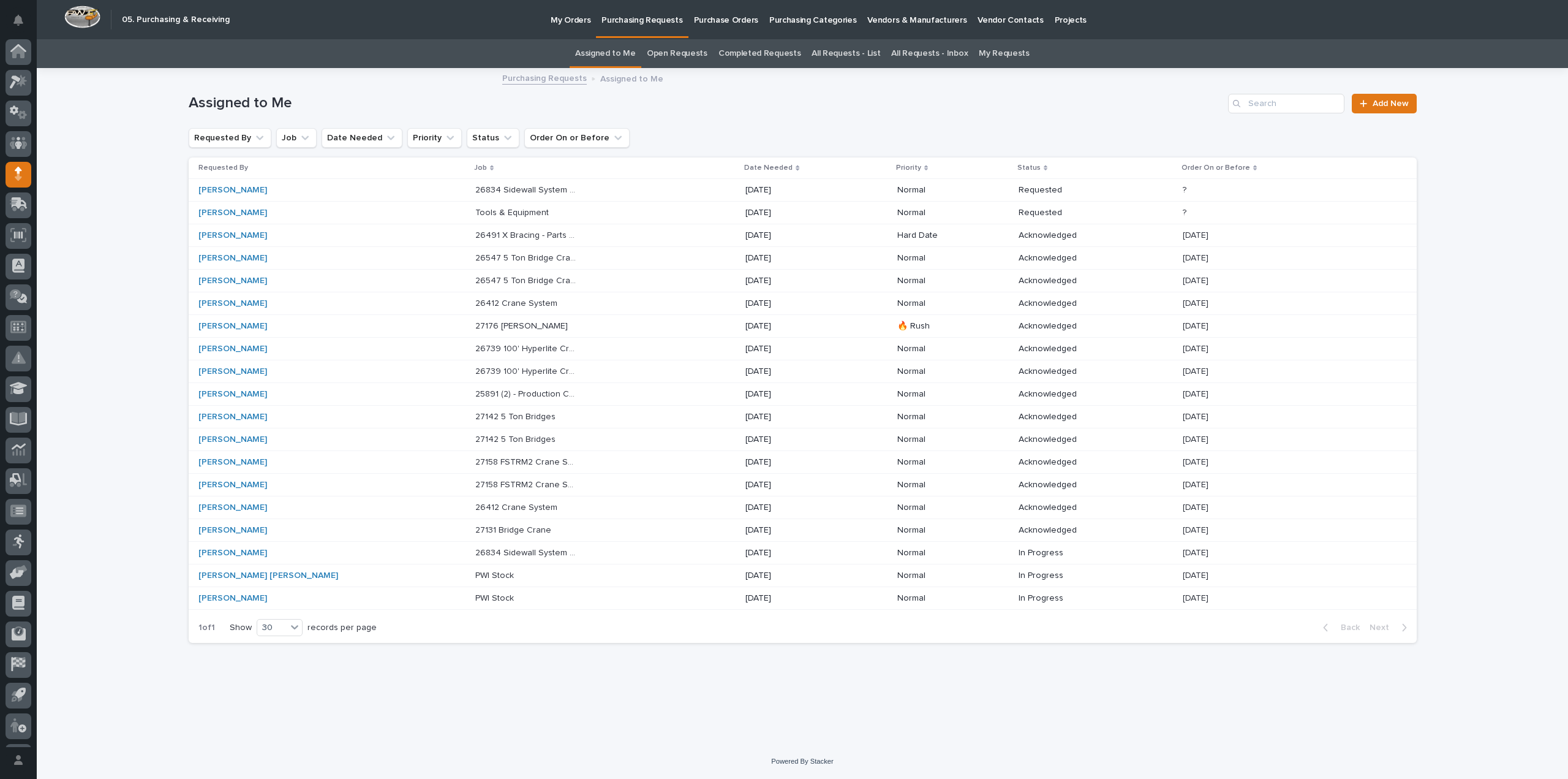
scroll to position [27, 0]
click at [476, 553] on p "26834 Sidewall System Modifications and P Wall Set System" at bounding box center [527, 552] width 105 height 13
click at [475, 194] on p "26834 Sidewall System Modifications and P Wall Set System" at bounding box center [527, 189] width 105 height 13
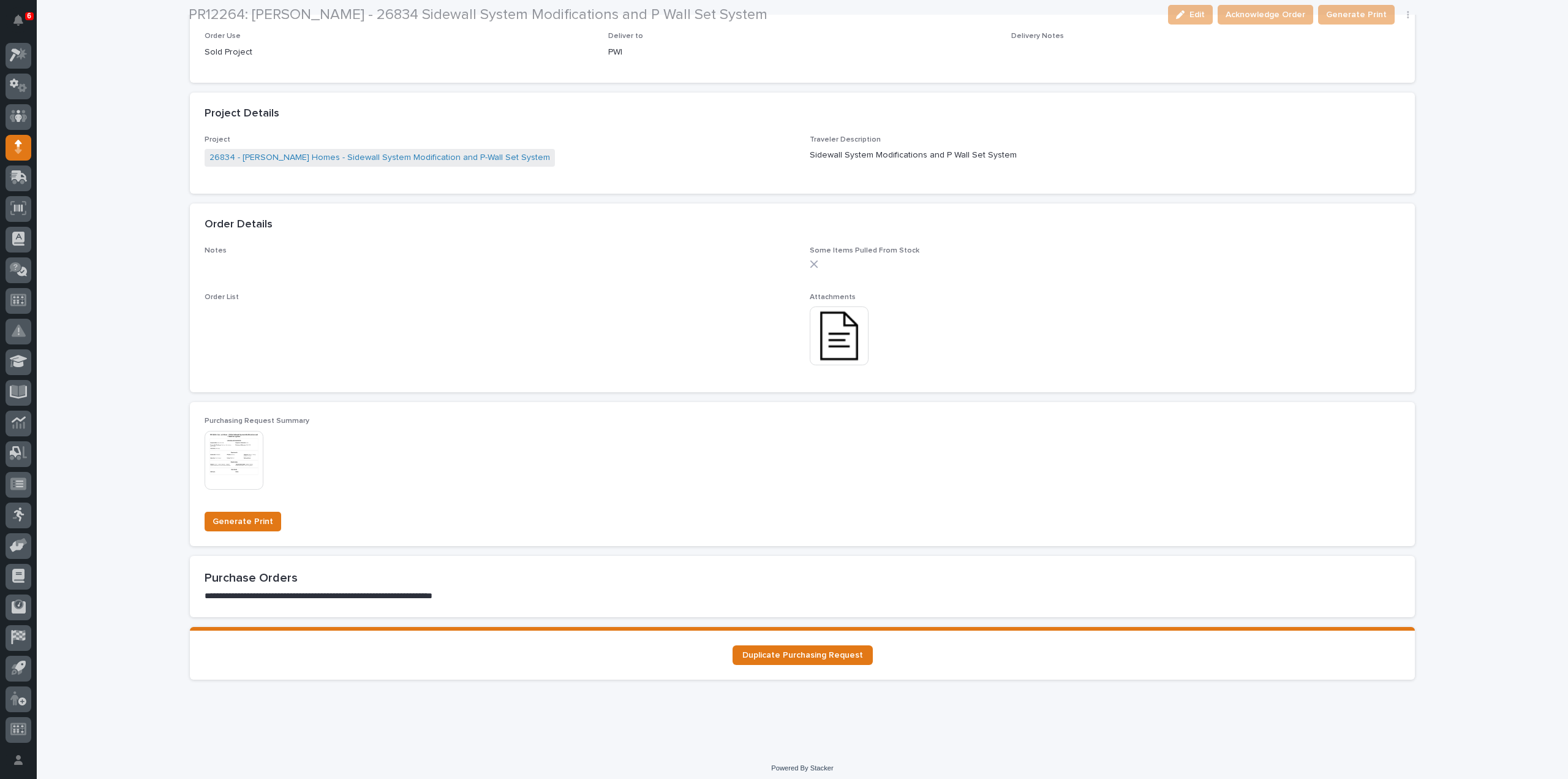
scroll to position [632, 0]
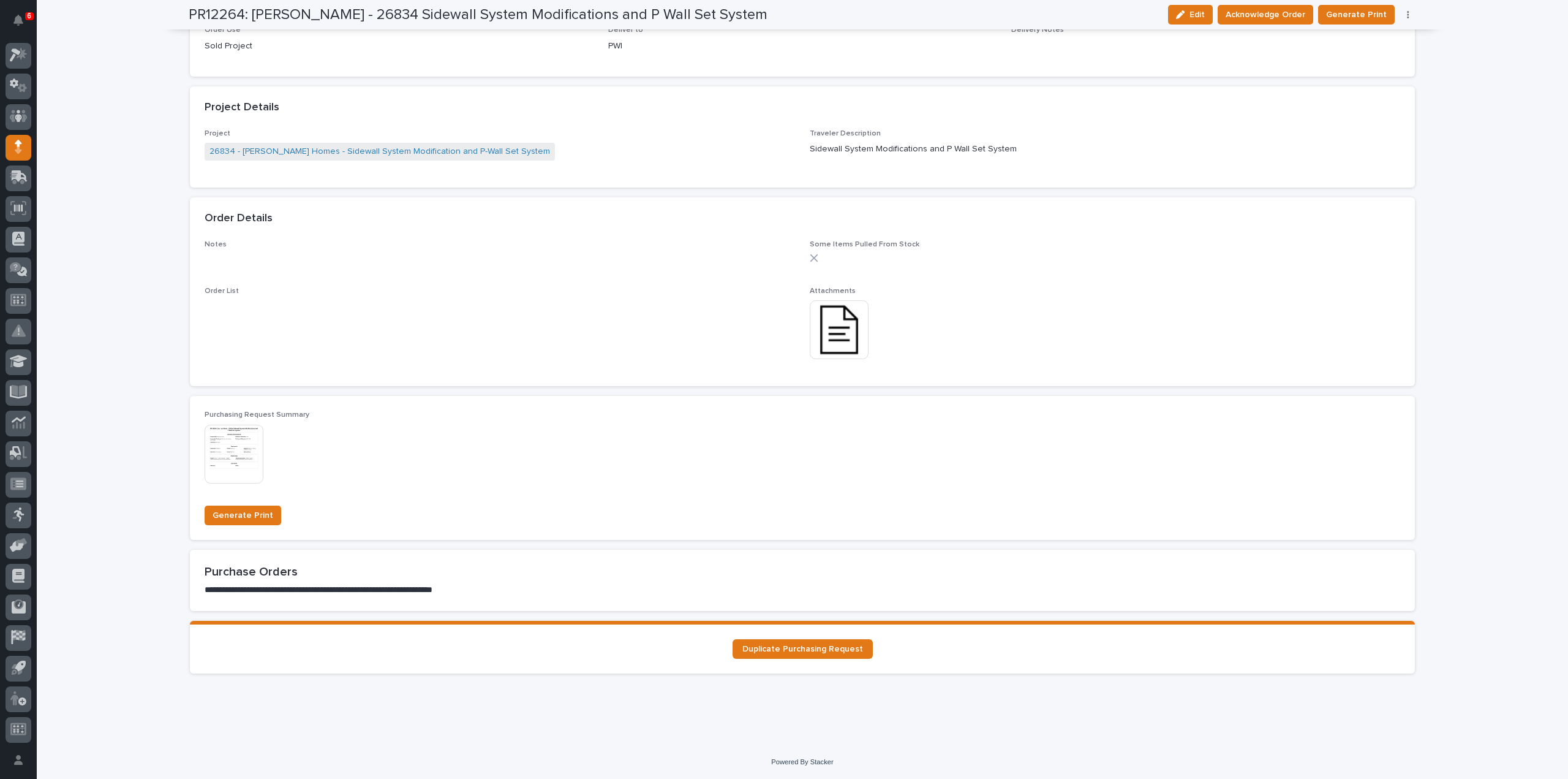
click at [822, 338] on img at bounding box center [839, 330] width 59 height 59
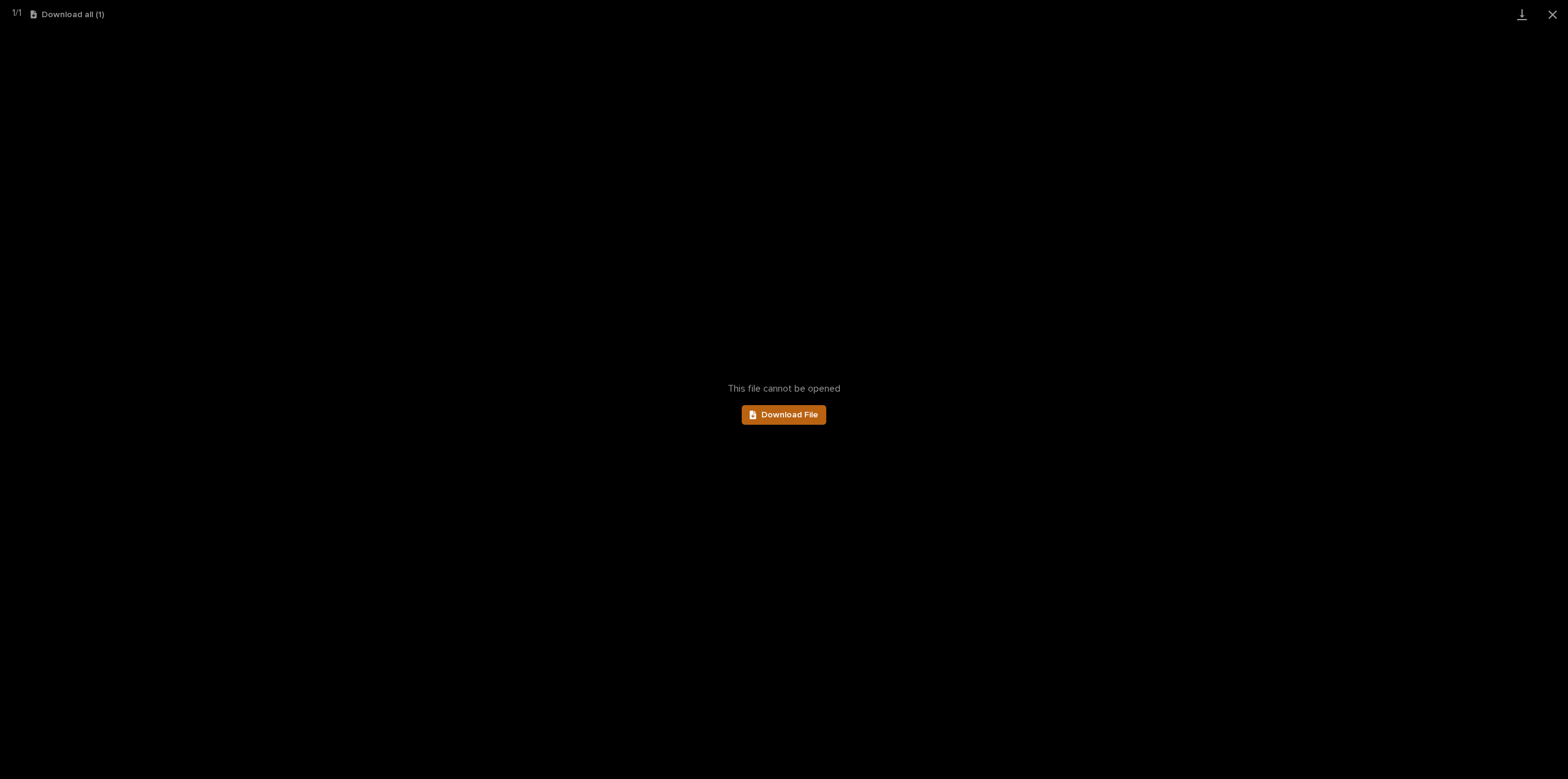
click at [807, 421] on link "Download File" at bounding box center [784, 415] width 85 height 20
click at [1548, 17] on button "Close gallery" at bounding box center [1553, 14] width 30 height 29
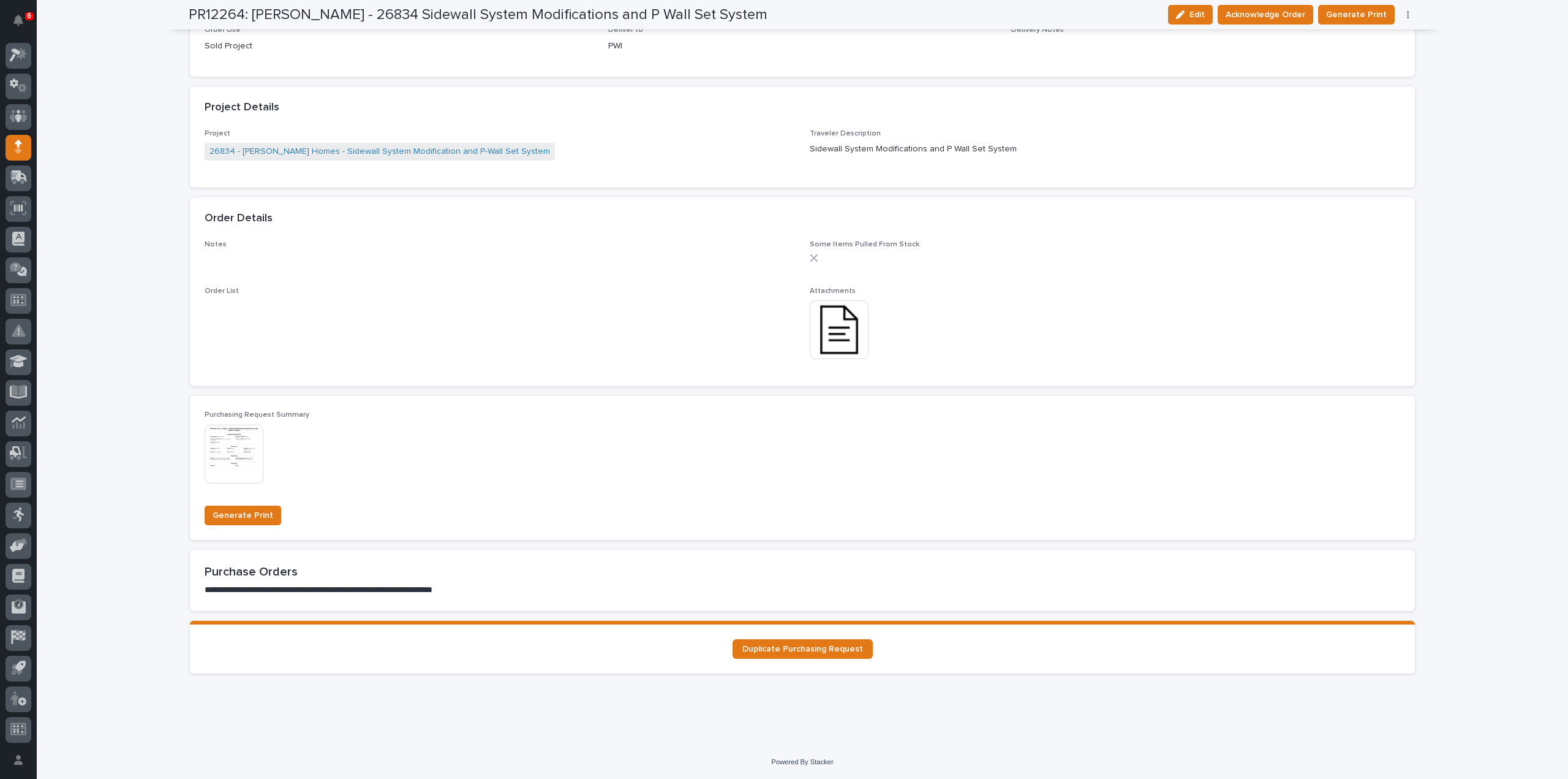
scroll to position [0, 0]
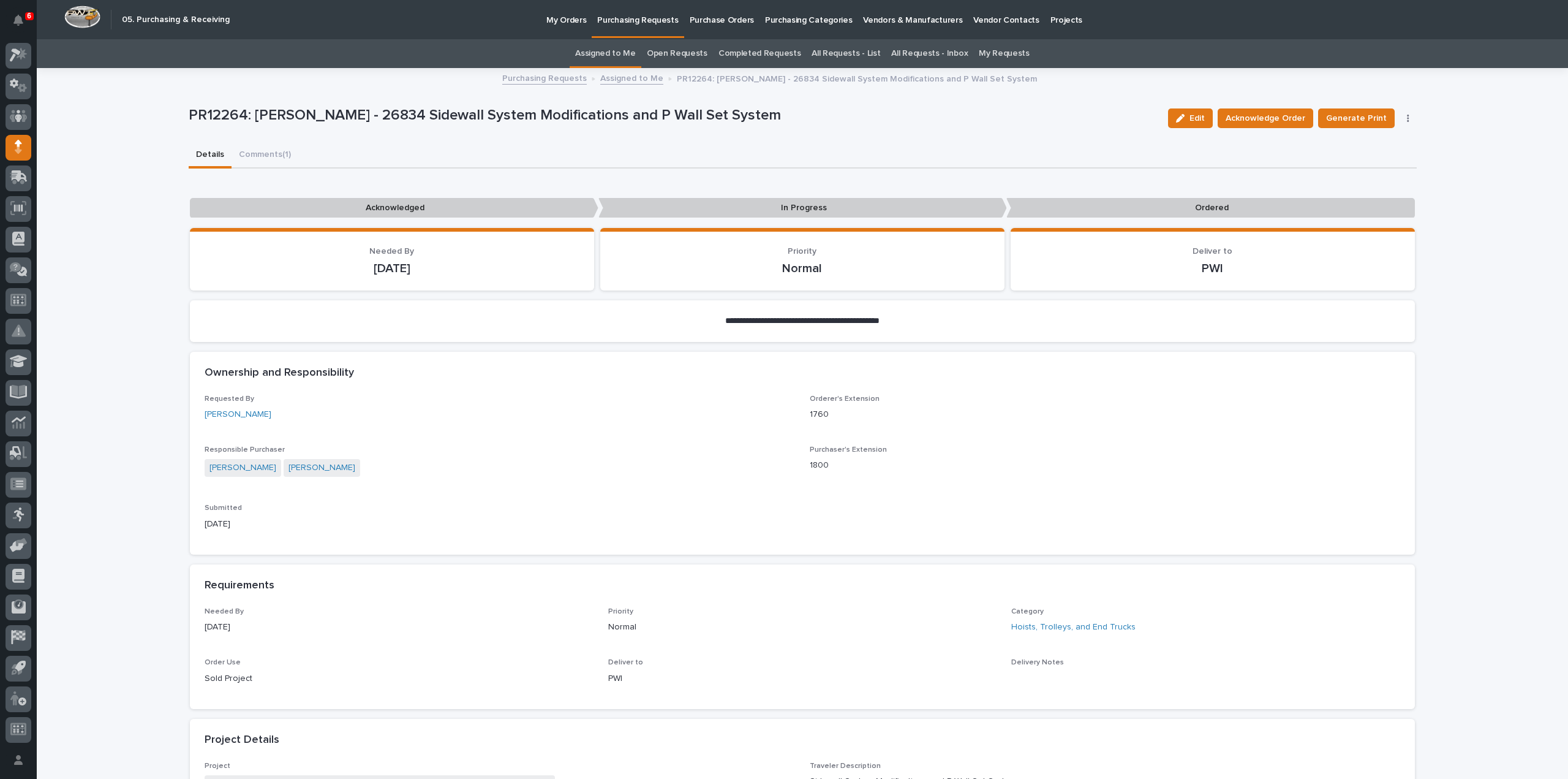
click at [629, 55] on link "Assigned to Me" at bounding box center [605, 54] width 61 height 29
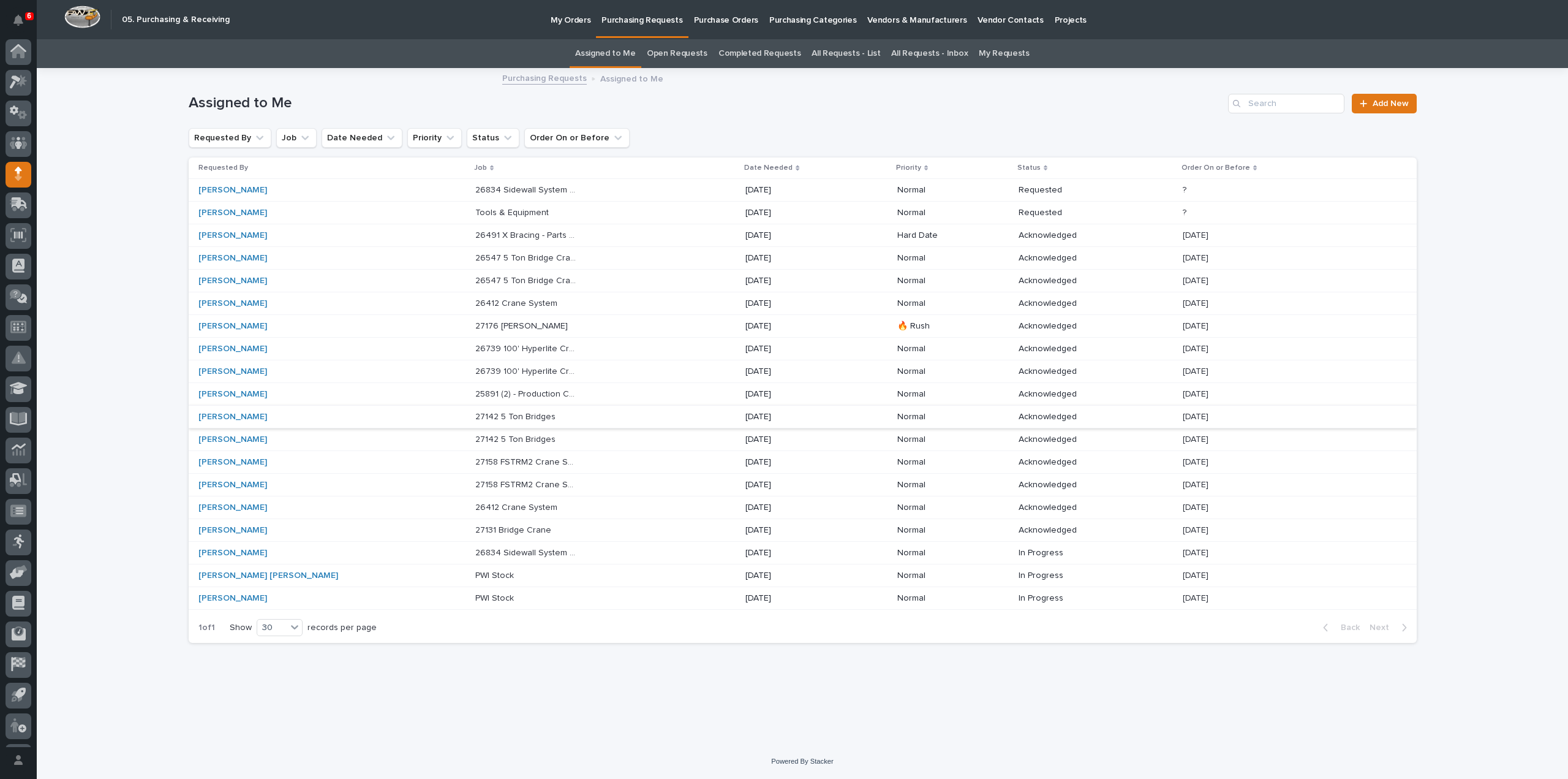
scroll to position [27, 0]
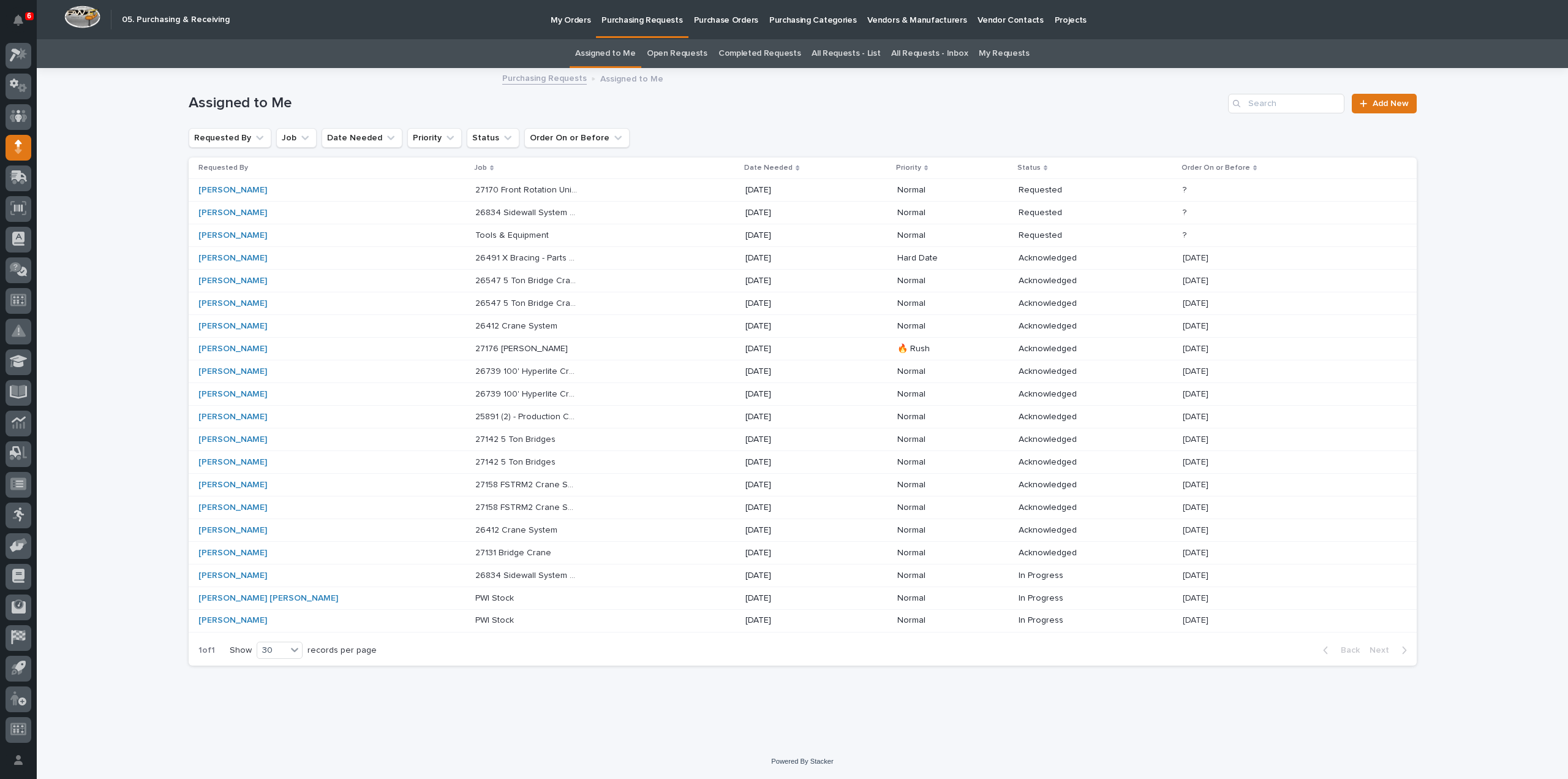
click at [244, 192] on div "Ken Bajdek" at bounding box center [249, 190] width 102 height 11
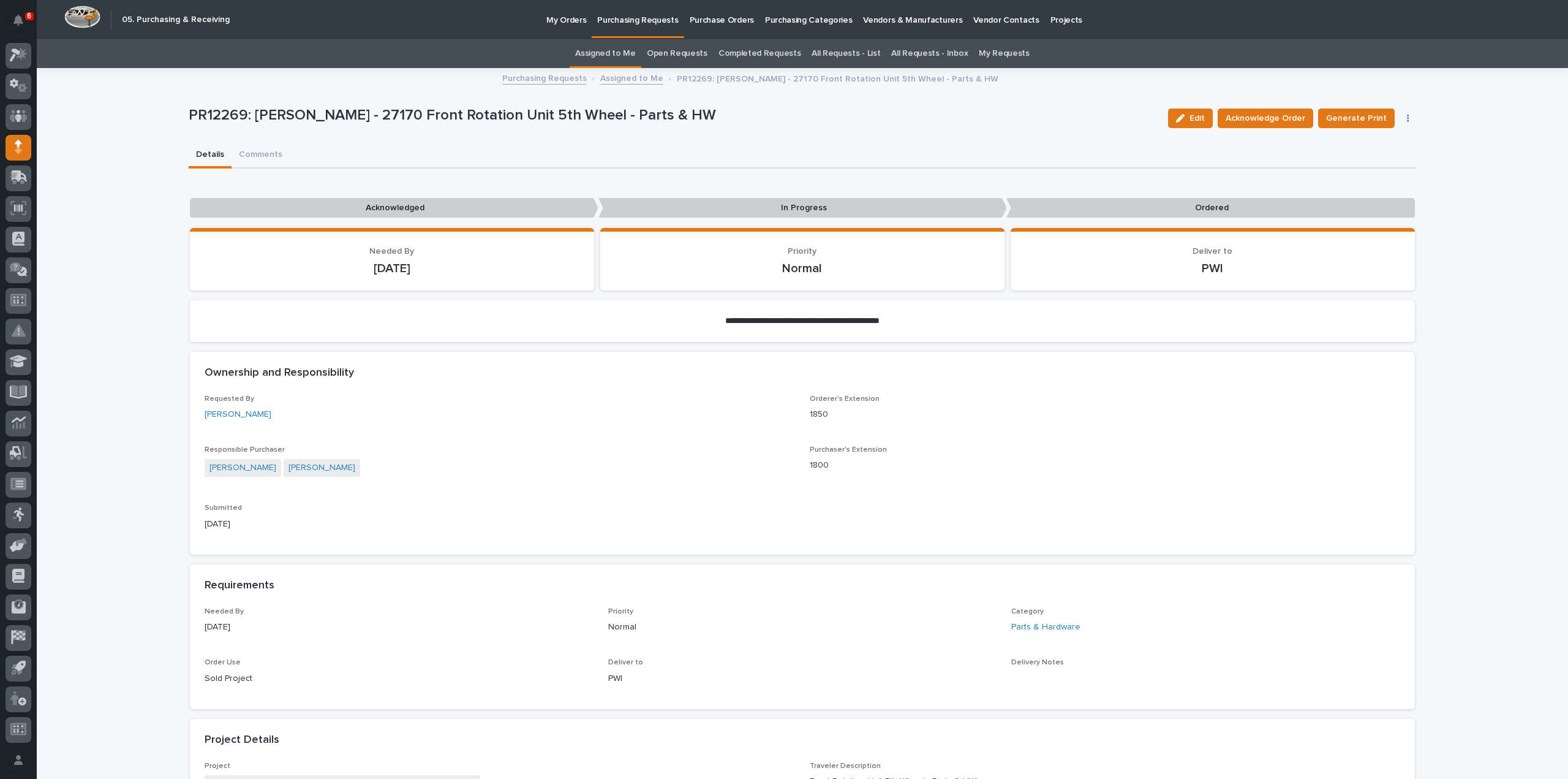
click at [626, 56] on link "Assigned to Me" at bounding box center [605, 54] width 61 height 29
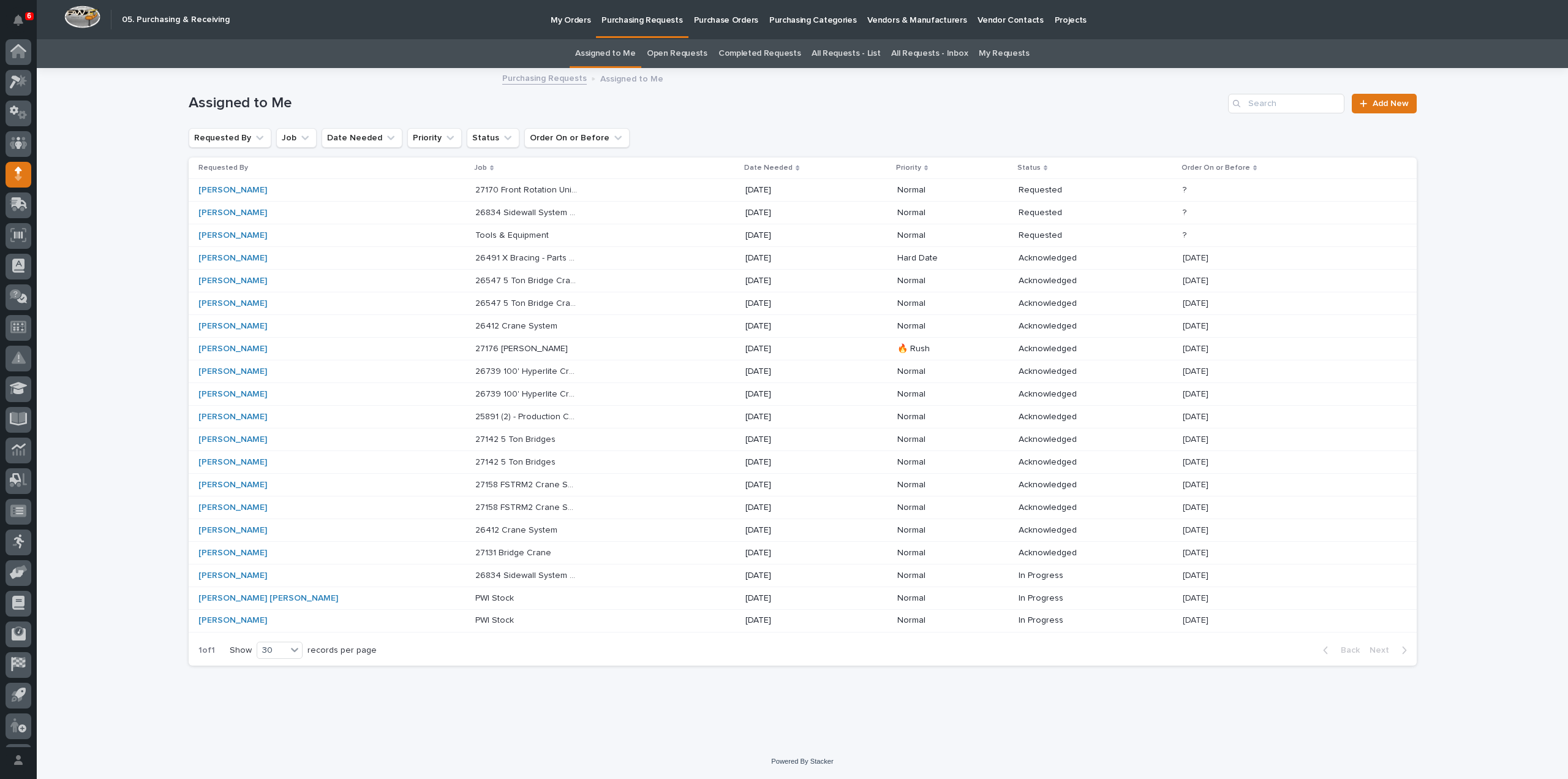
scroll to position [27, 0]
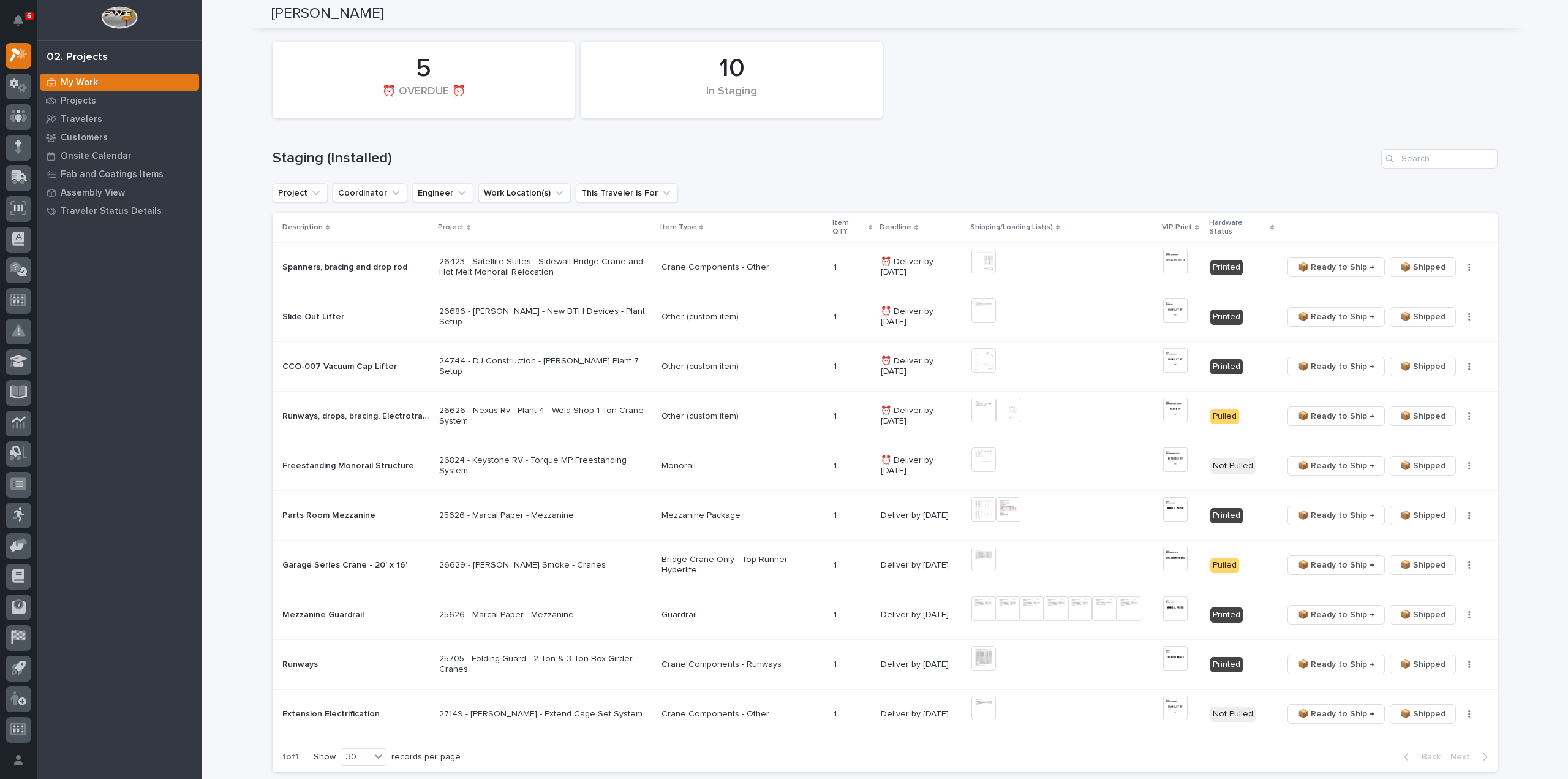
scroll to position [613, 0]
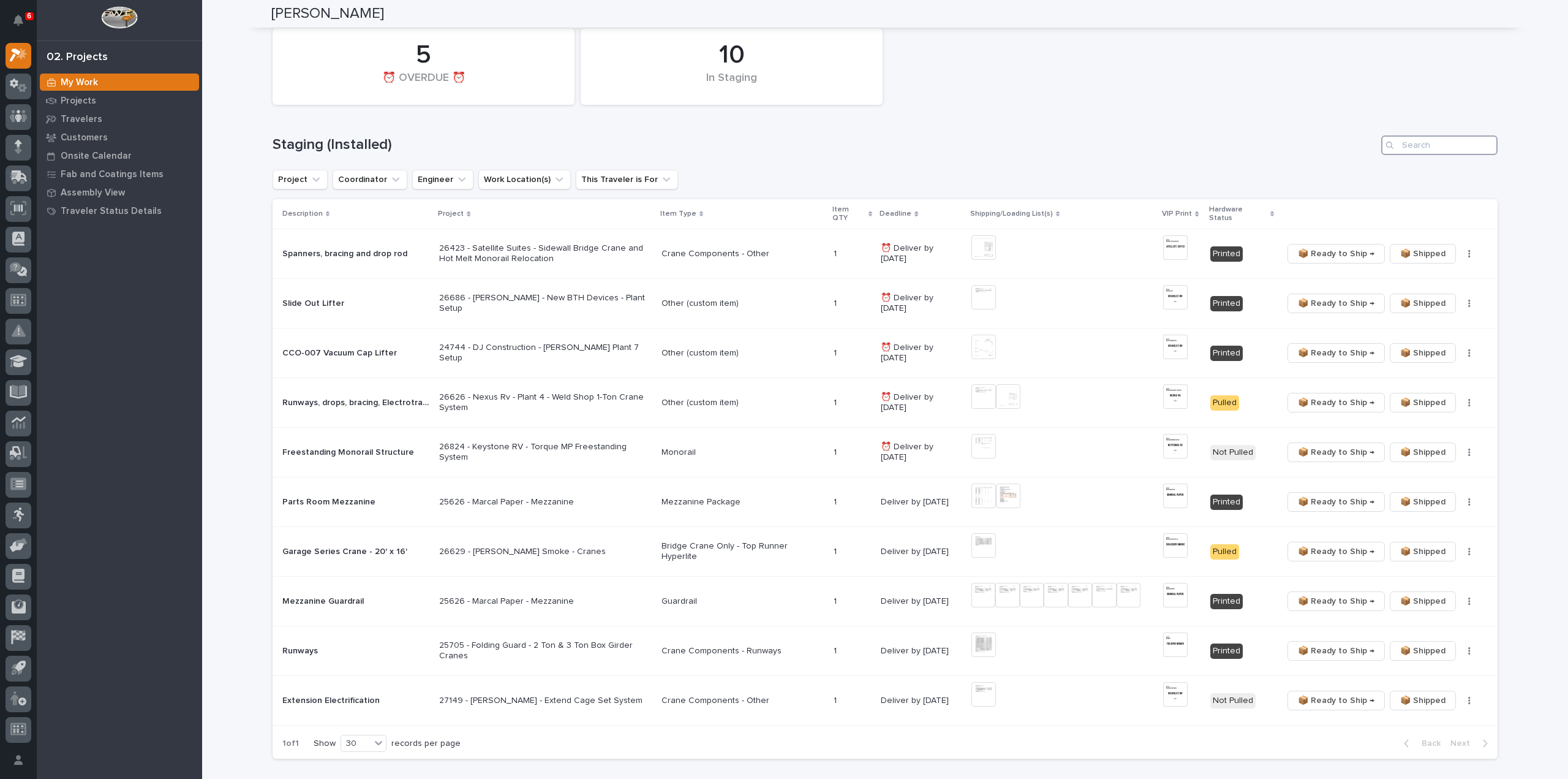
click at [1419, 149] on input "Search" at bounding box center [1439, 145] width 117 height 20
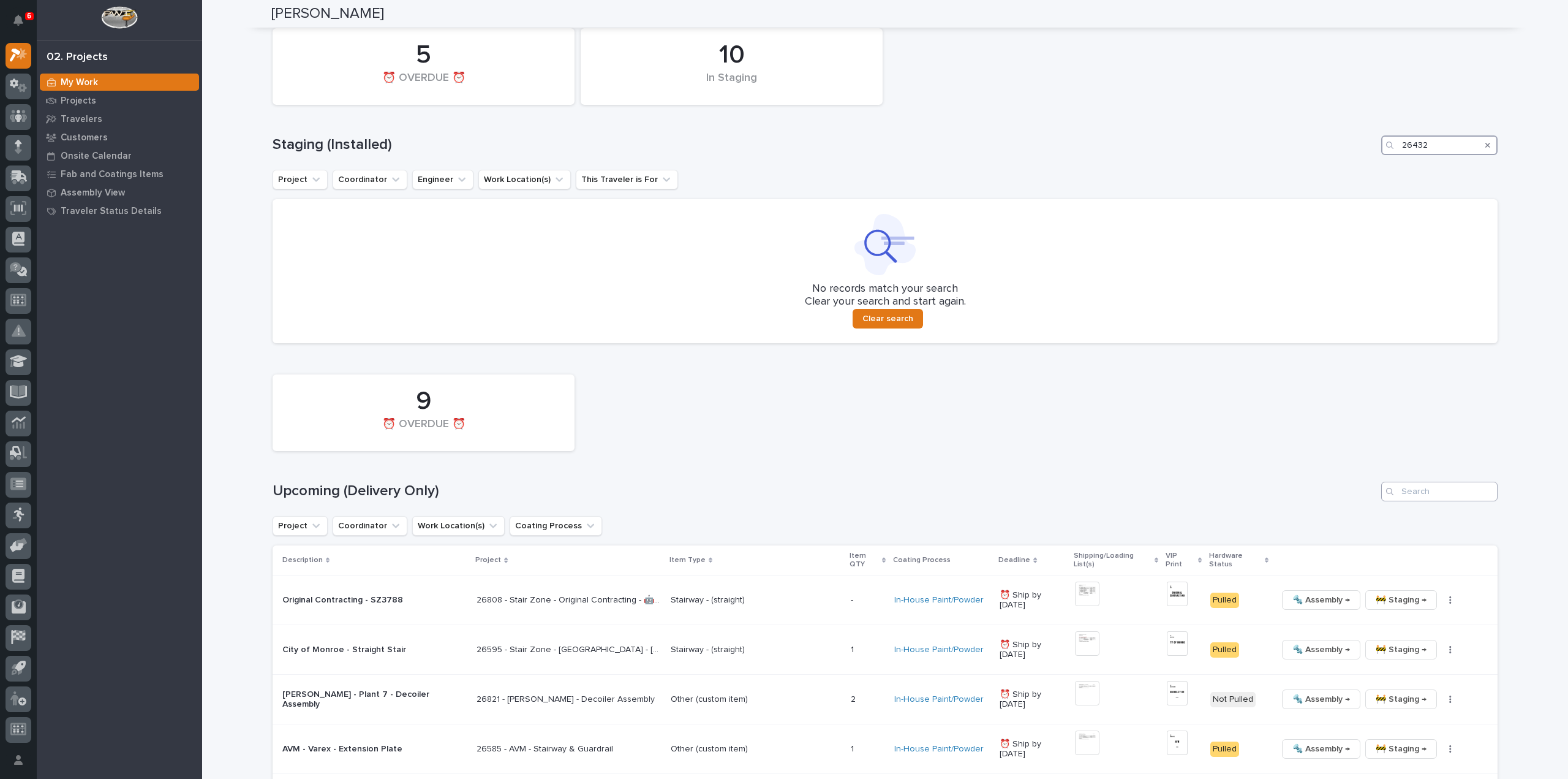
type input "26432"
click at [1486, 494] on input "Search" at bounding box center [1439, 492] width 117 height 20
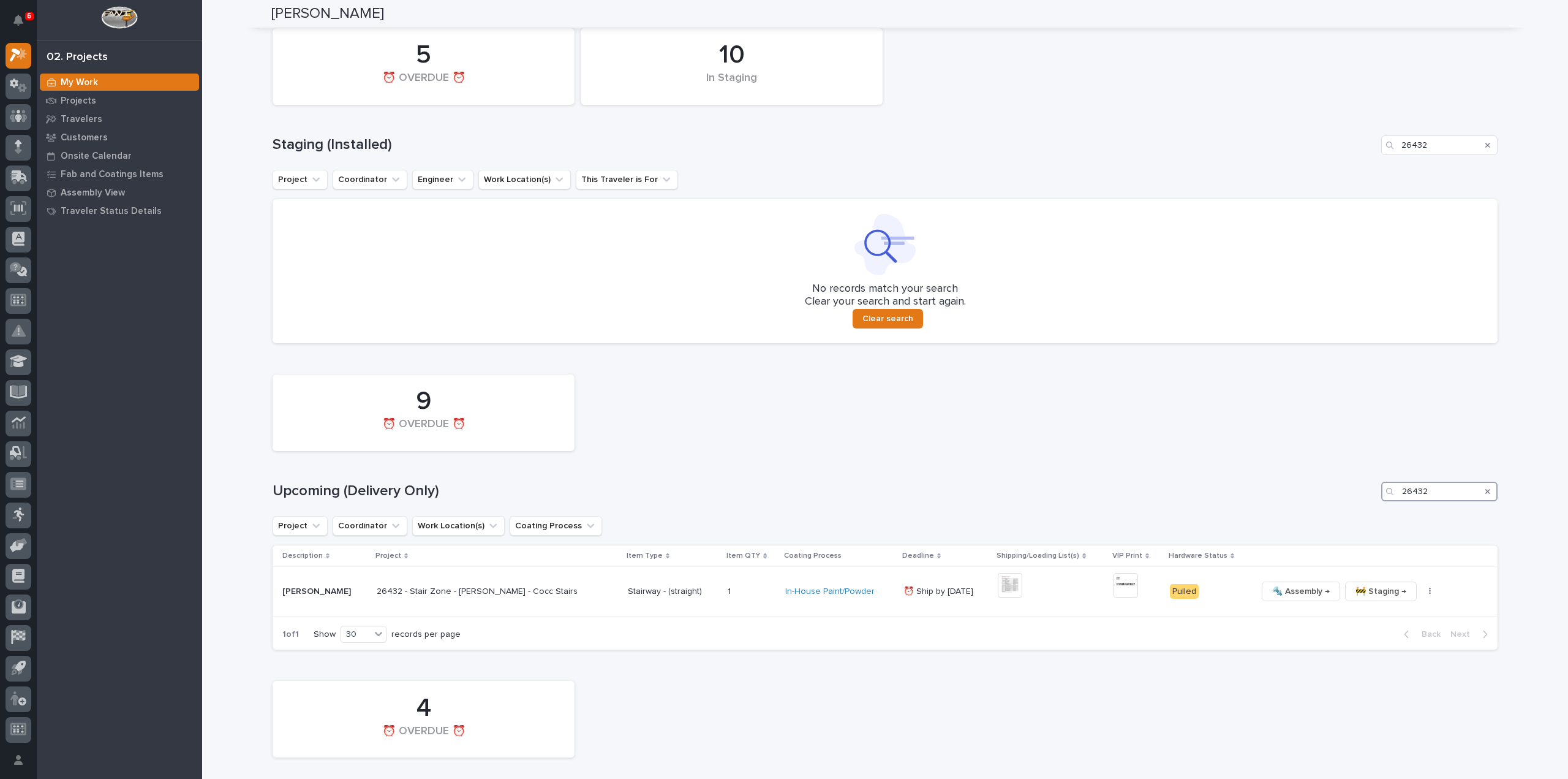
type input "26432"
click at [1486, 490] on div "Search" at bounding box center [1488, 492] width 20 height 20
click at [1485, 492] on icon "Search" at bounding box center [1488, 492] width 5 height 8
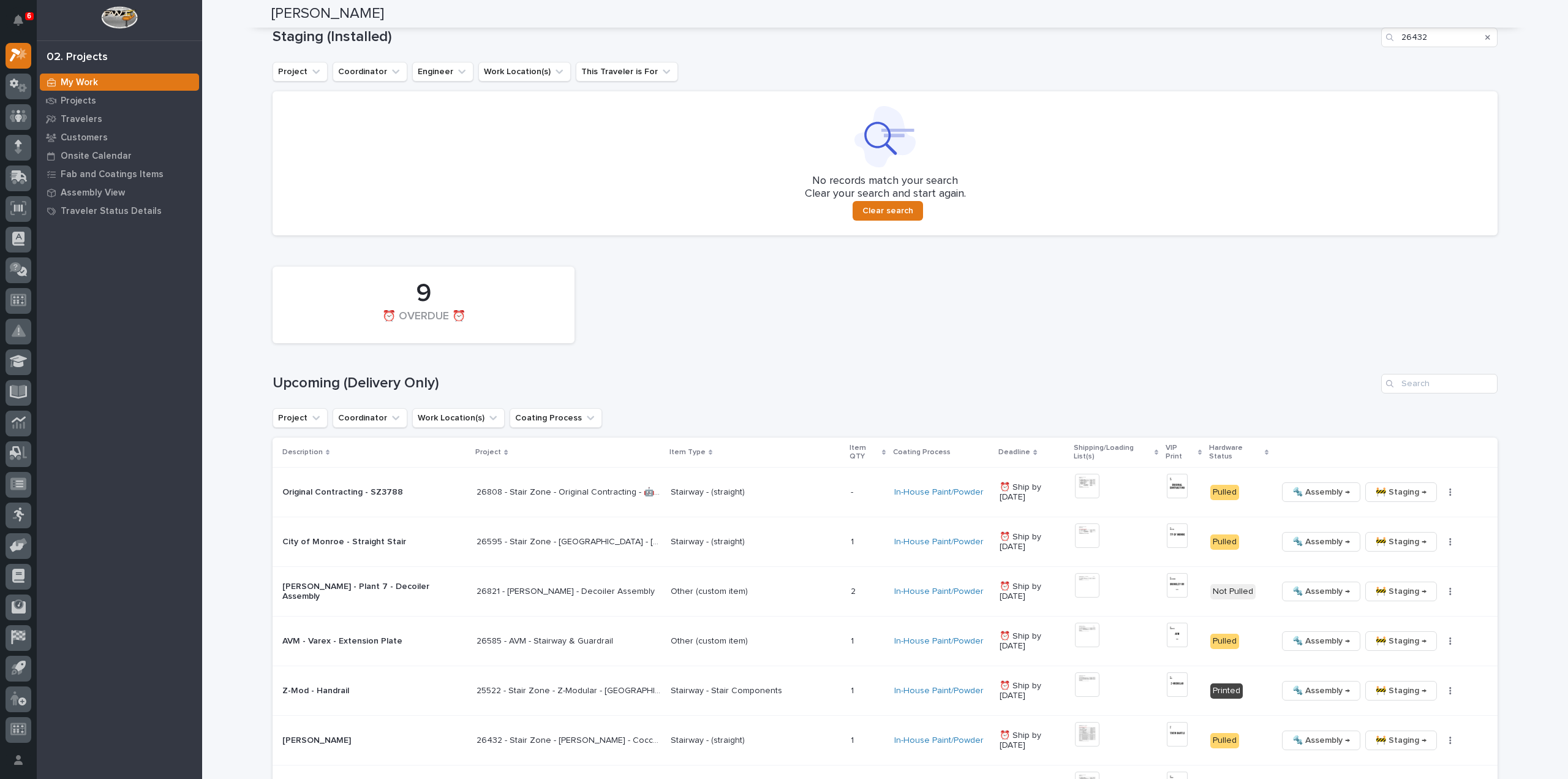
scroll to position [475, 0]
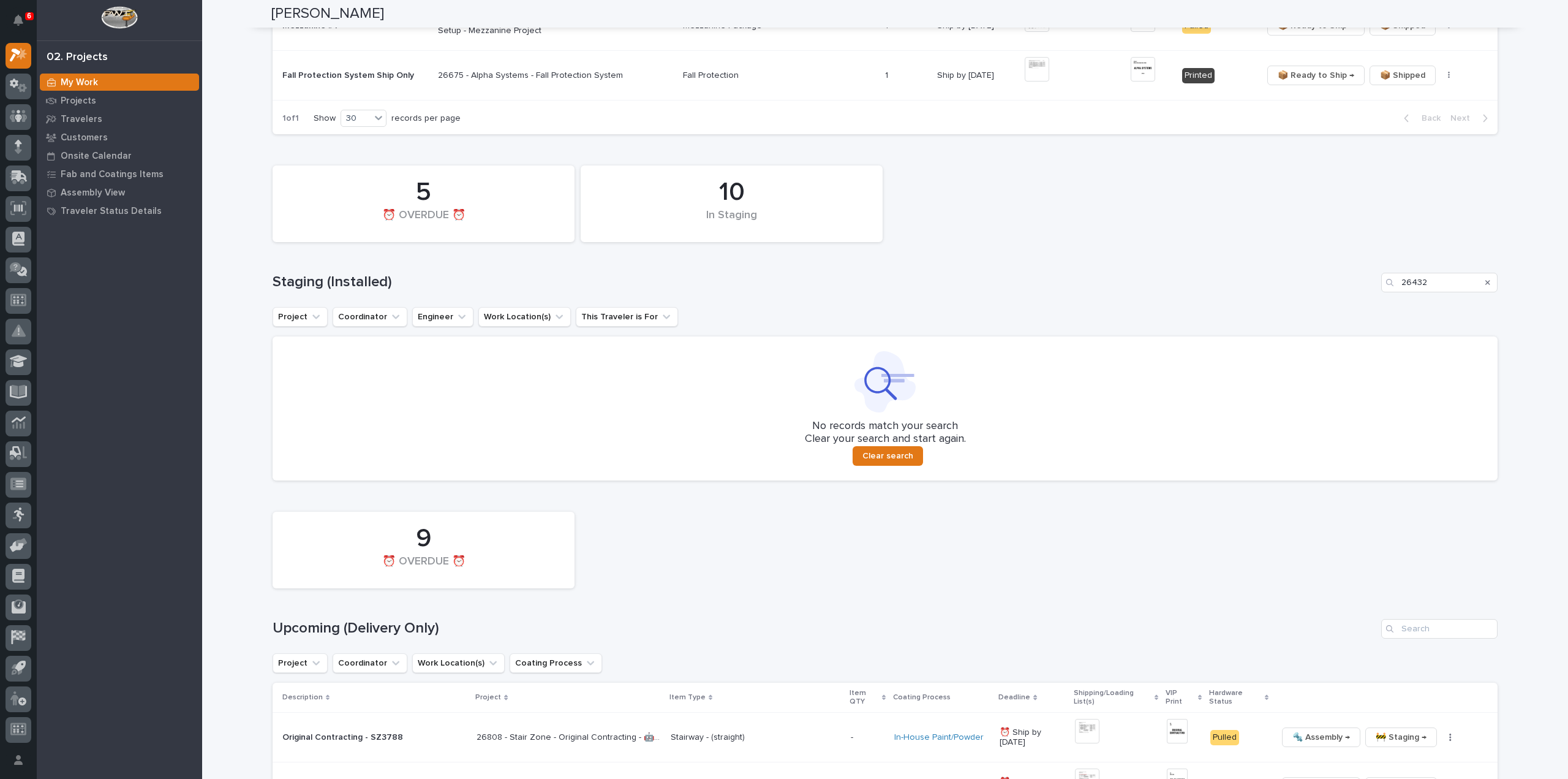
click at [1480, 277] on div "Search" at bounding box center [1488, 283] width 20 height 20
click at [1485, 280] on icon "Search" at bounding box center [1488, 283] width 5 height 5
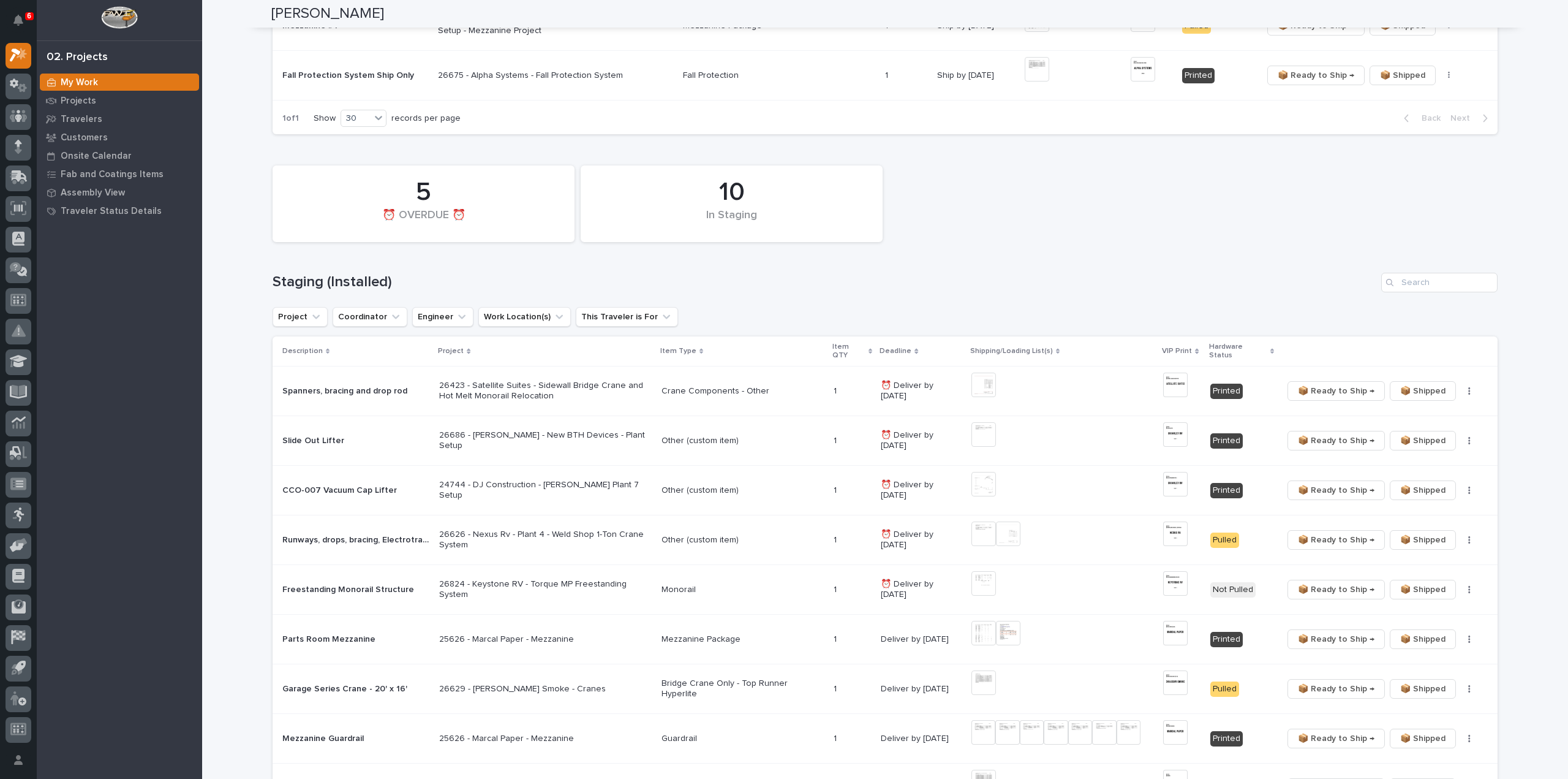
scroll to position [0, 0]
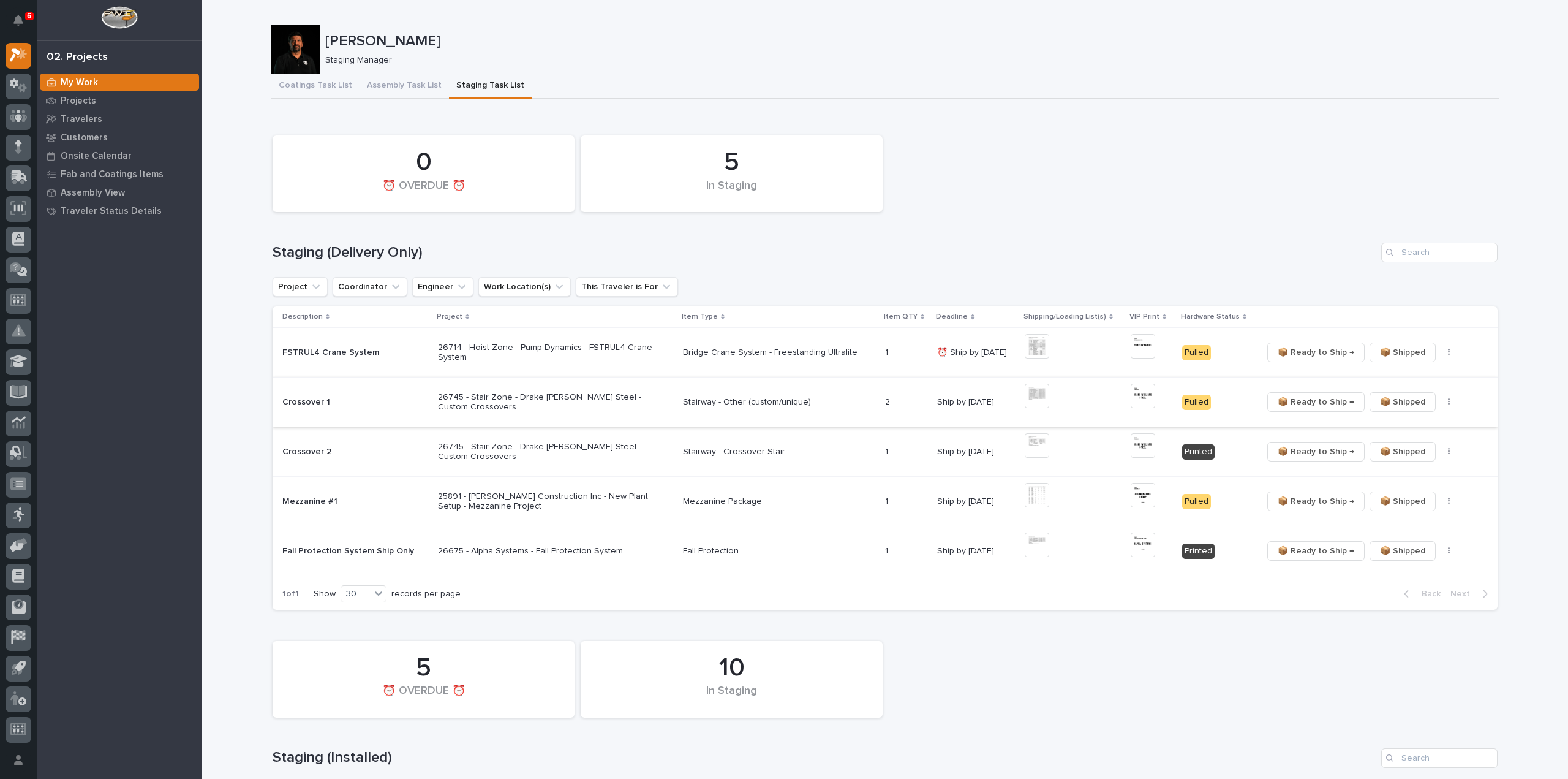
click at [1311, 402] on span "📦 Ready to Ship →" at bounding box center [1316, 402] width 77 height 14
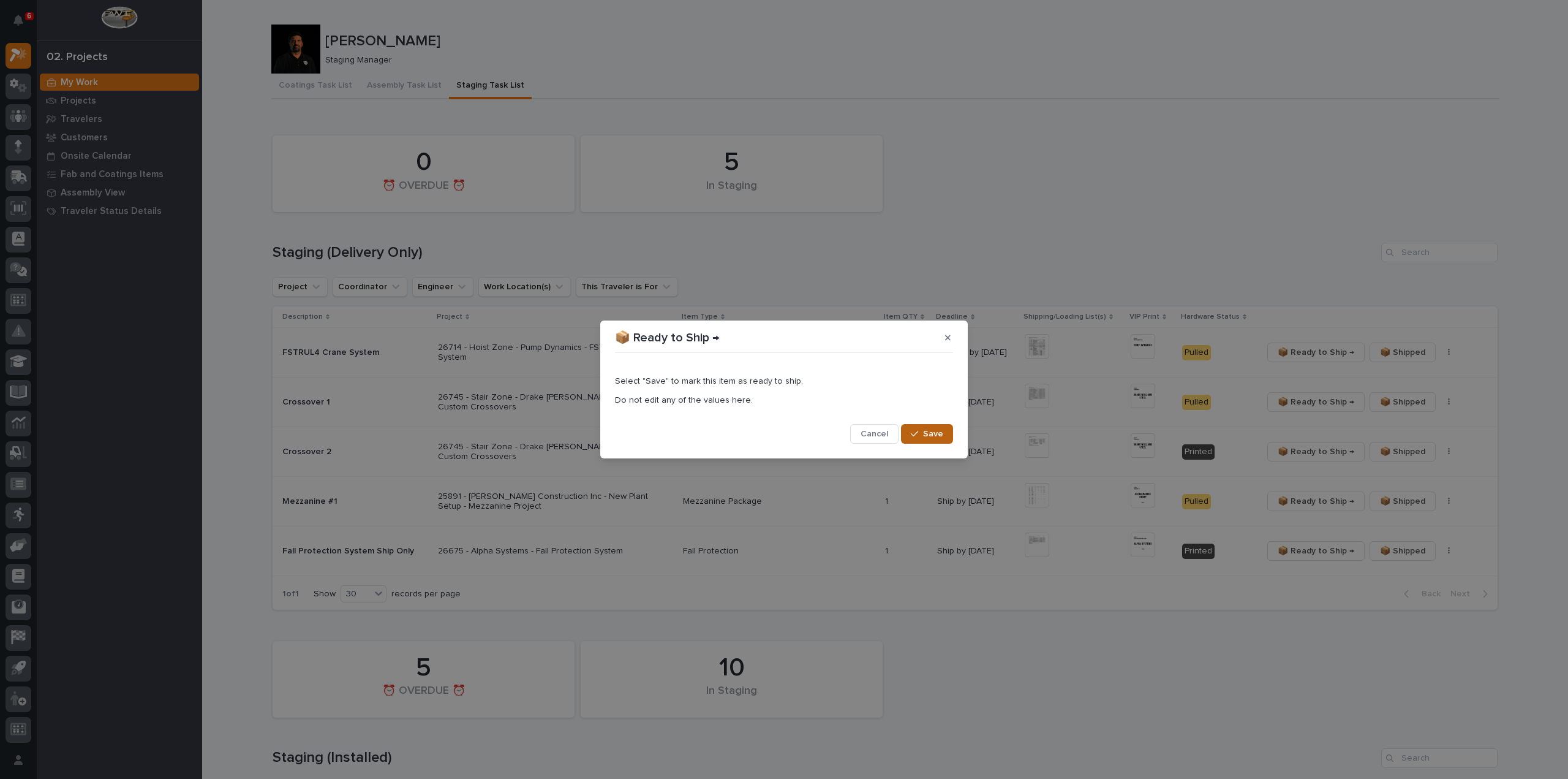
click at [939, 437] on span "Save" at bounding box center [933, 433] width 20 height 11
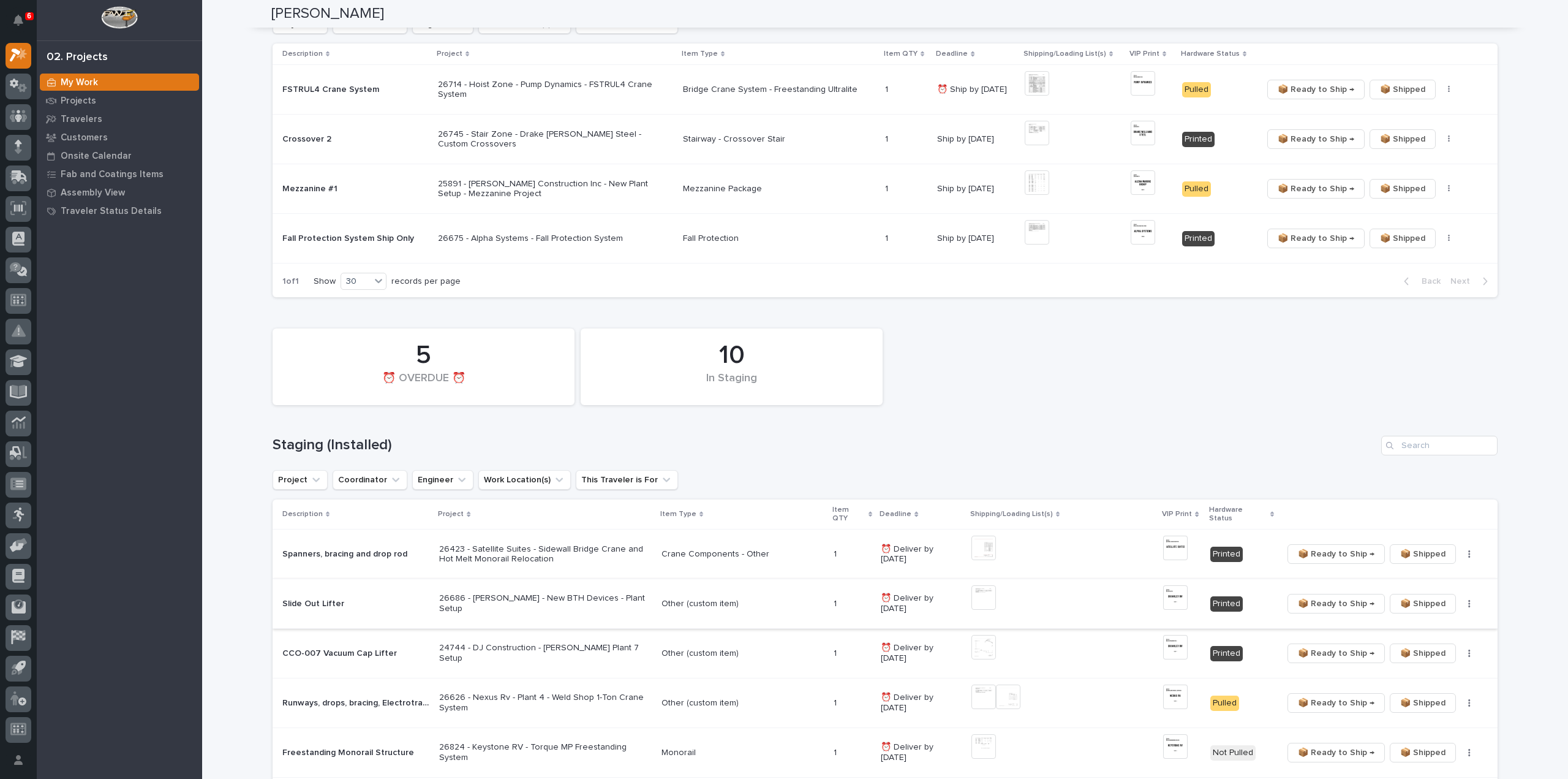
scroll to position [490, 0]
